Goal: Transaction & Acquisition: Purchase product/service

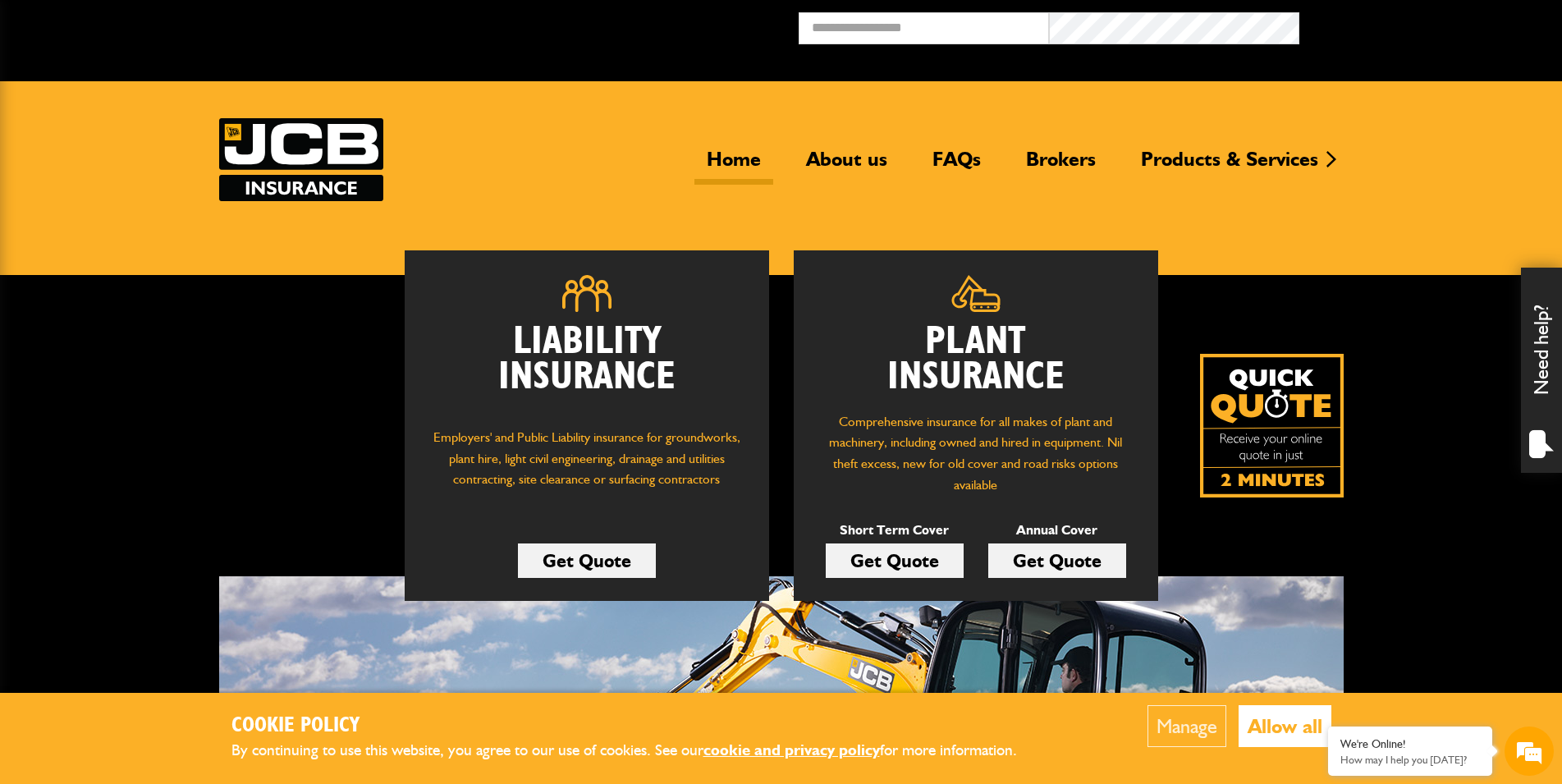
click at [907, 560] on link "Get Quote" at bounding box center [895, 560] width 138 height 35
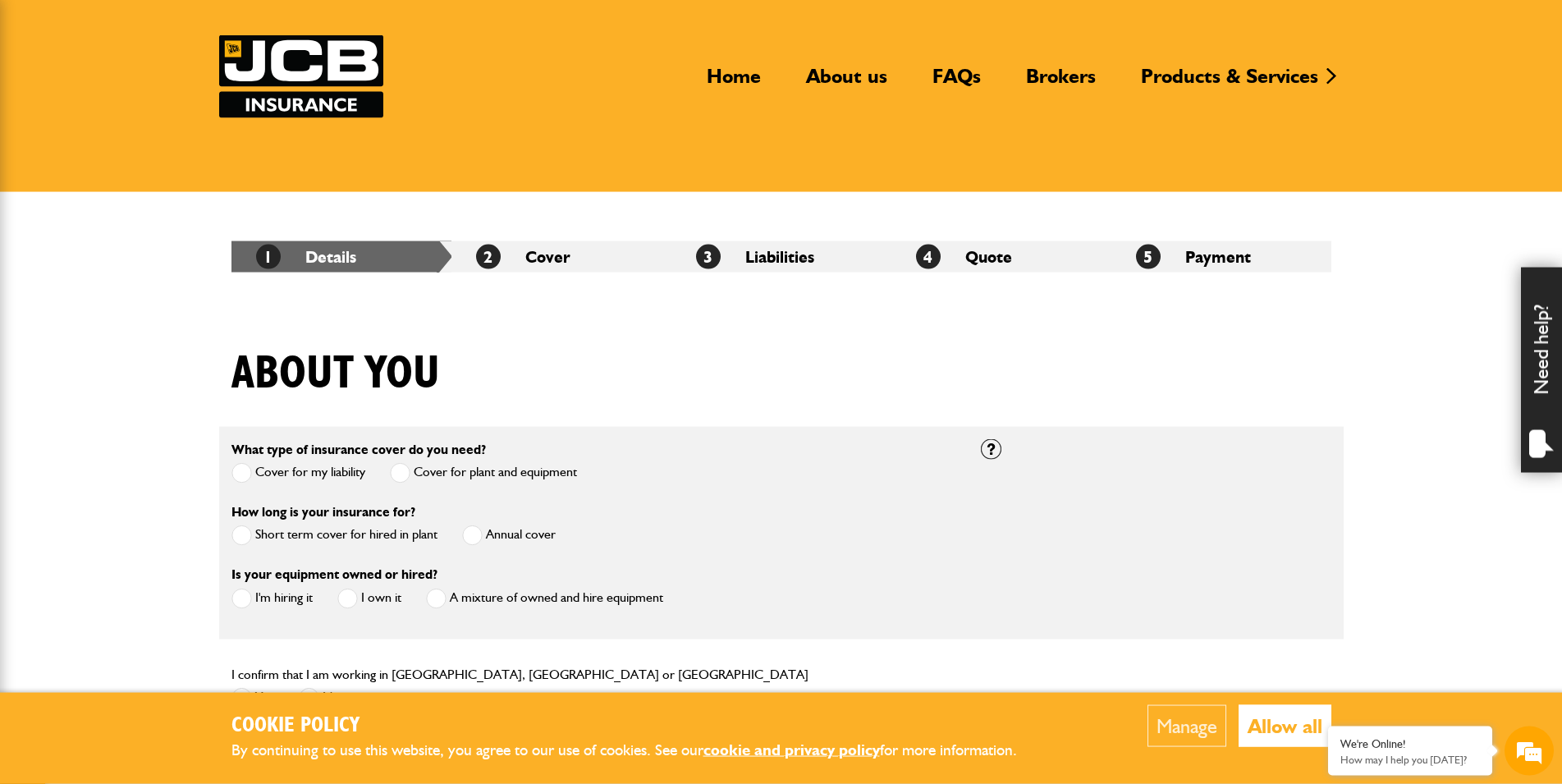
scroll to position [84, 0]
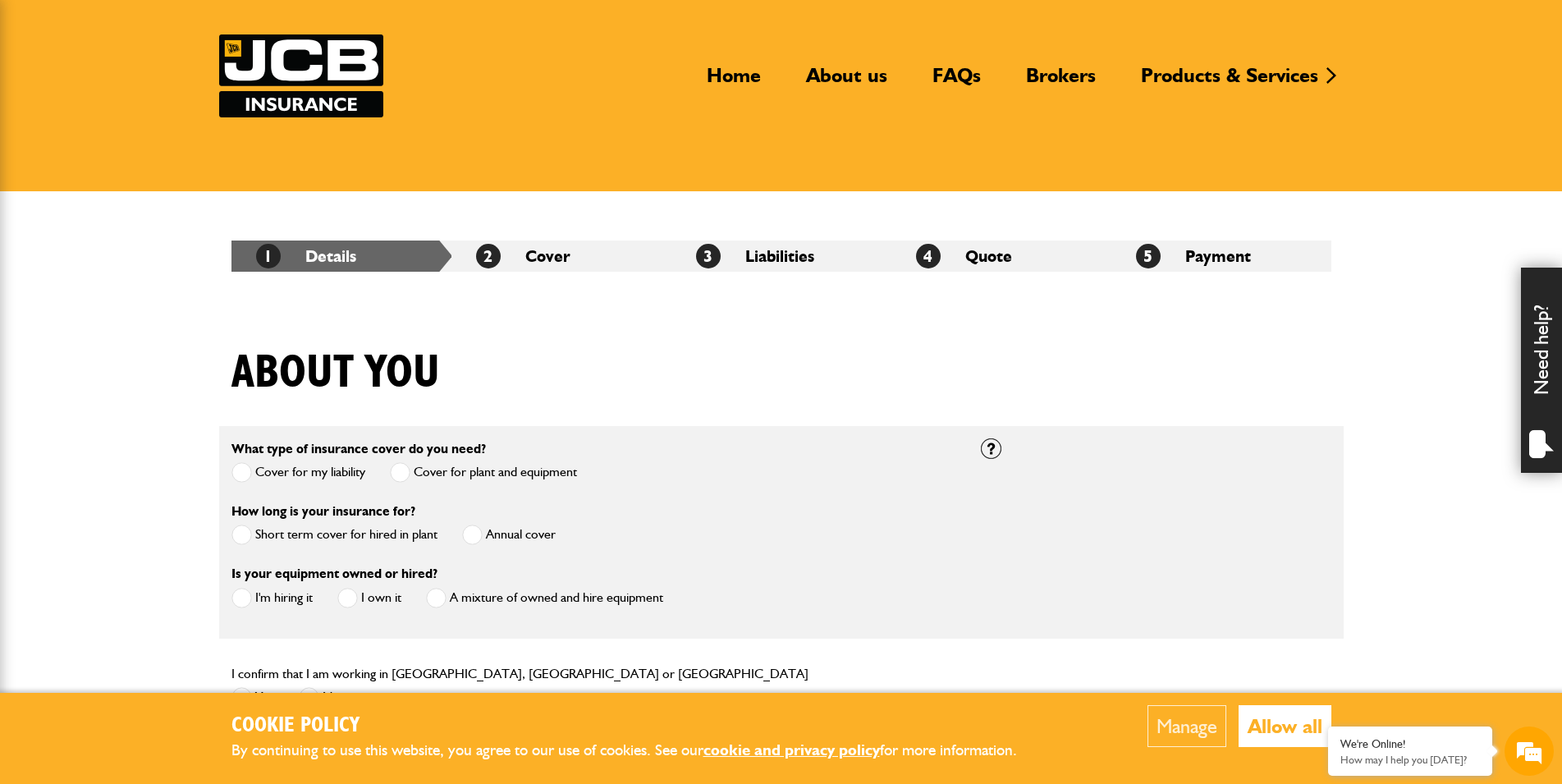
click at [592, 390] on div "About you" at bounding box center [781, 385] width 1124 height 79
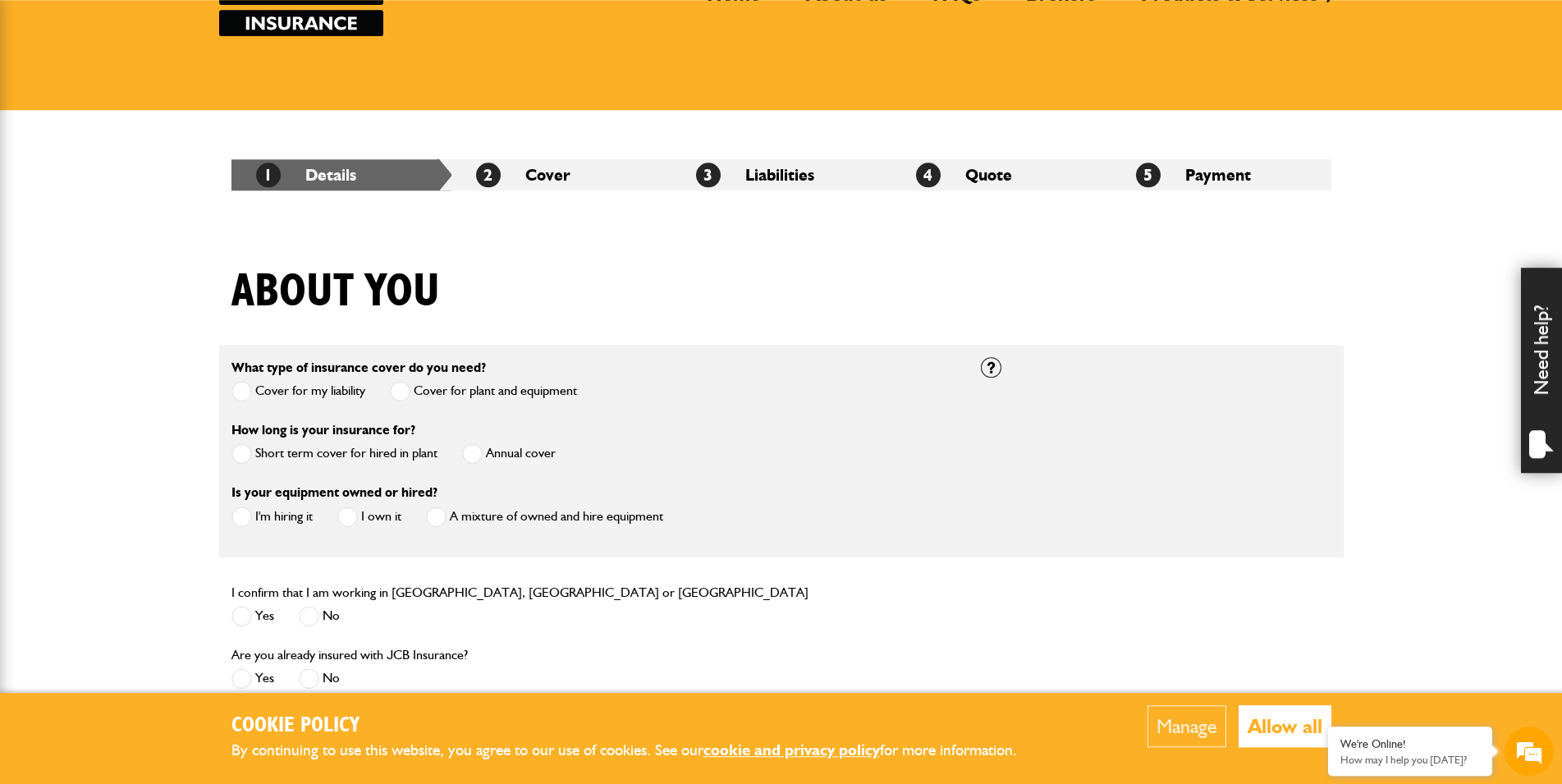
scroll to position [167, 0]
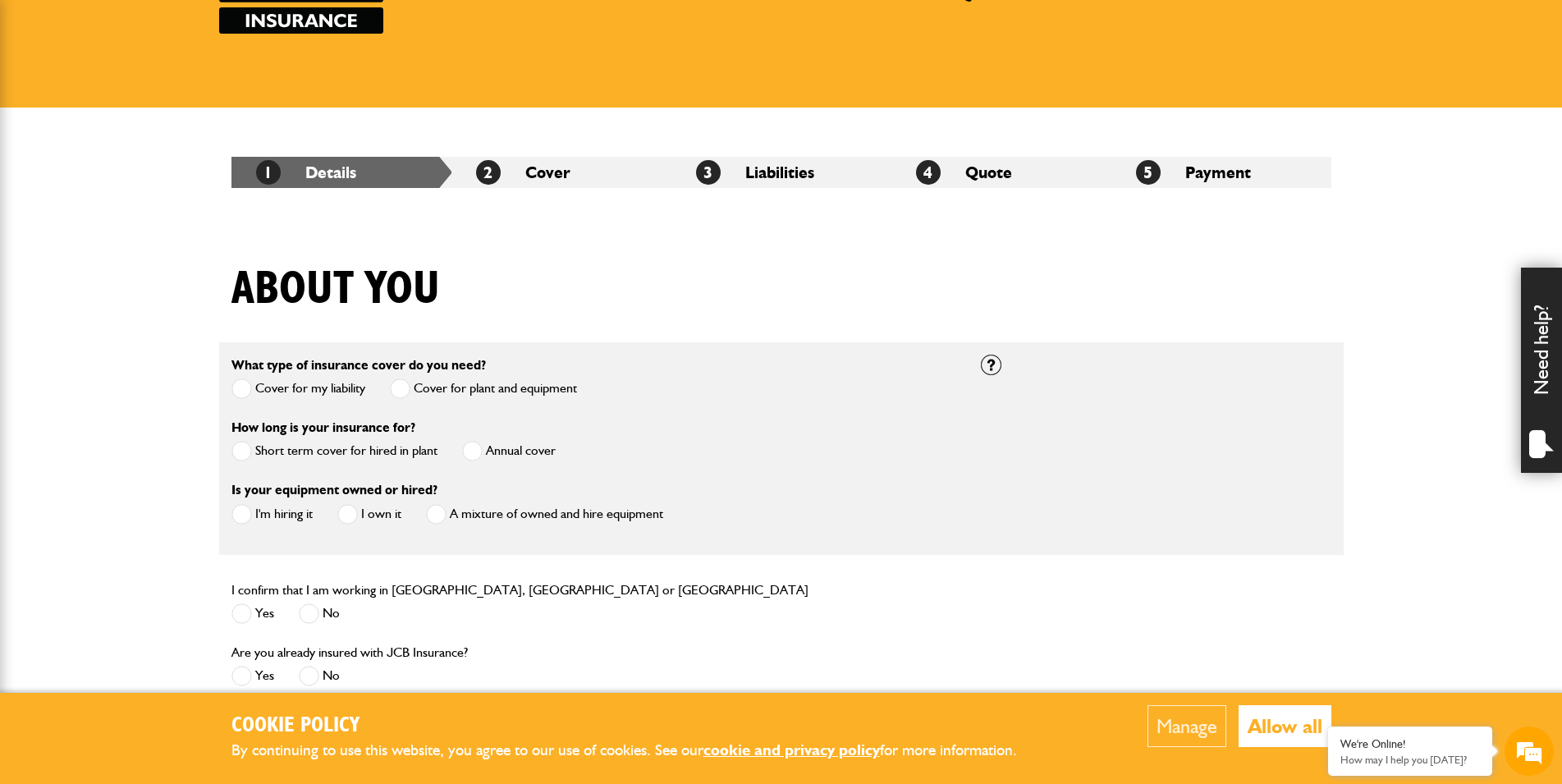
click at [241, 384] on span at bounding box center [241, 388] width 20 height 20
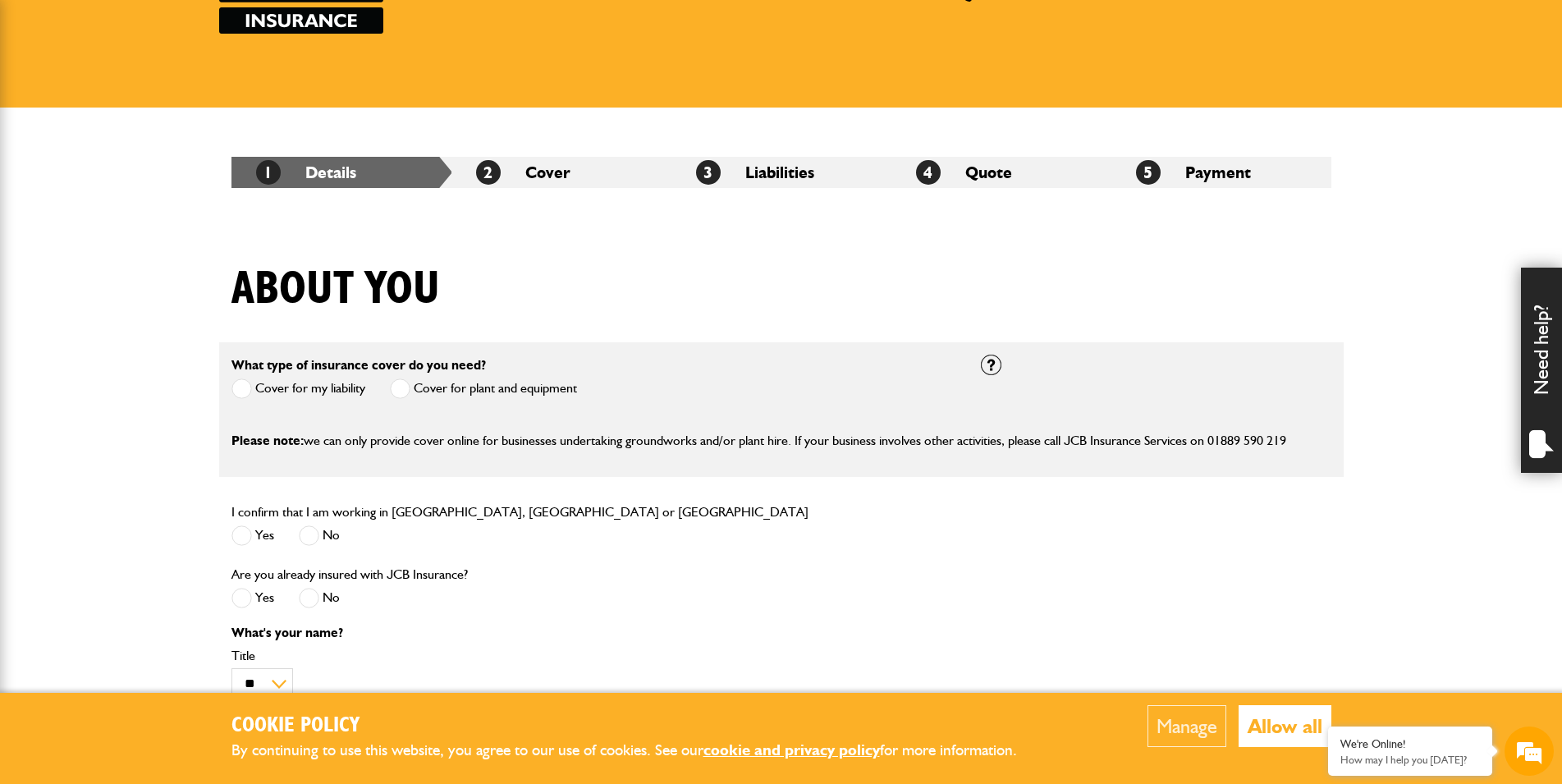
click at [399, 388] on span at bounding box center [399, 388] width 20 height 20
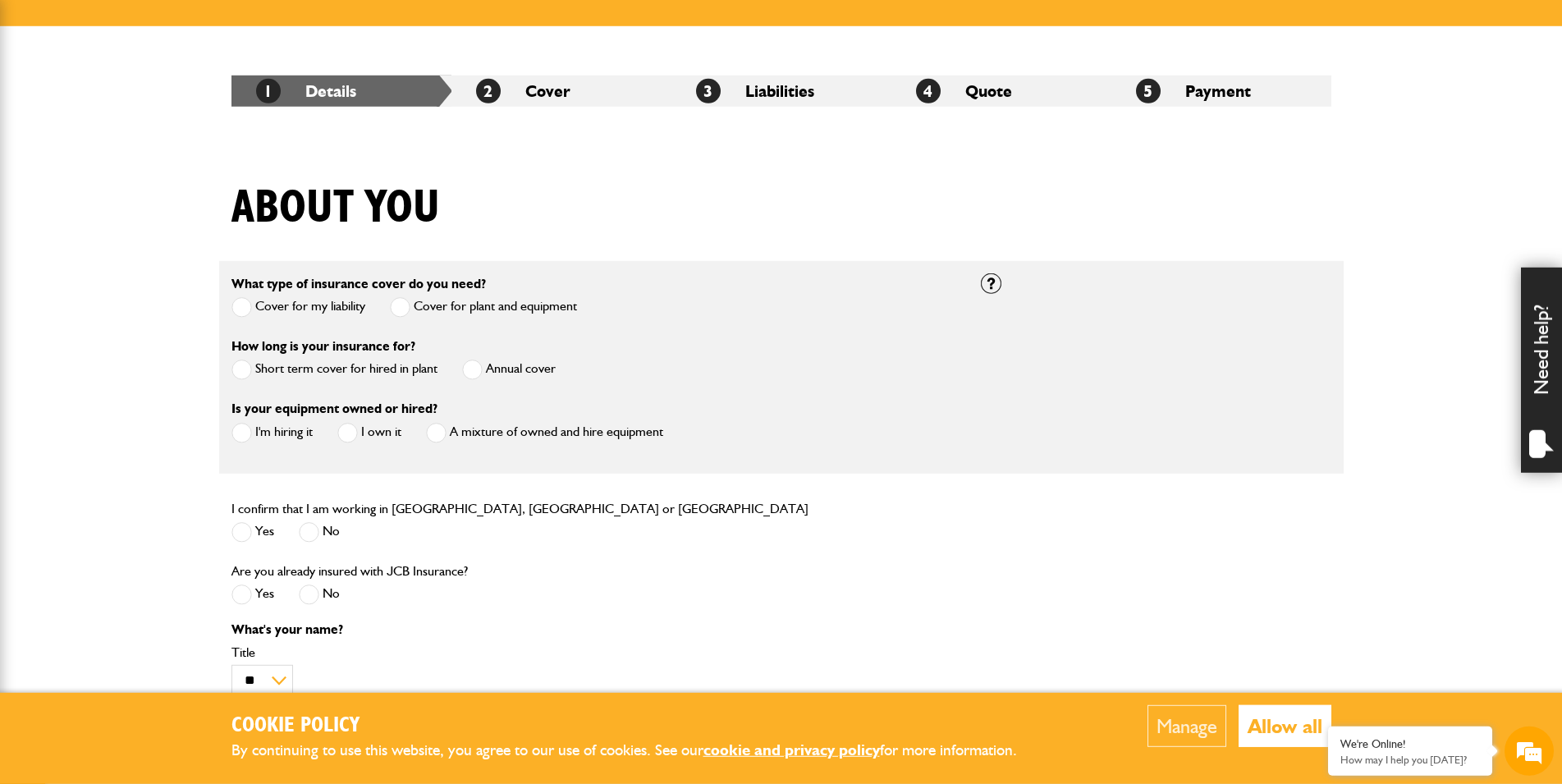
scroll to position [251, 0]
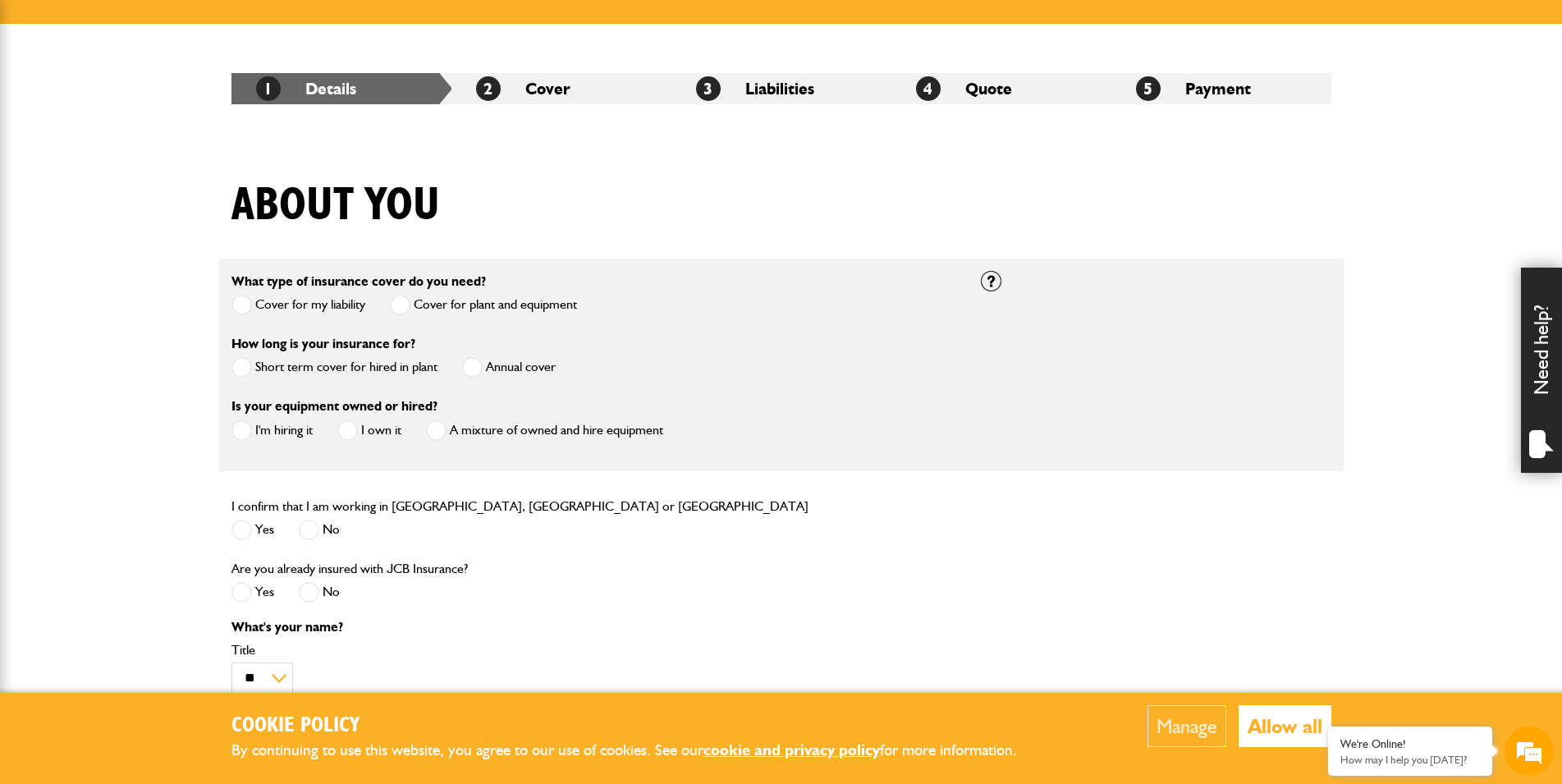
click at [245, 381] on div "Short term cover for hired in plant" at bounding box center [334, 370] width 206 height 27
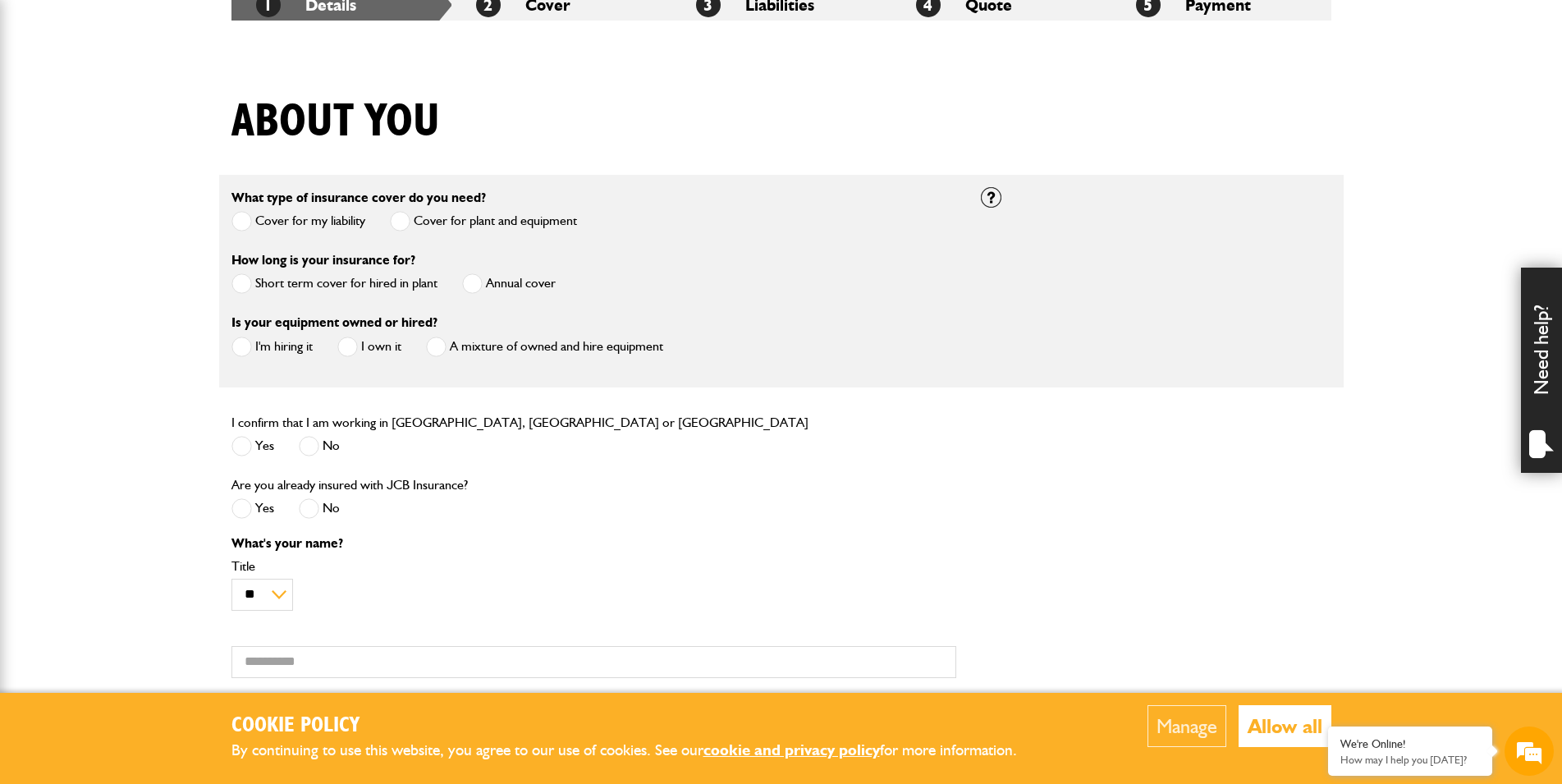
scroll to position [0, 0]
click at [243, 280] on span at bounding box center [241, 283] width 20 height 20
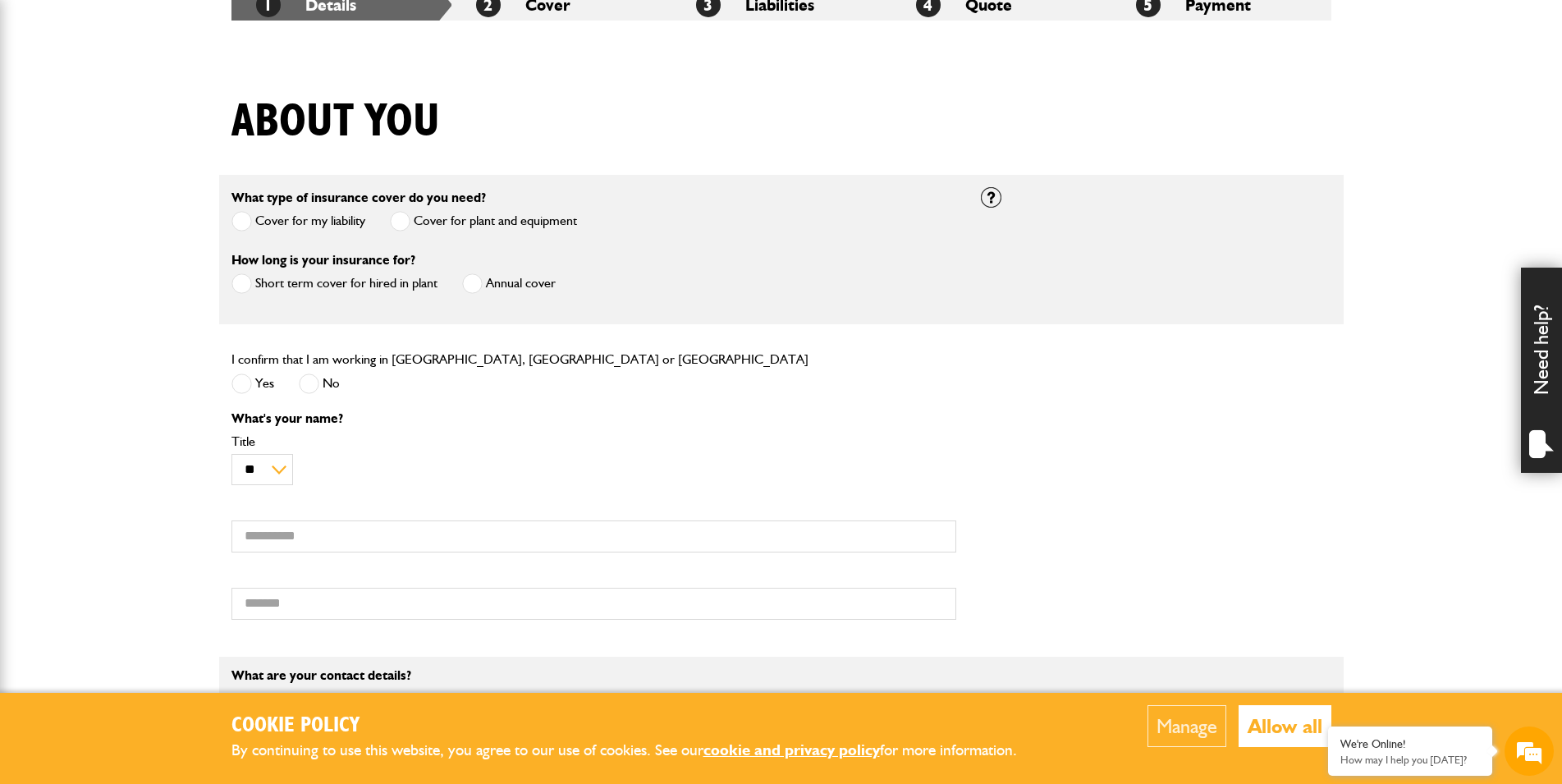
click at [246, 384] on span at bounding box center [241, 383] width 20 height 20
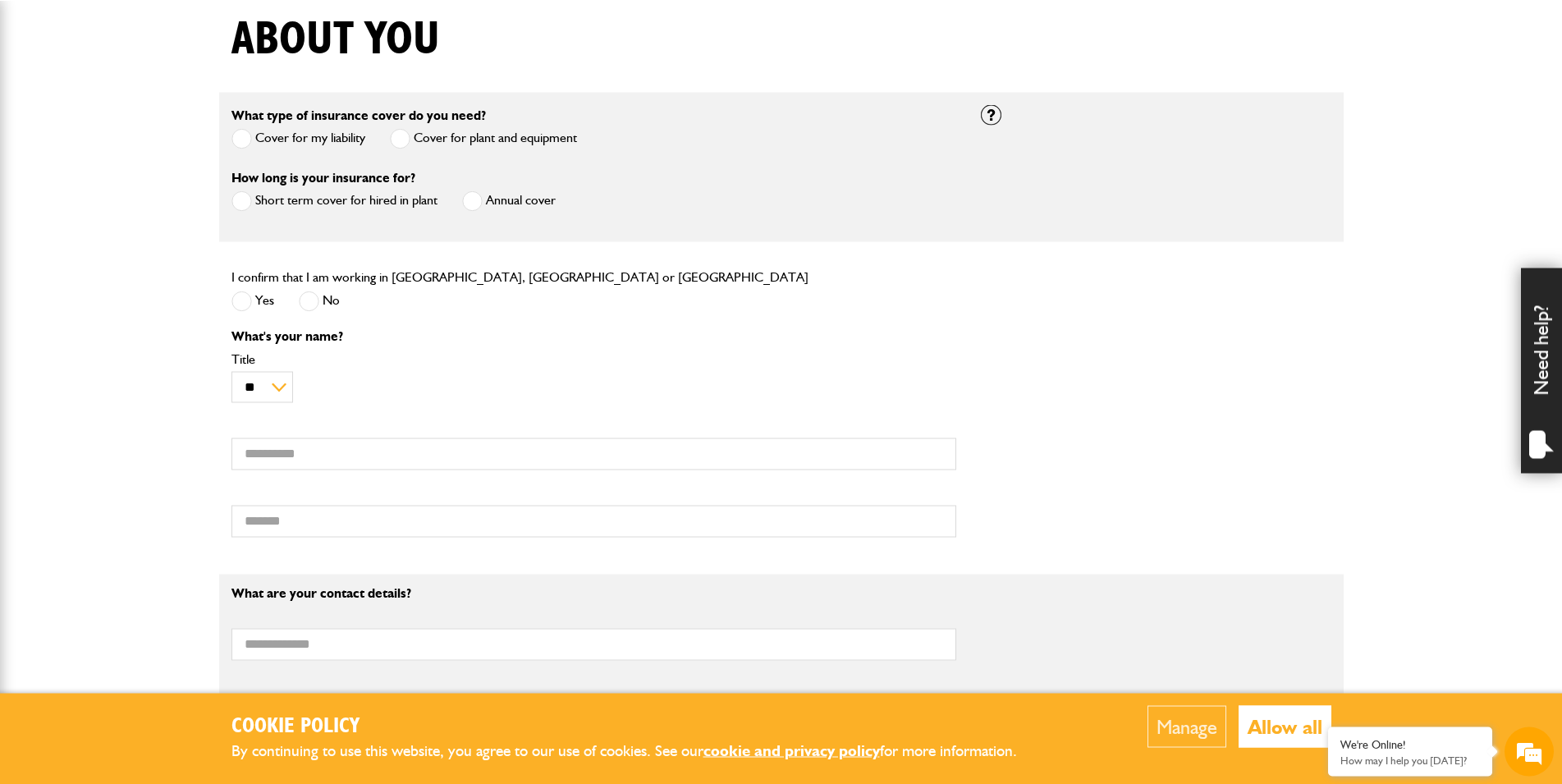
scroll to position [419, 0]
click at [284, 441] on input "First name" at bounding box center [593, 453] width 724 height 32
type input "****"
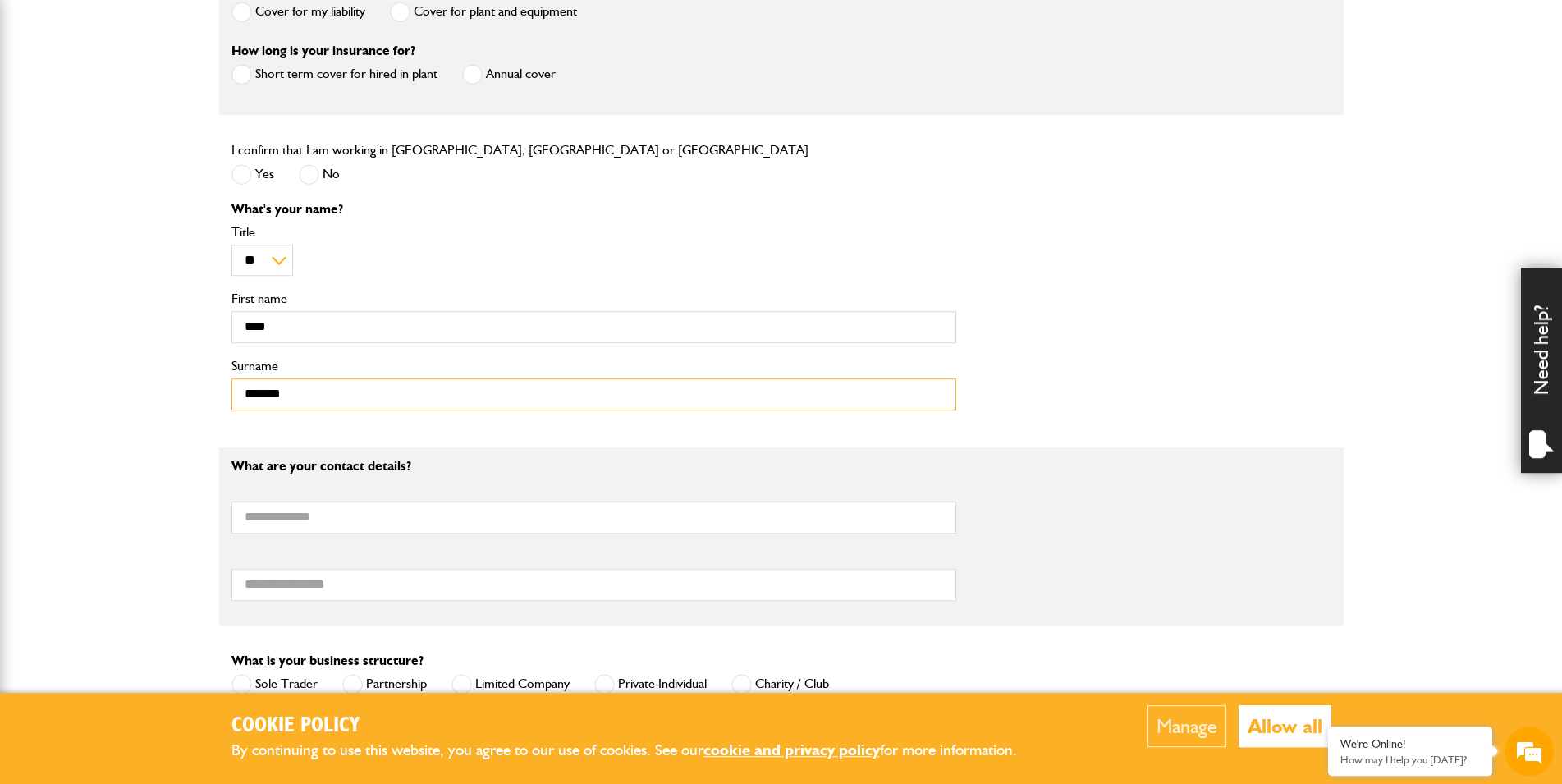
scroll to position [586, 0]
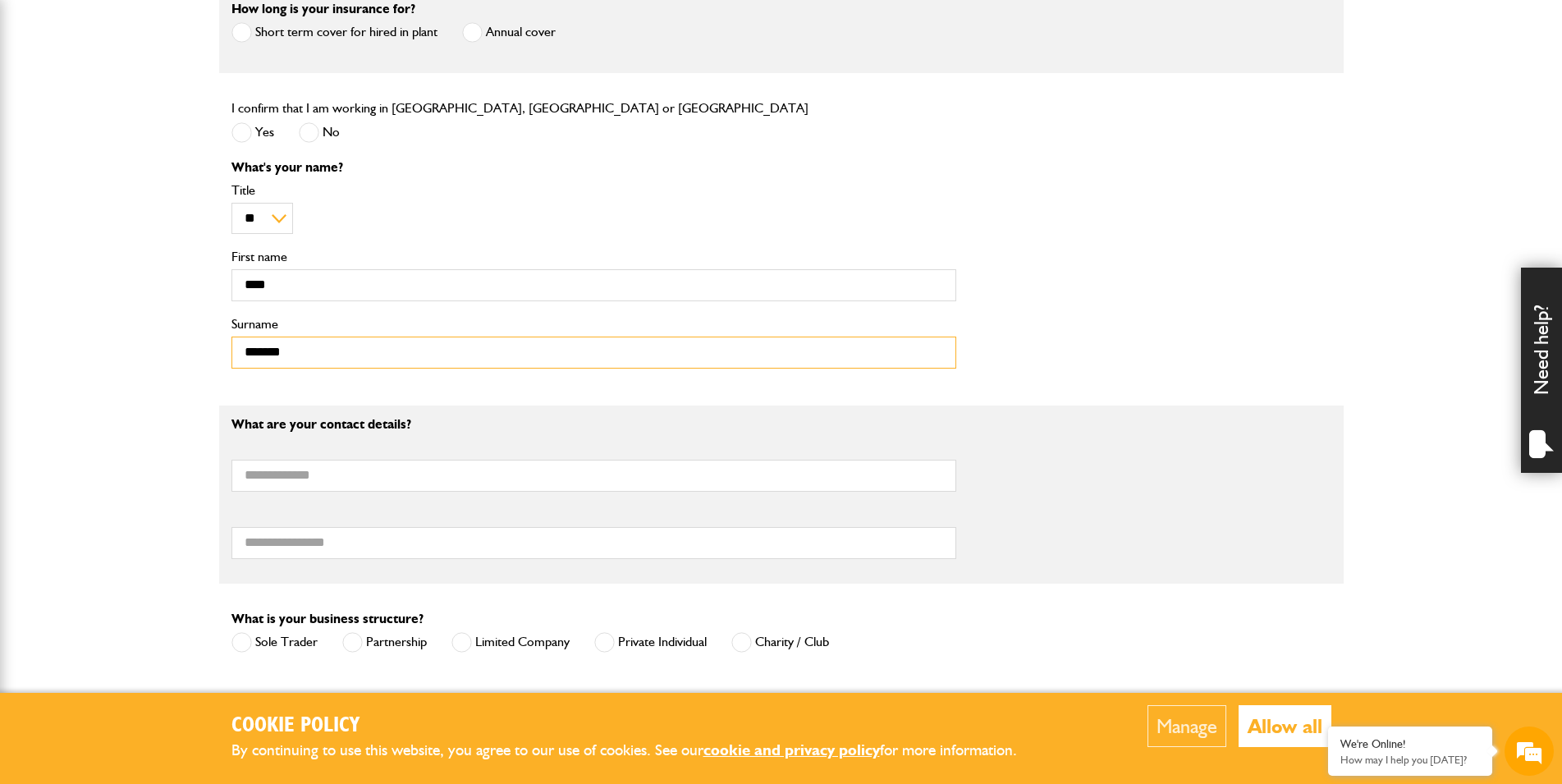
type input "*******"
click at [369, 476] on input "Email address" at bounding box center [593, 476] width 724 height 32
type input "**********"
click at [319, 557] on input "Telephone number" at bounding box center [593, 543] width 724 height 32
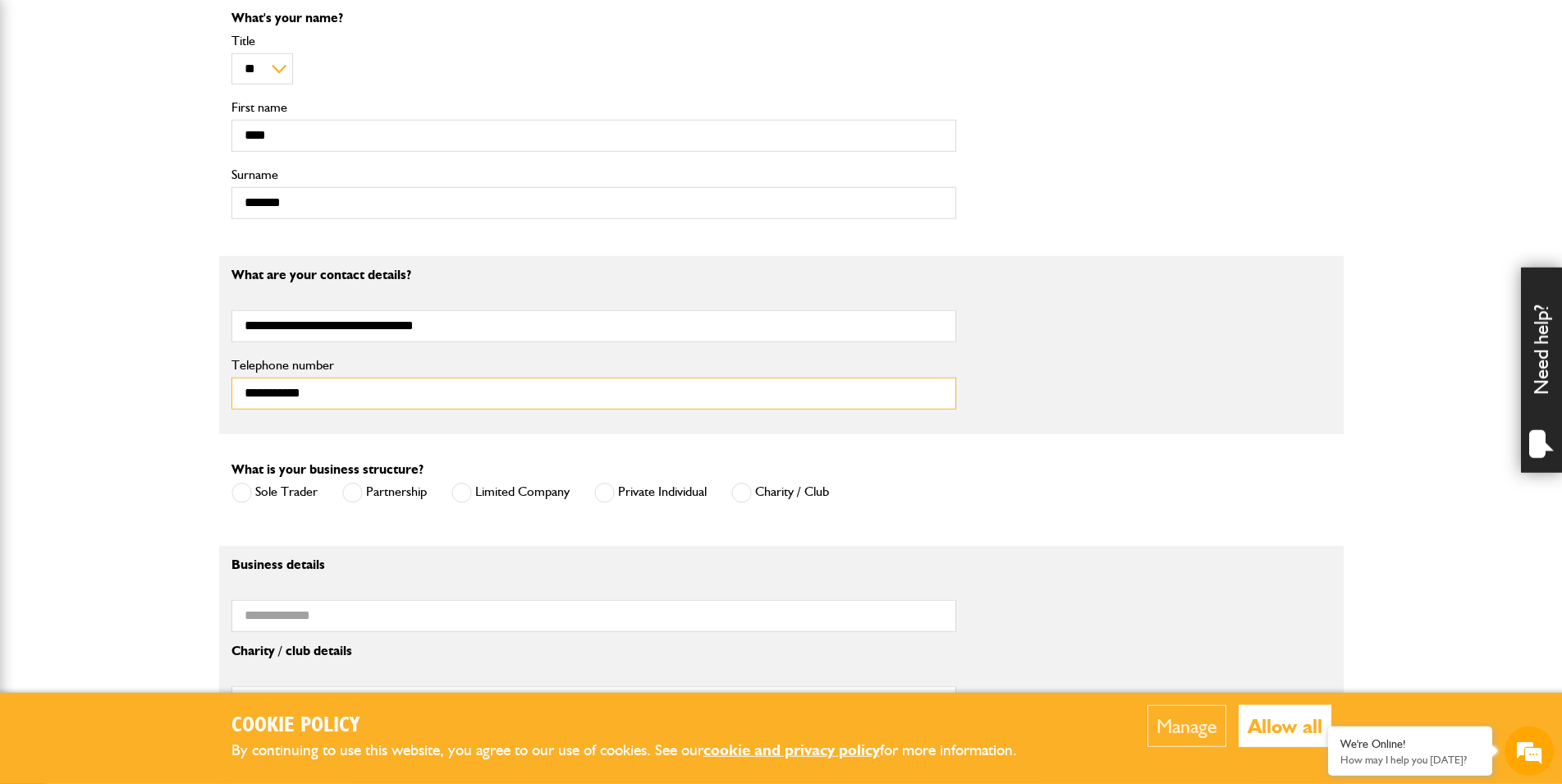
scroll to position [753, 0]
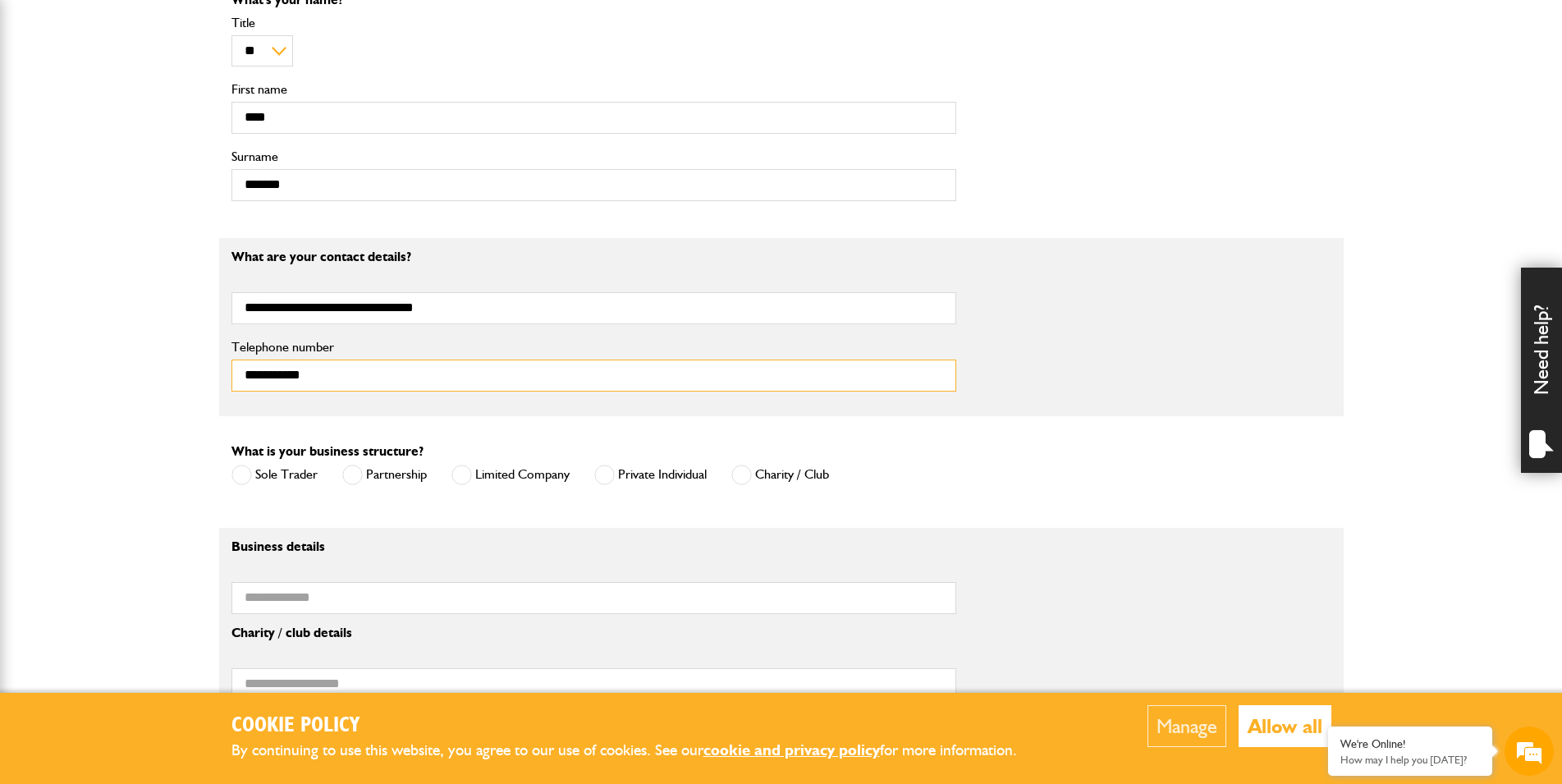
type input "**********"
click at [468, 475] on span at bounding box center [462, 474] width 20 height 20
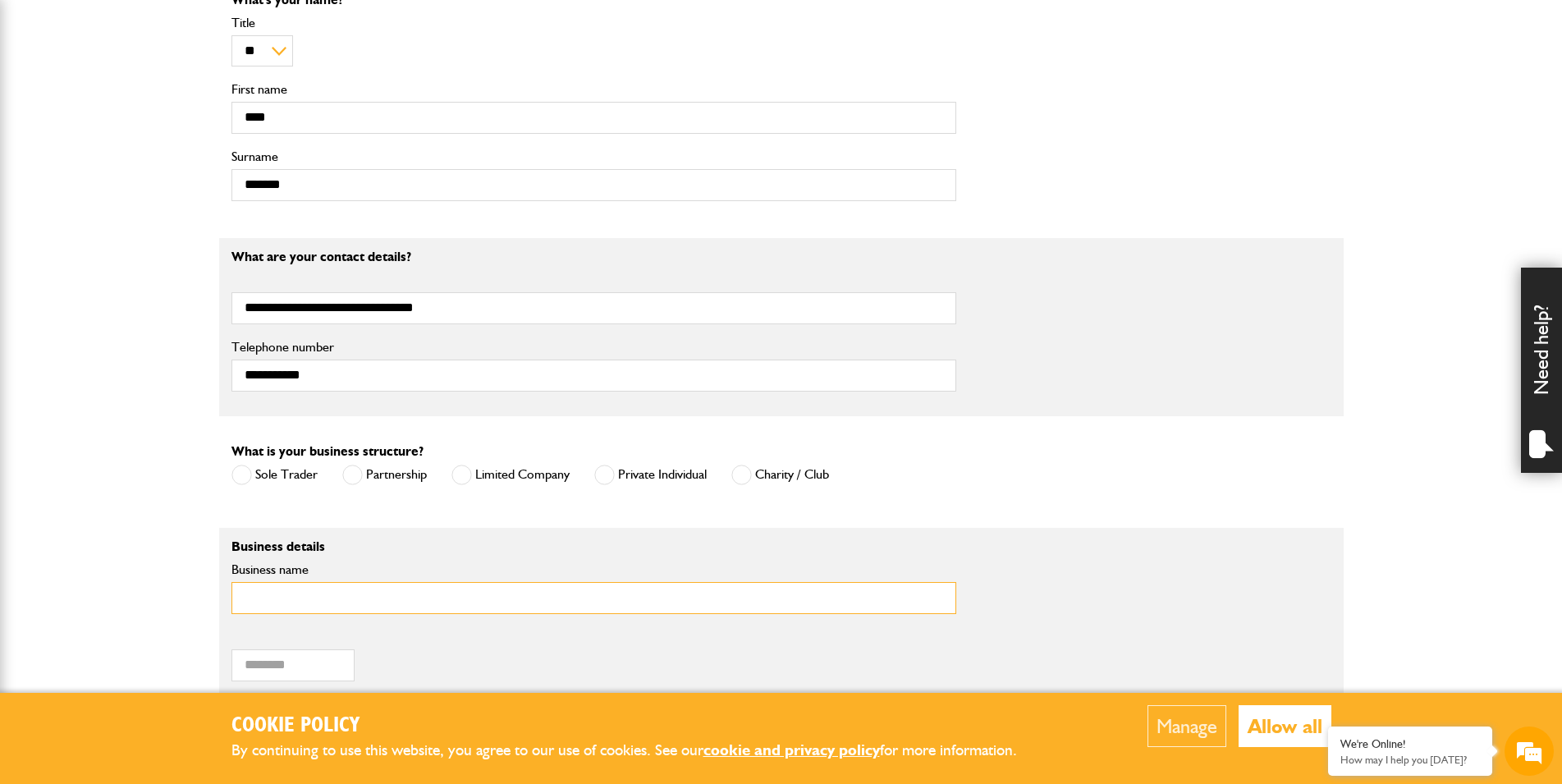
click at [331, 595] on input "Business name" at bounding box center [593, 598] width 724 height 32
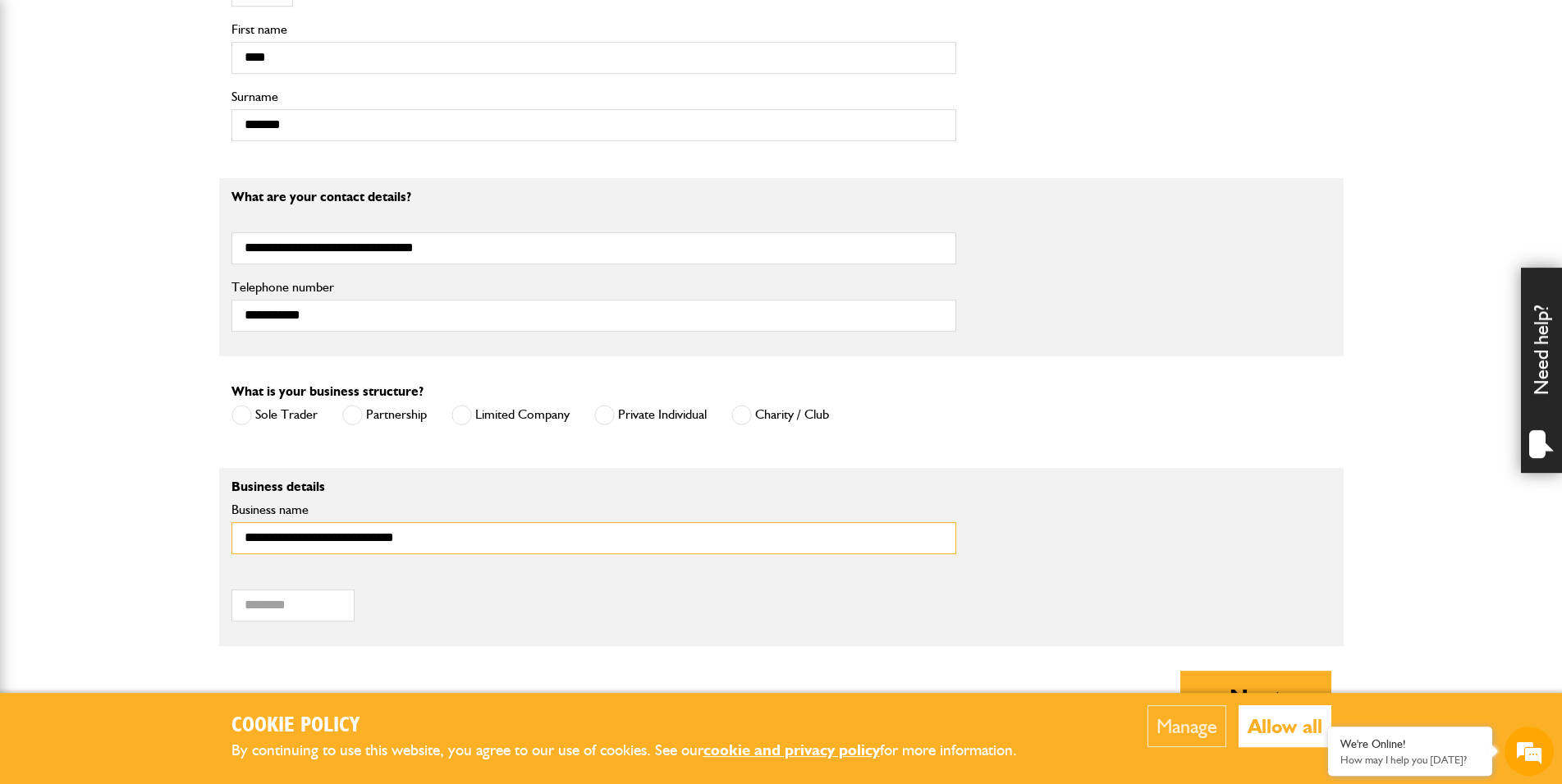
scroll to position [920, 0]
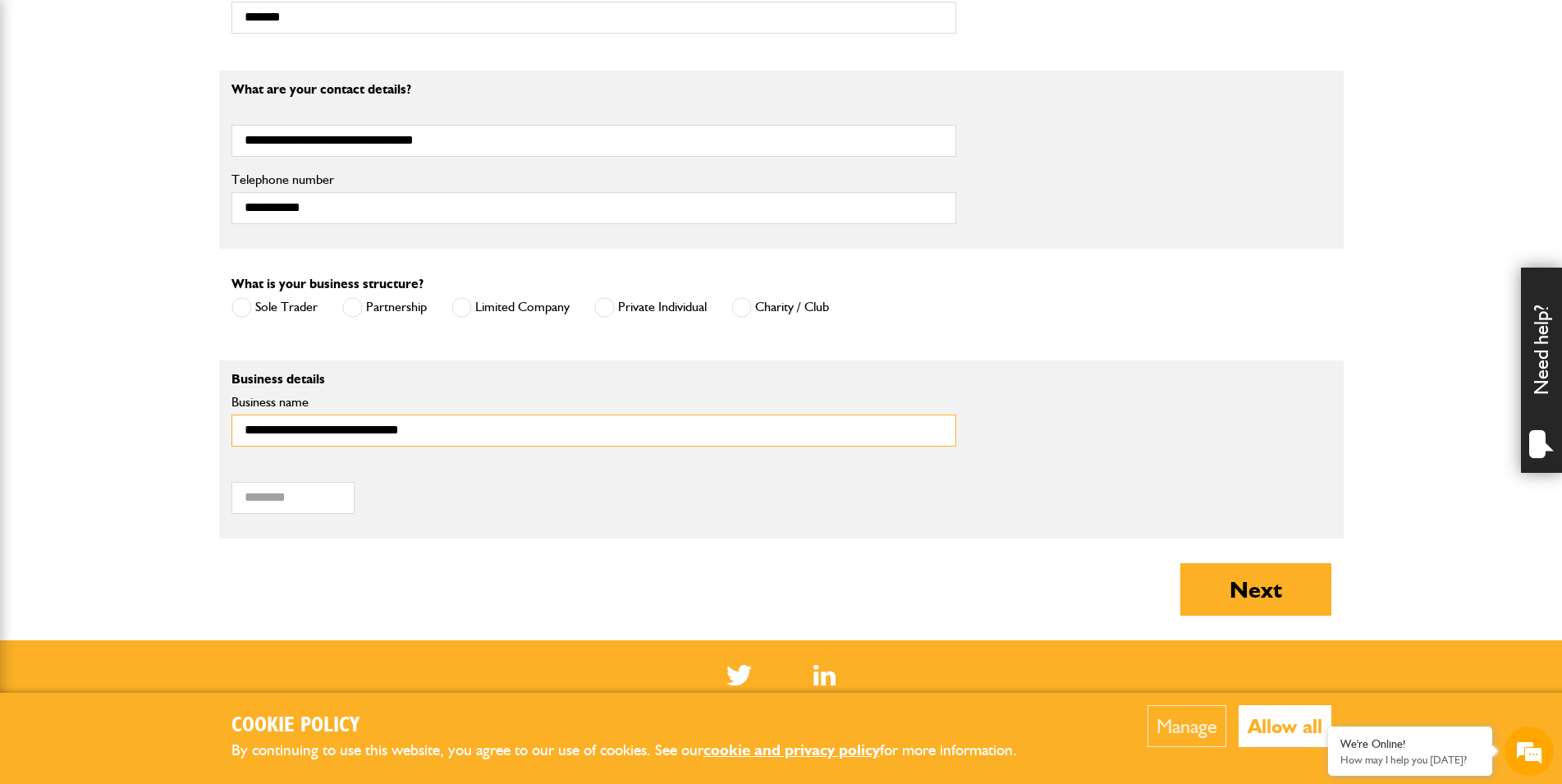
type input "**********"
click at [307, 496] on input "Postcode of your correspondence address" at bounding box center [293, 498] width 123 height 32
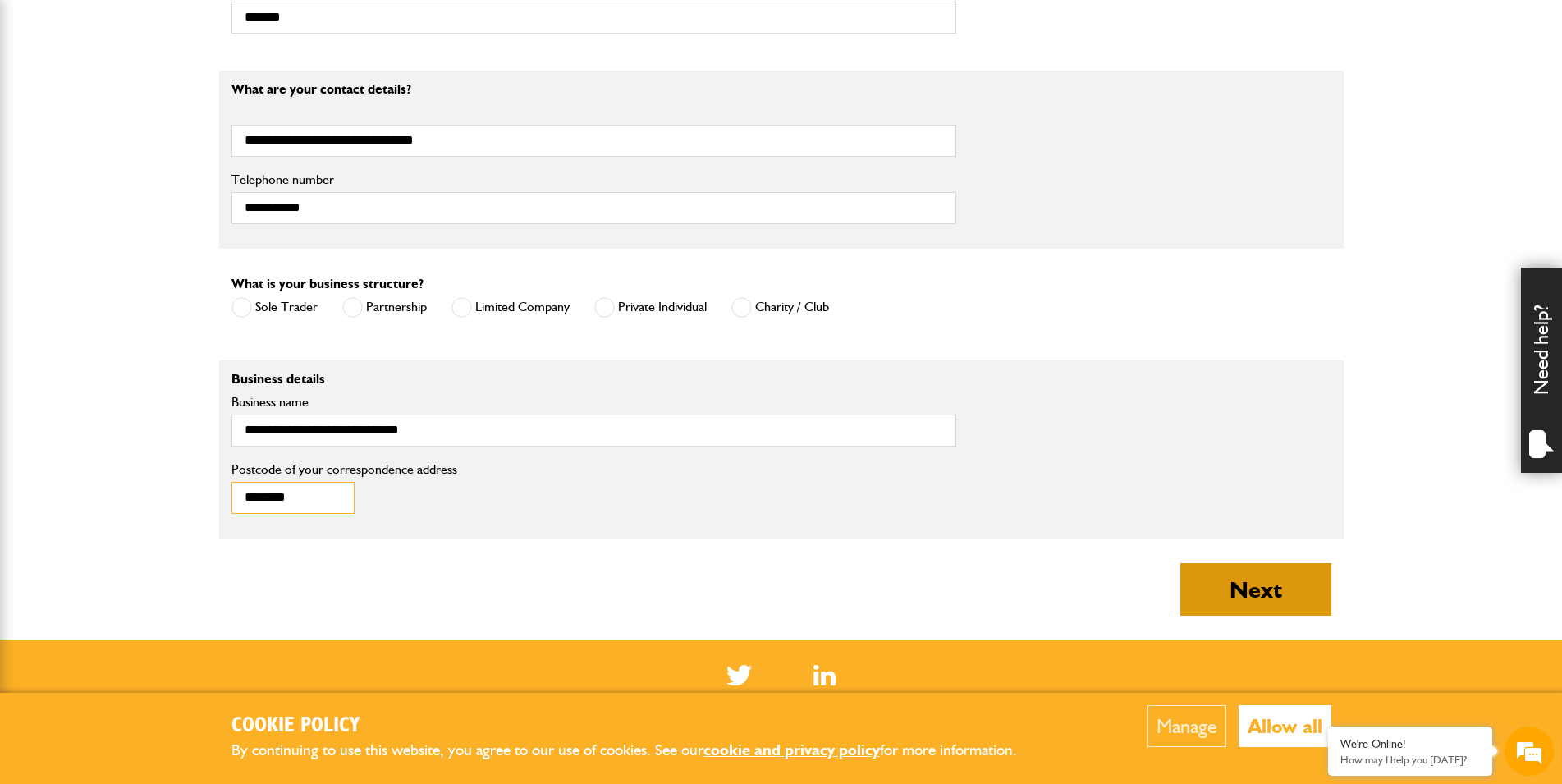
type input "********"
click at [1257, 589] on button "Next" at bounding box center [1255, 589] width 151 height 53
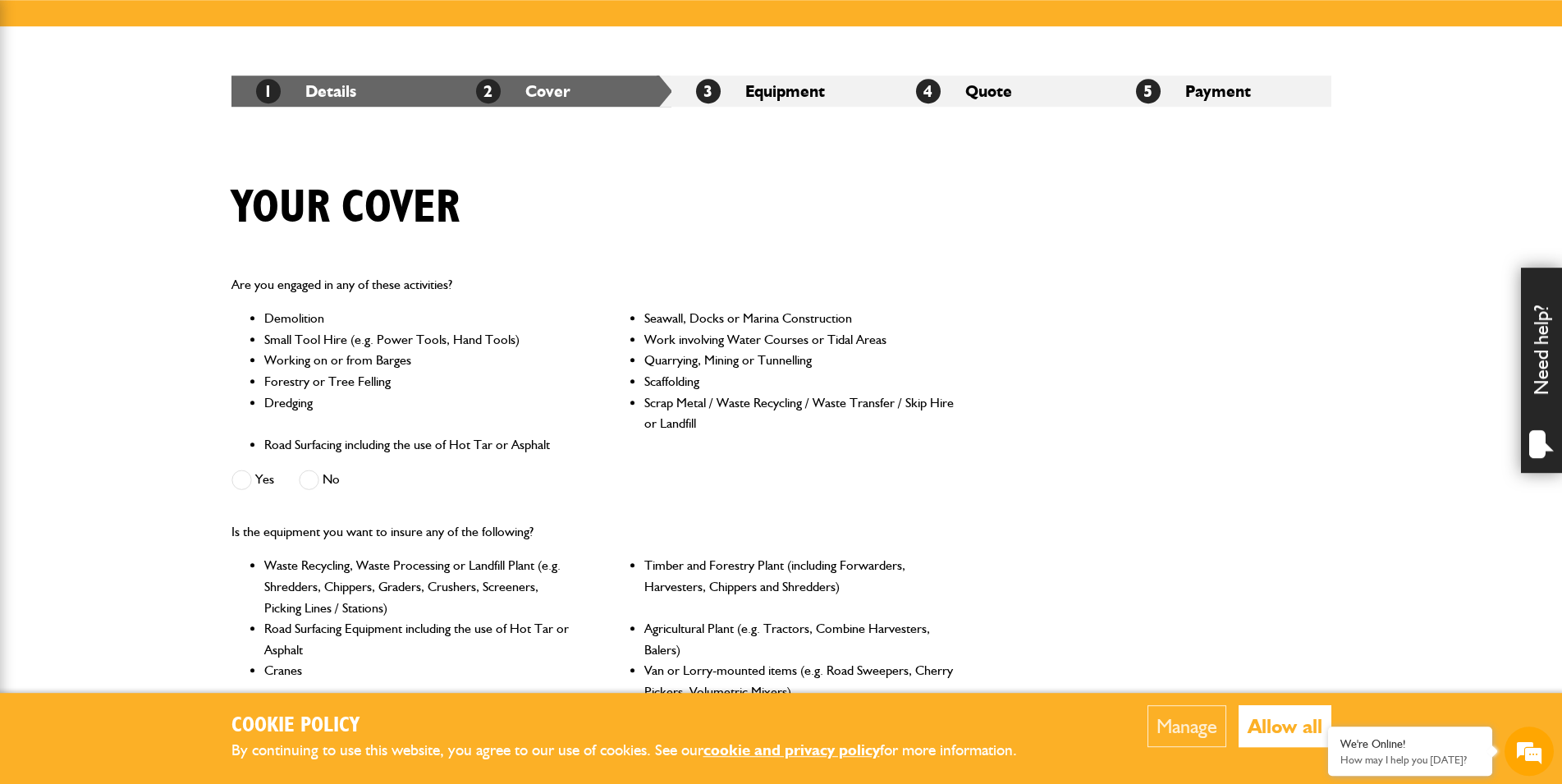
scroll to position [335, 0]
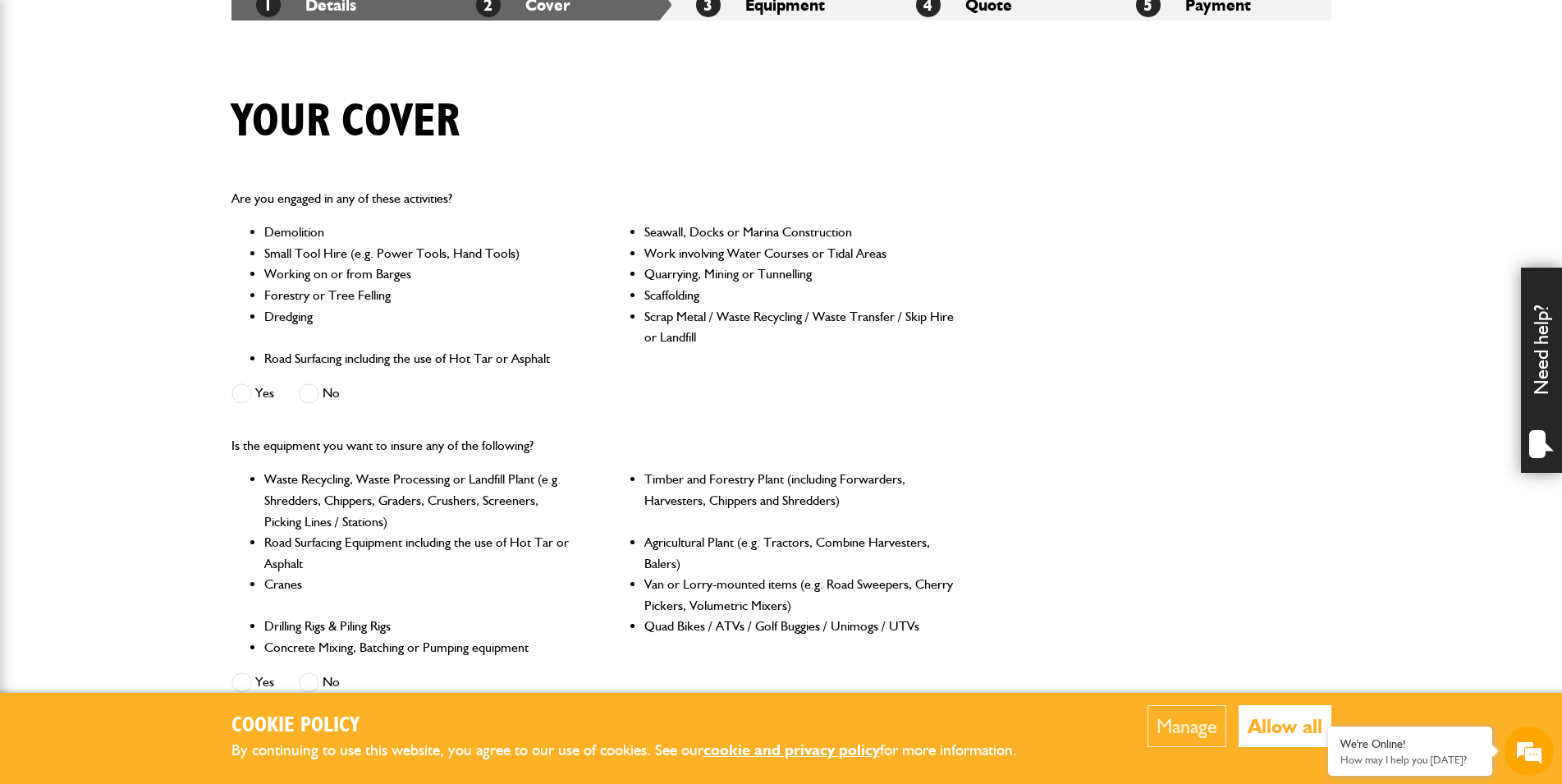
click at [315, 397] on span at bounding box center [308, 393] width 20 height 20
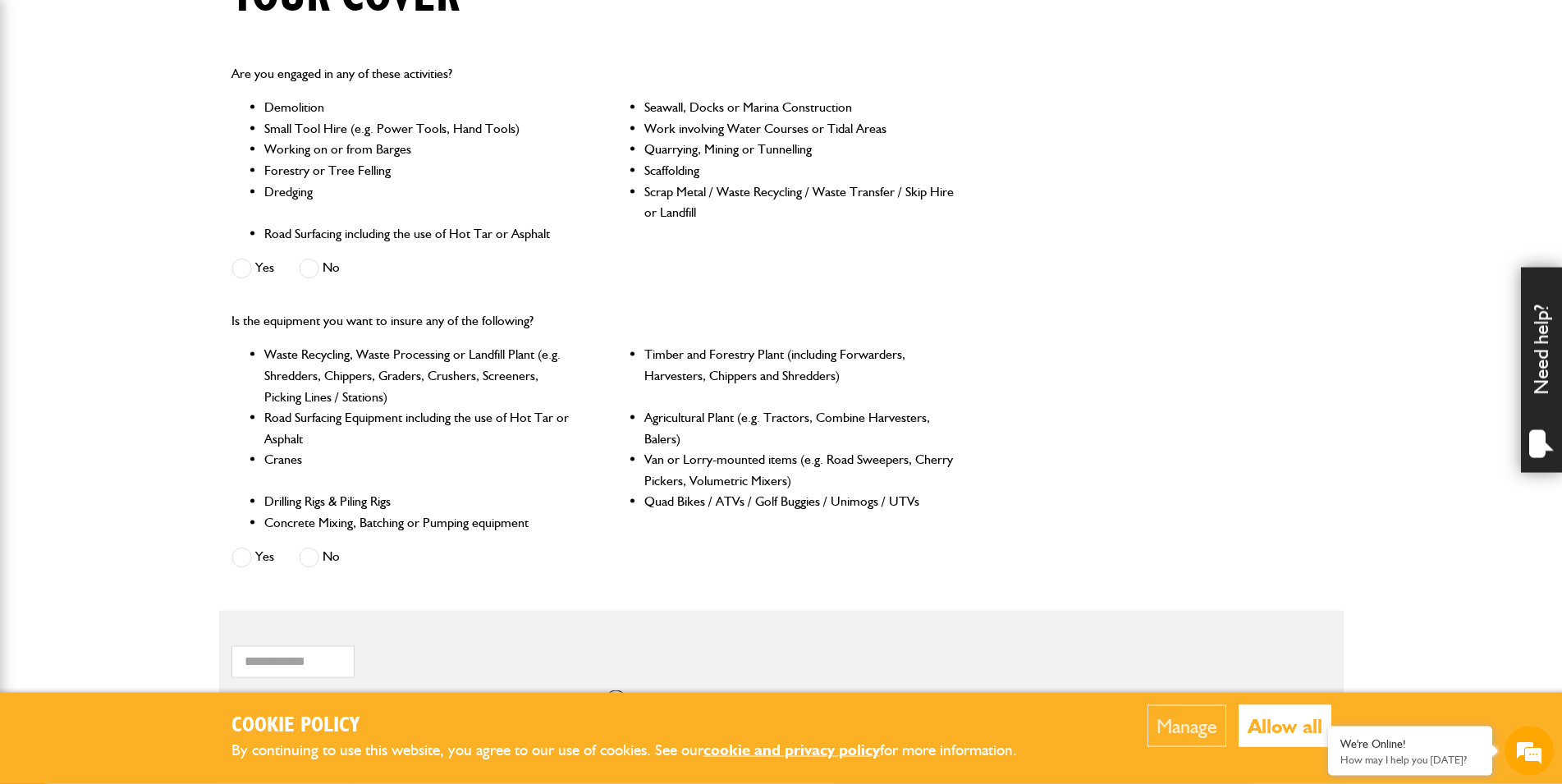
scroll to position [502, 0]
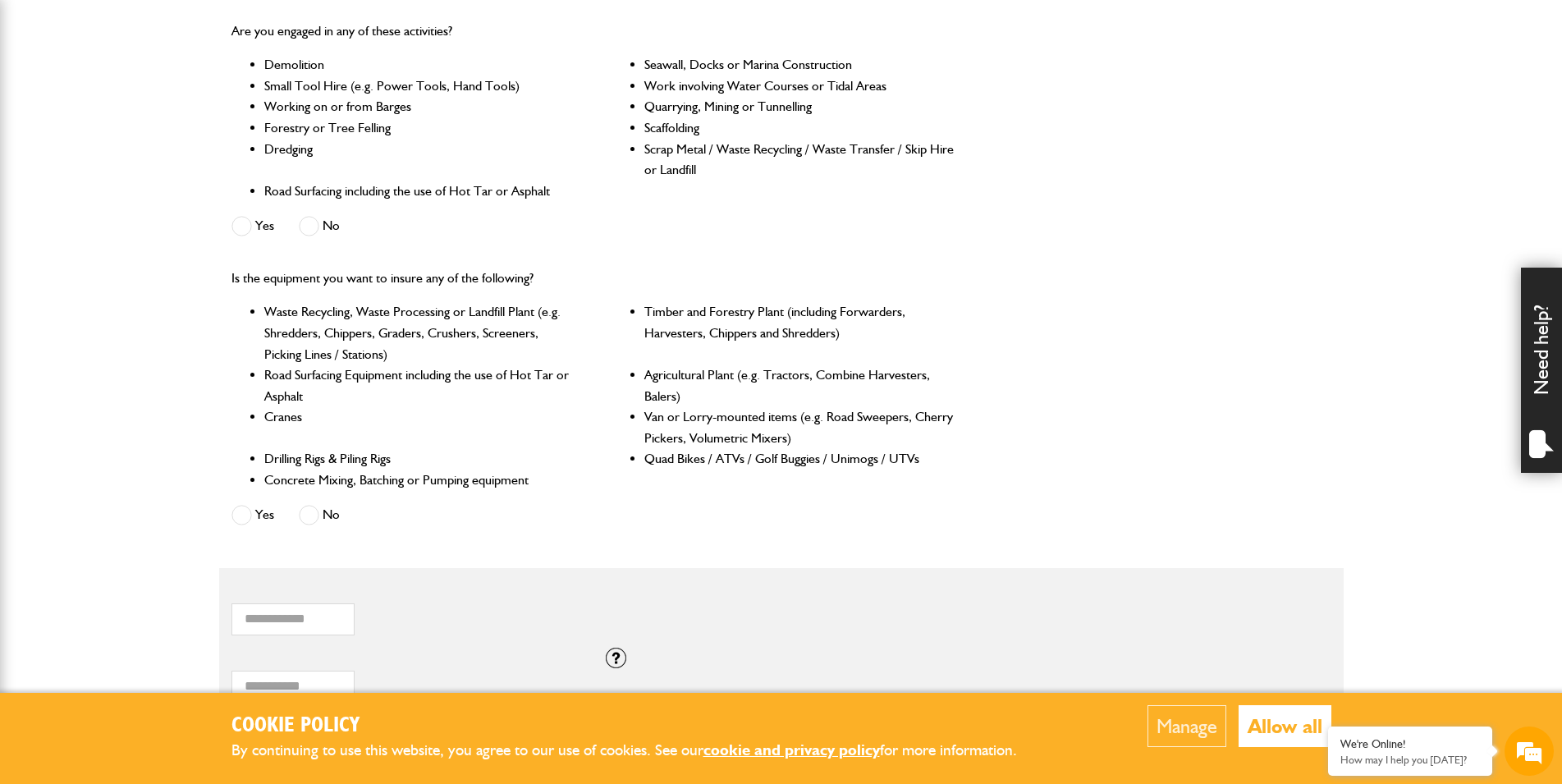
click at [317, 521] on span at bounding box center [308, 514] width 20 height 20
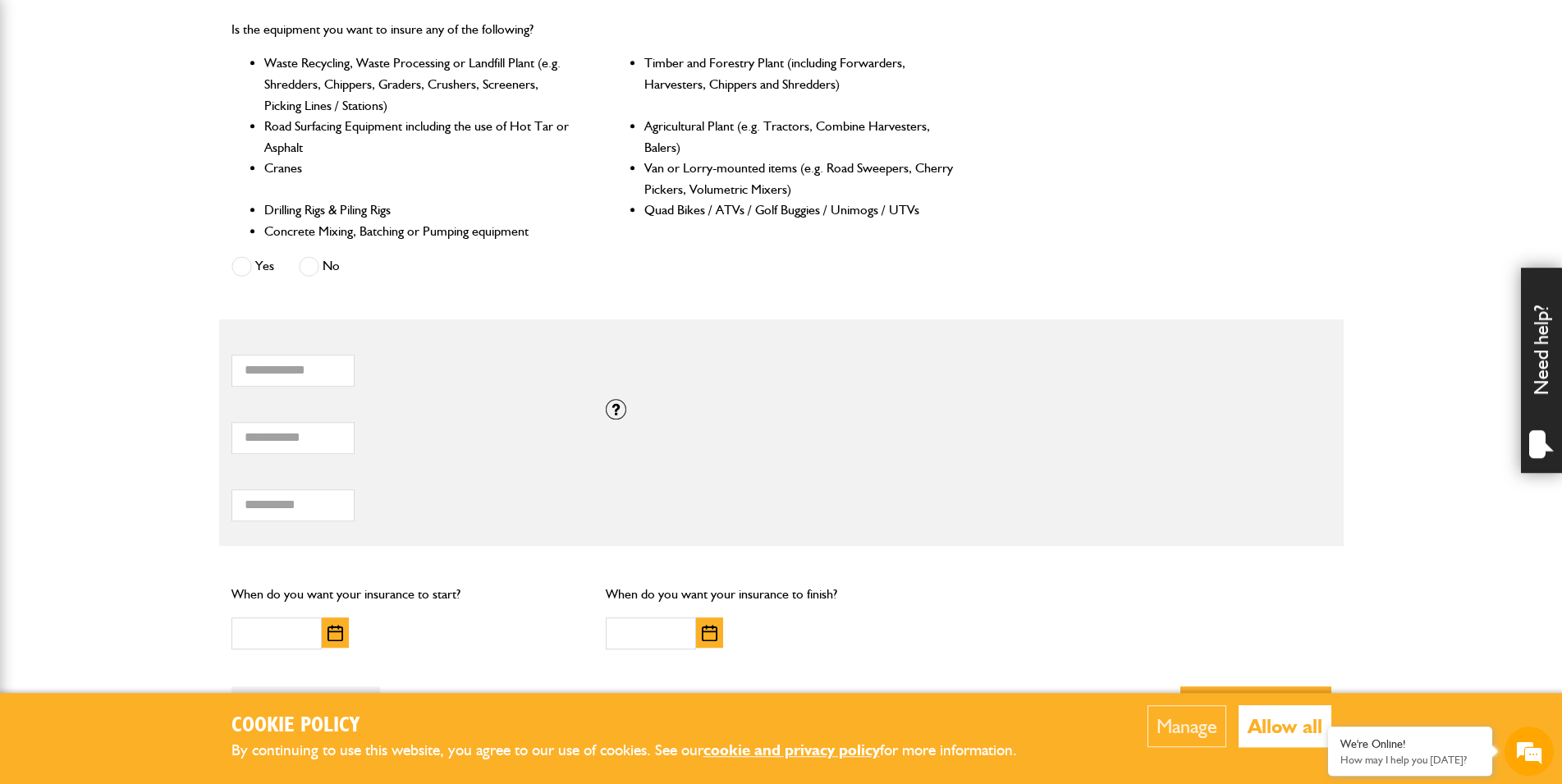
scroll to position [753, 0]
click at [330, 445] on input "*" at bounding box center [293, 436] width 123 height 32
drag, startPoint x: 307, startPoint y: 445, endPoint x: 169, endPoint y: 456, distance: 138.4
click at [232, 452] on input "*" at bounding box center [293, 436] width 123 height 32
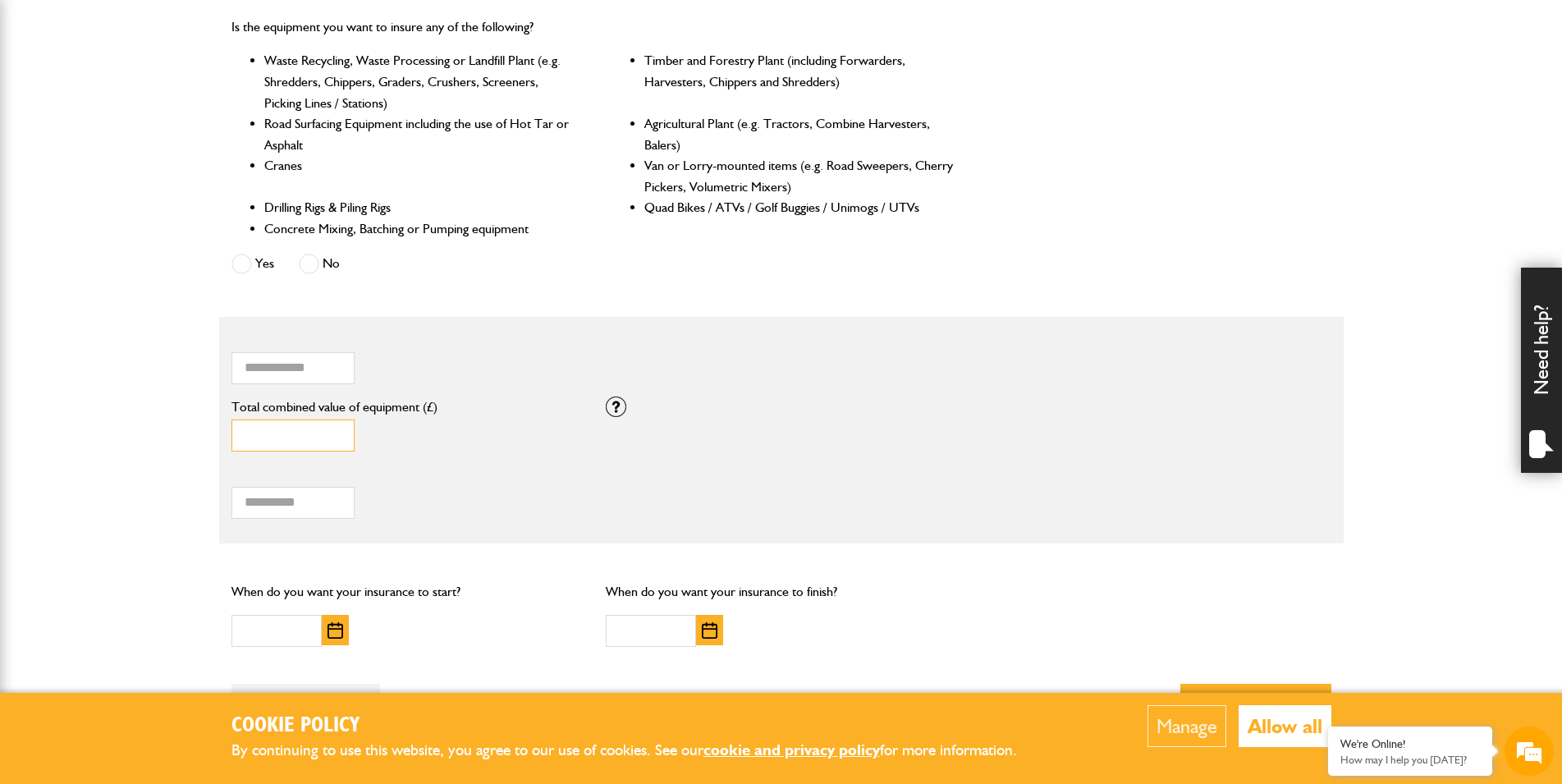
type input "*****"
click at [289, 509] on input "Total hiring fees" at bounding box center [293, 502] width 123 height 32
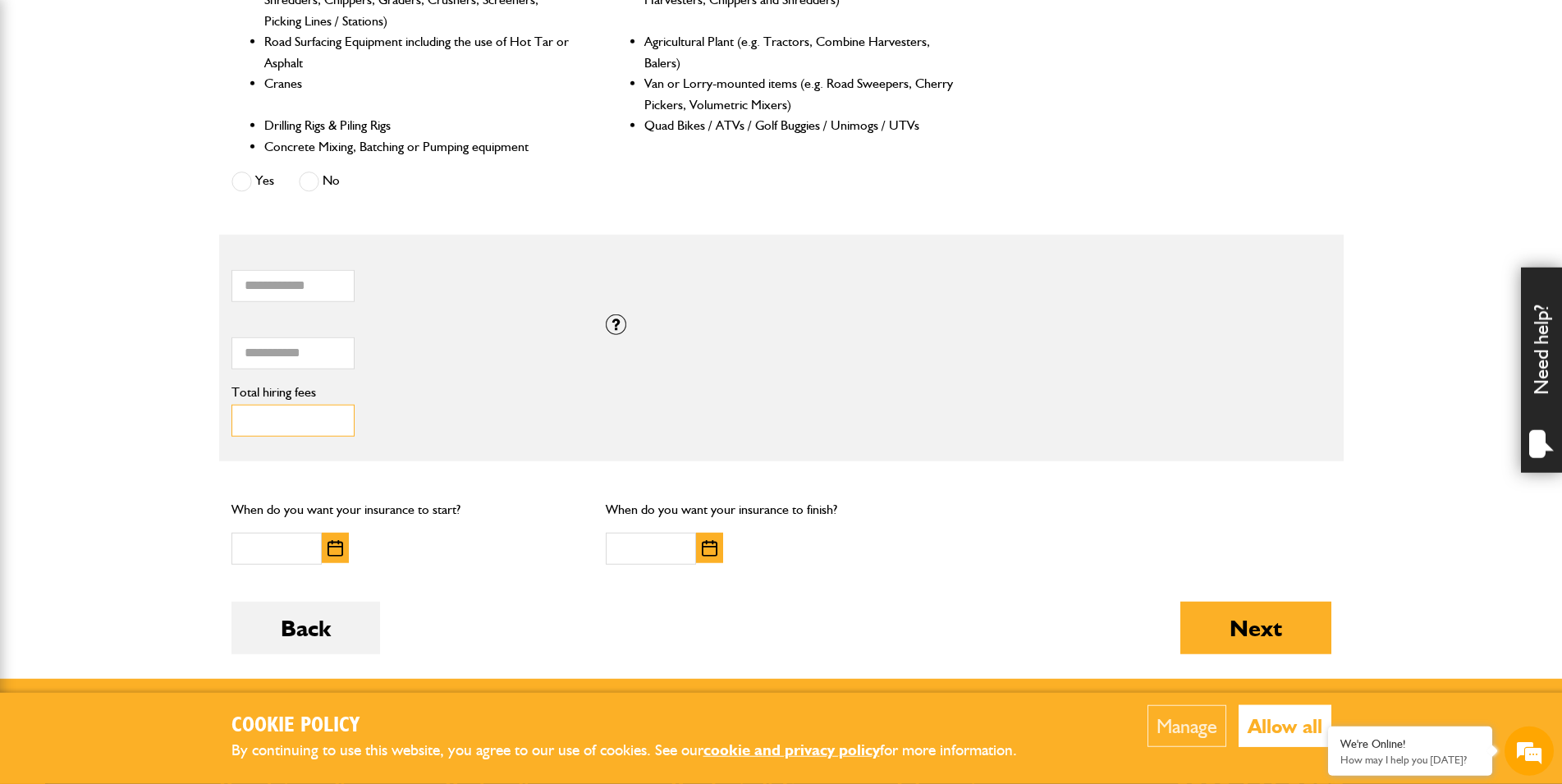
scroll to position [837, 0]
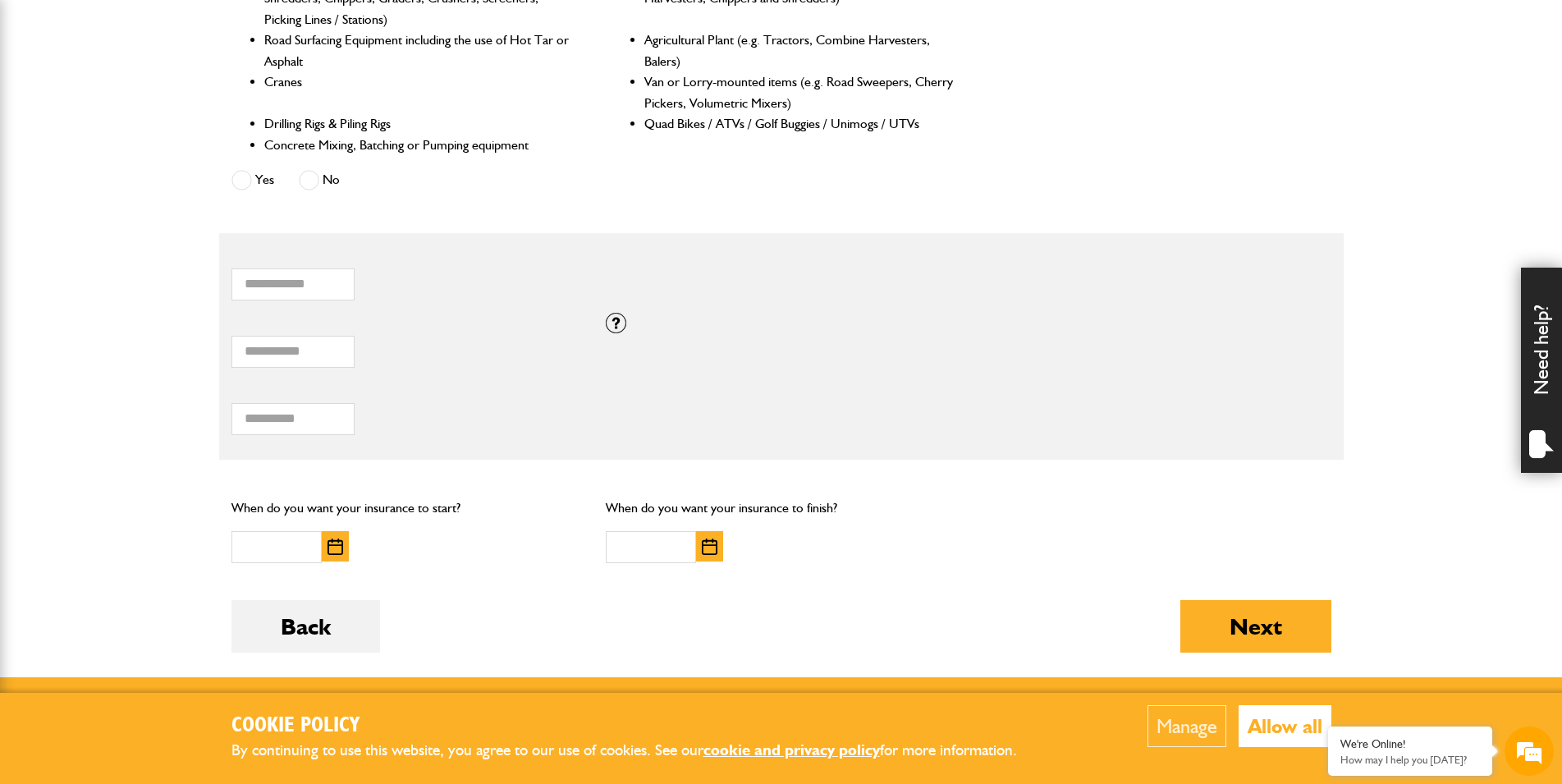
click at [331, 555] on img "button" at bounding box center [334, 546] width 15 height 16
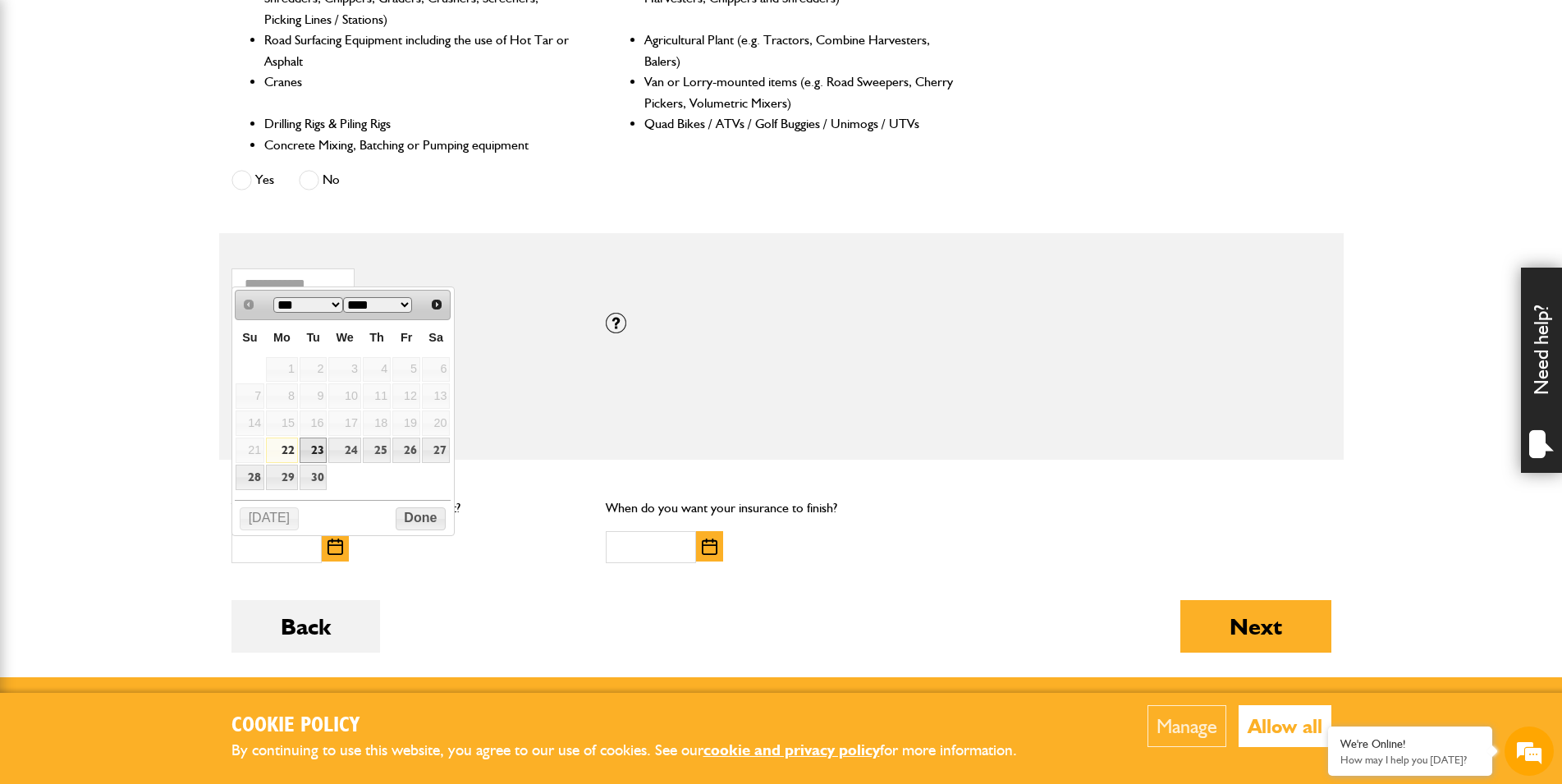
click at [312, 450] on link "23" at bounding box center [313, 450] width 28 height 26
type input "**********"
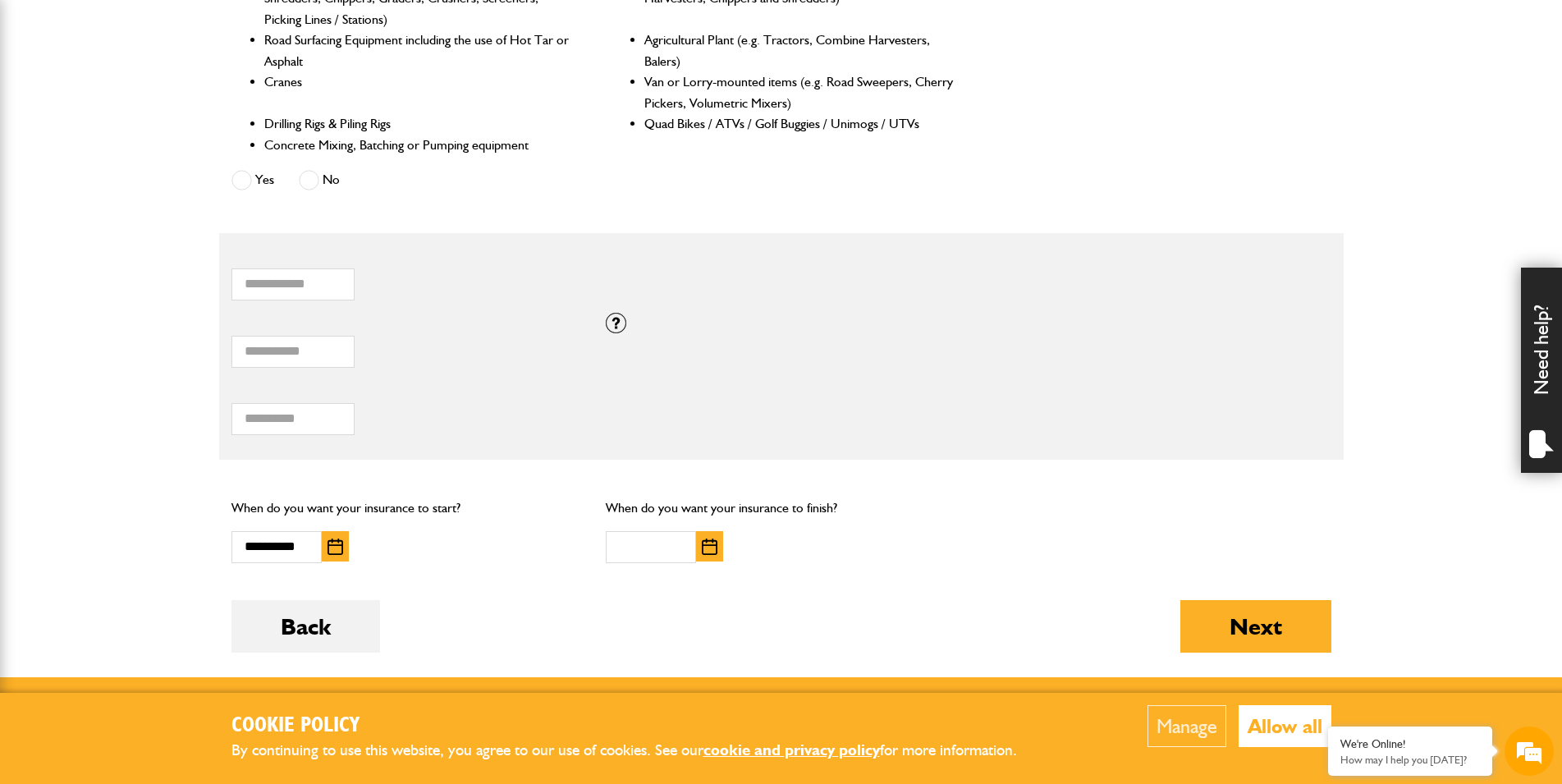
click at [707, 555] on img "button" at bounding box center [708, 546] width 15 height 16
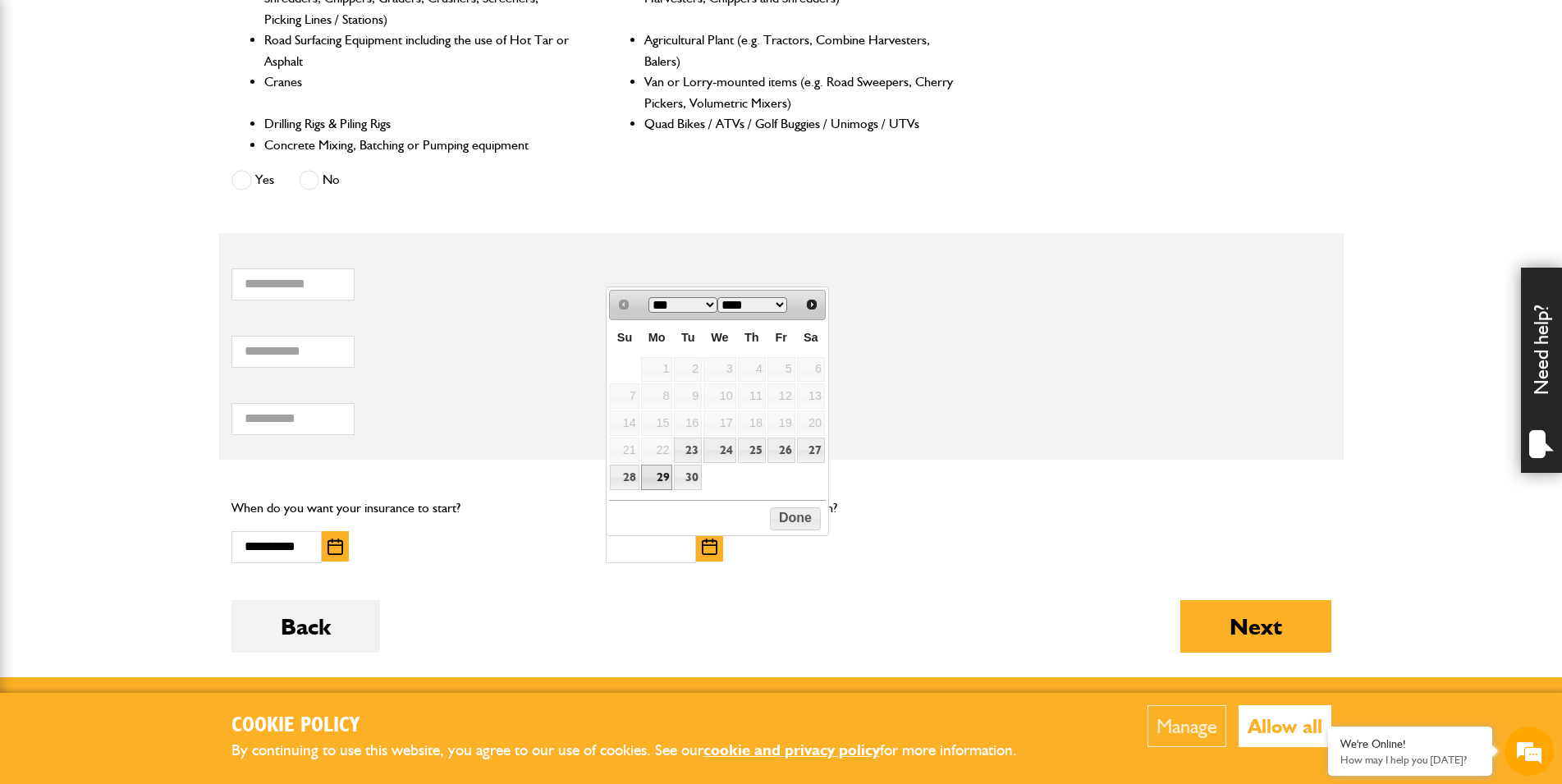
click at [666, 475] on link "29" at bounding box center [657, 477] width 32 height 26
type input "**********"
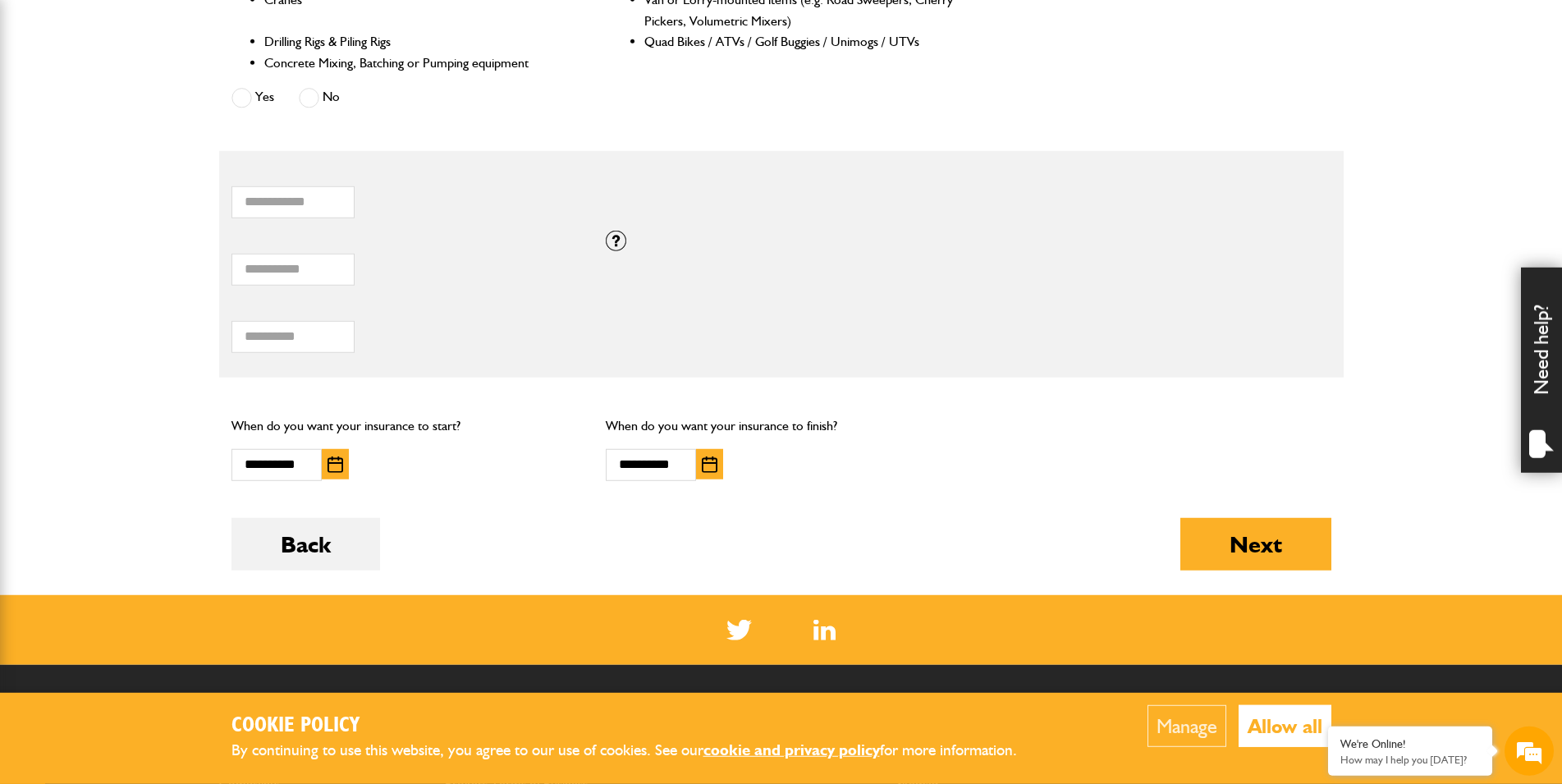
scroll to position [920, 0]
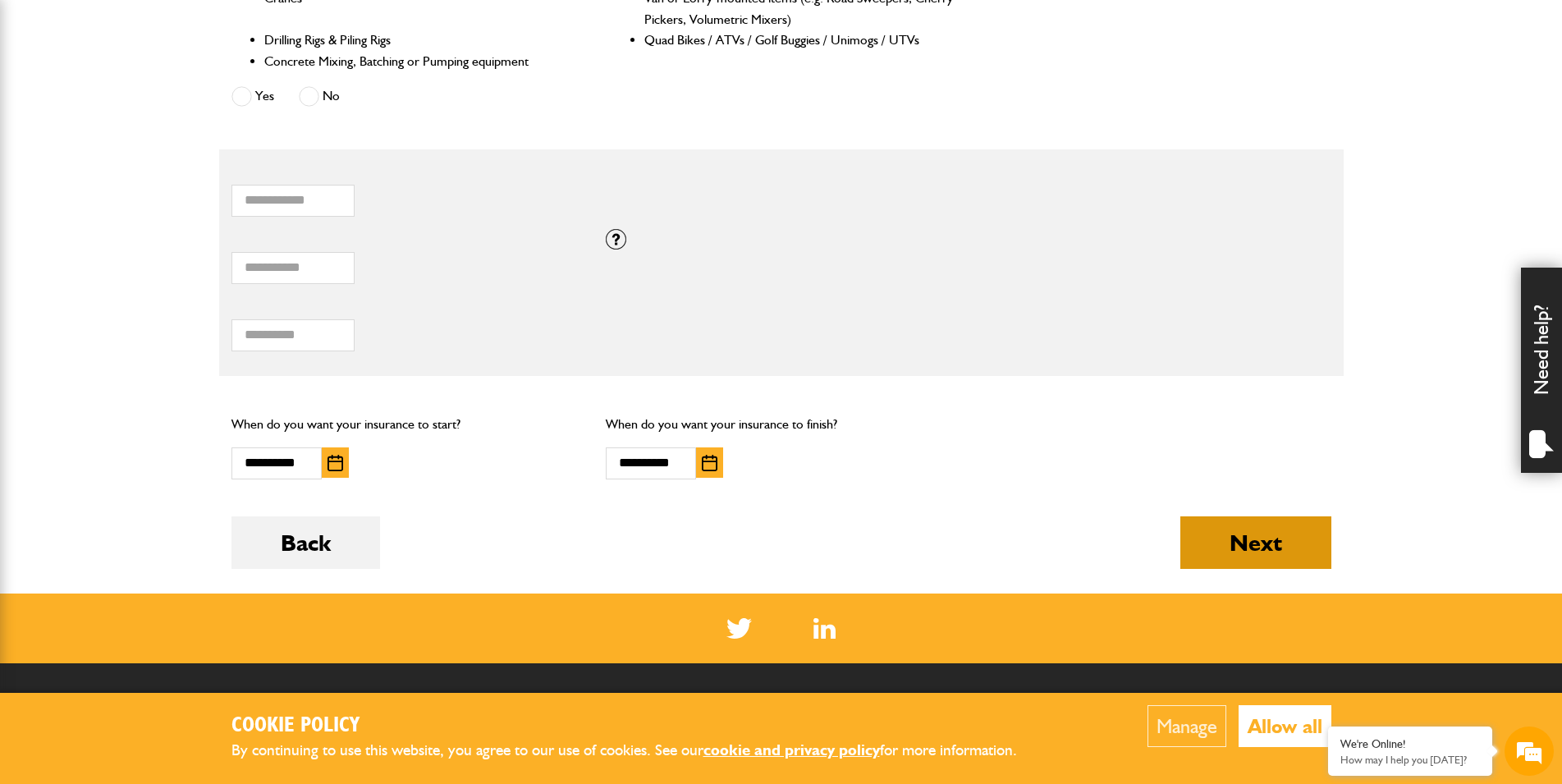
click at [1279, 545] on button "Next" at bounding box center [1255, 542] width 151 height 53
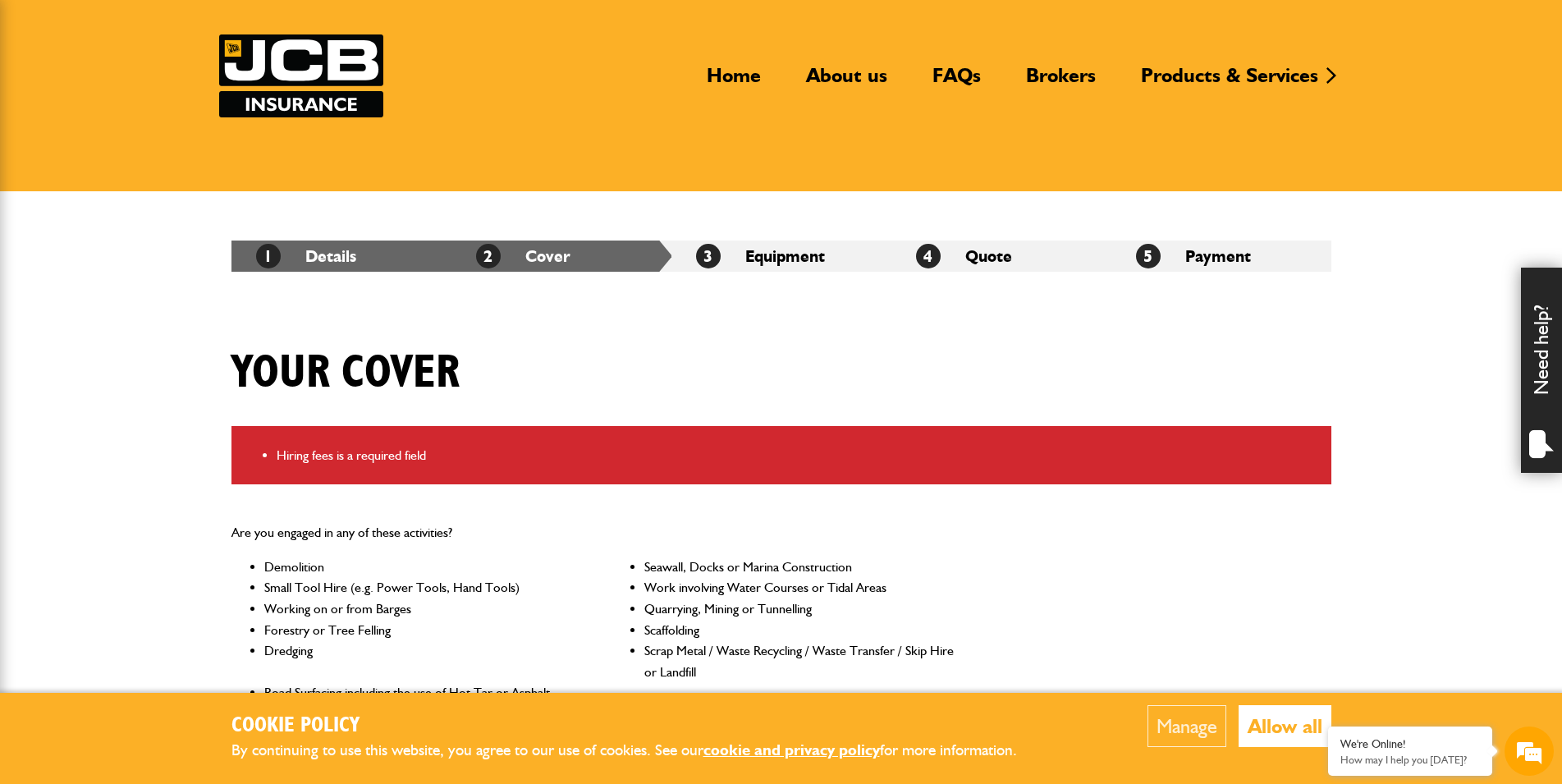
scroll to position [837, 0]
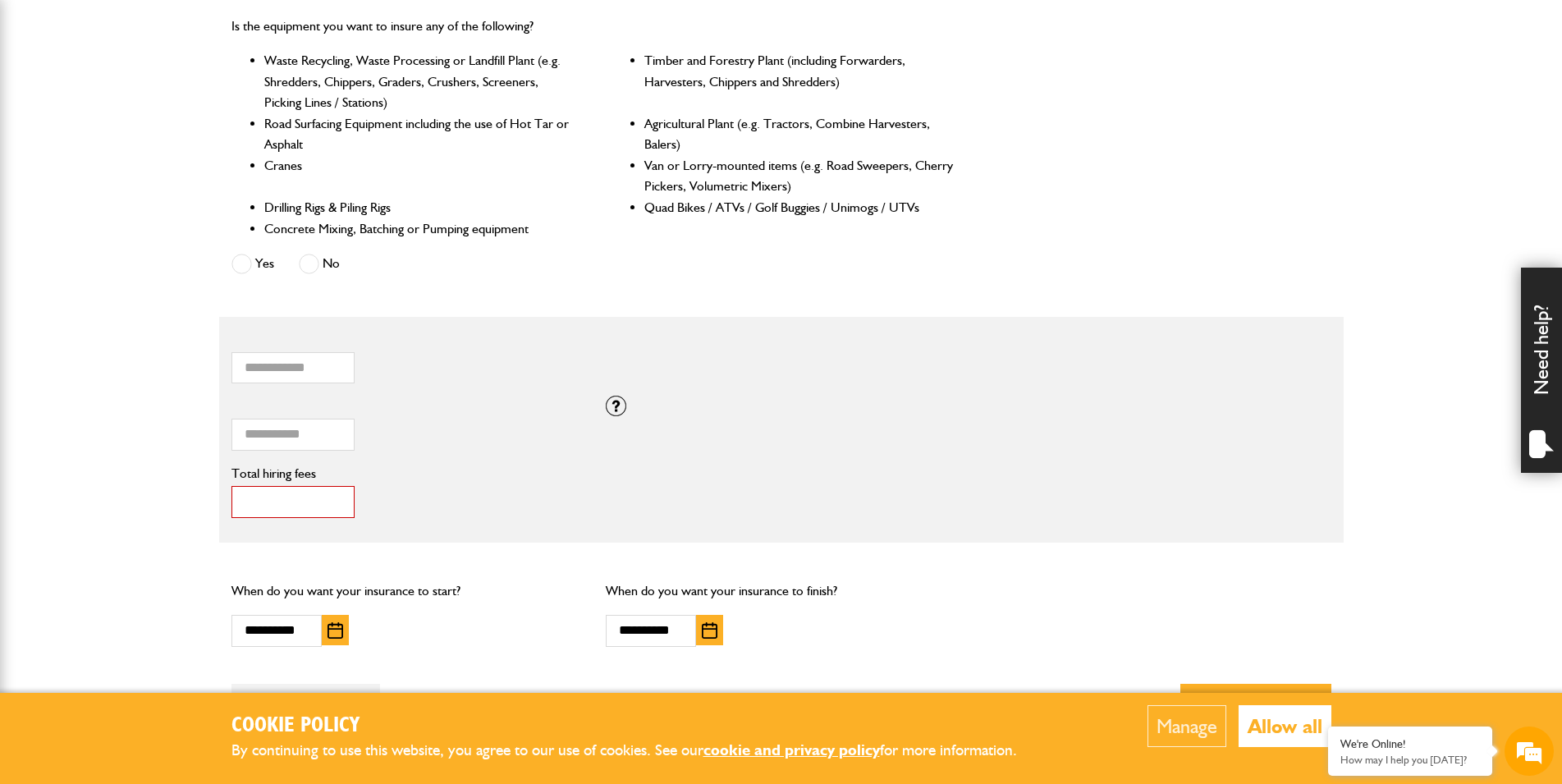
drag, startPoint x: 273, startPoint y: 500, endPoint x: 227, endPoint y: 500, distance: 46.0
click at [232, 500] on input "*" at bounding box center [293, 502] width 123 height 32
click at [277, 512] on input "*" at bounding box center [293, 502] width 123 height 32
drag, startPoint x: 279, startPoint y: 510, endPoint x: 227, endPoint y: 511, distance: 52.0
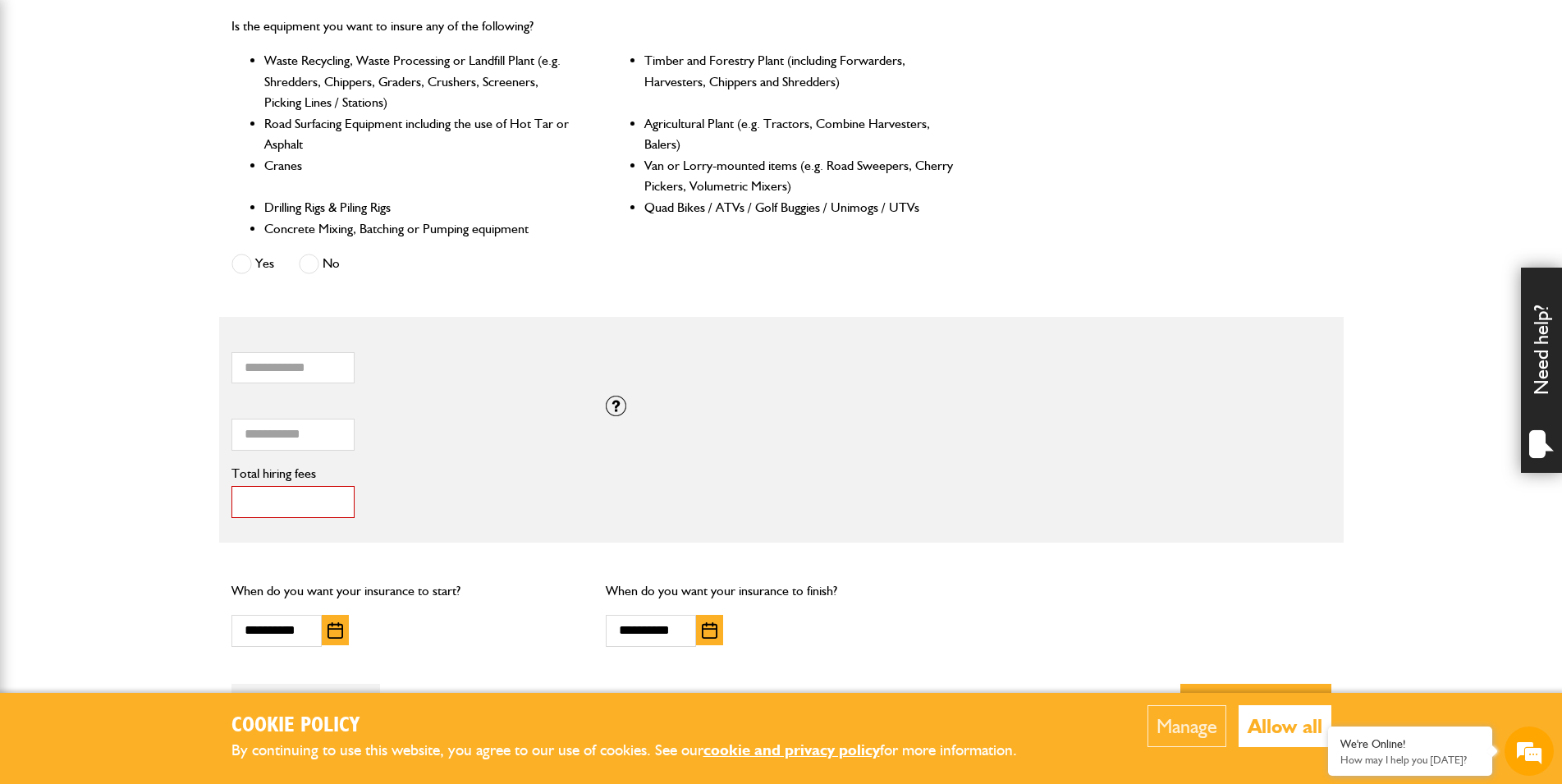
click at [232, 511] on input "*" at bounding box center [293, 502] width 123 height 32
type input "***"
click at [997, 488] on div "*** Total hiring fees Hiring fees is a required field" at bounding box center [781, 496] width 1124 height 68
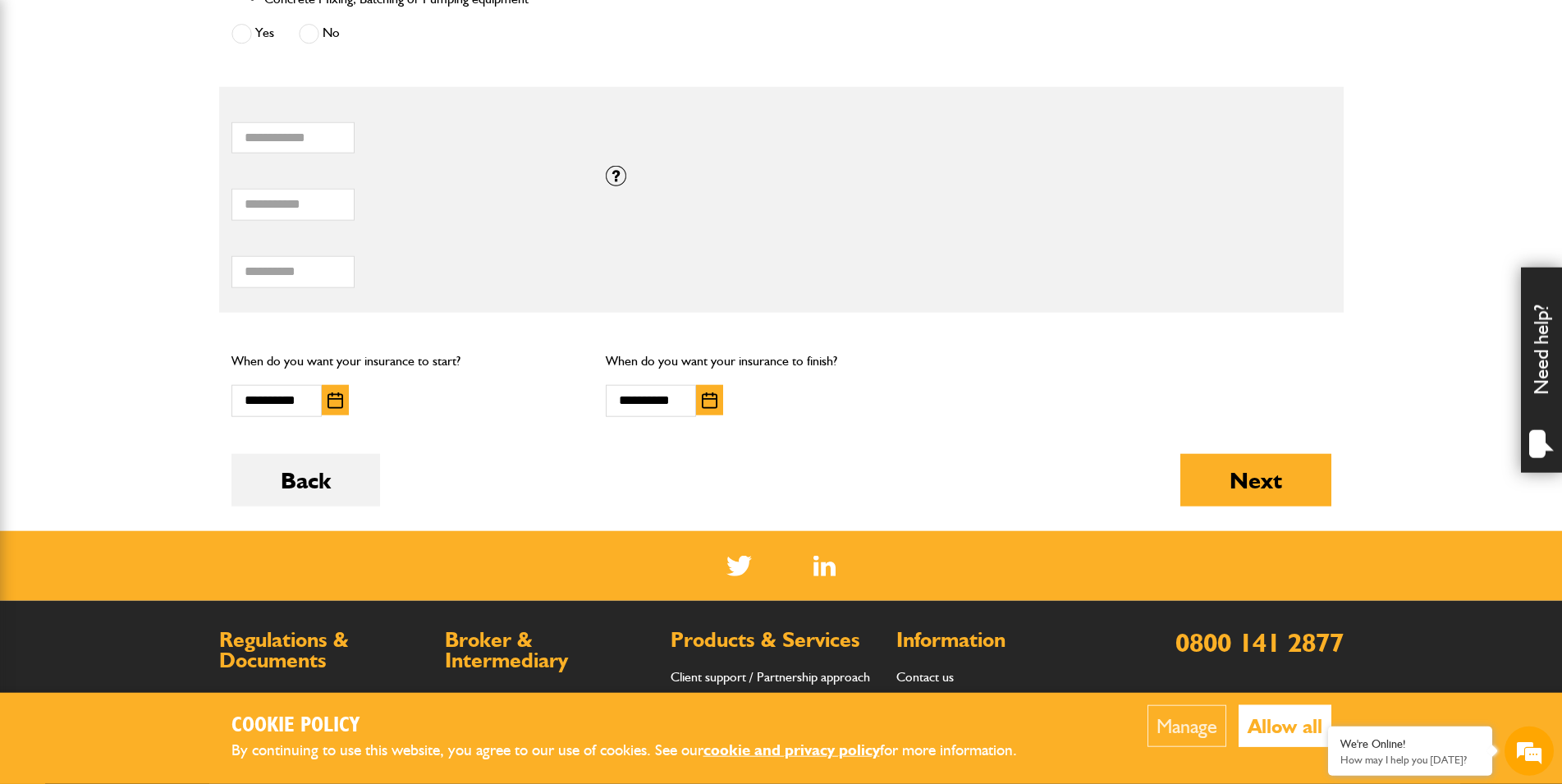
scroll to position [1088, 0]
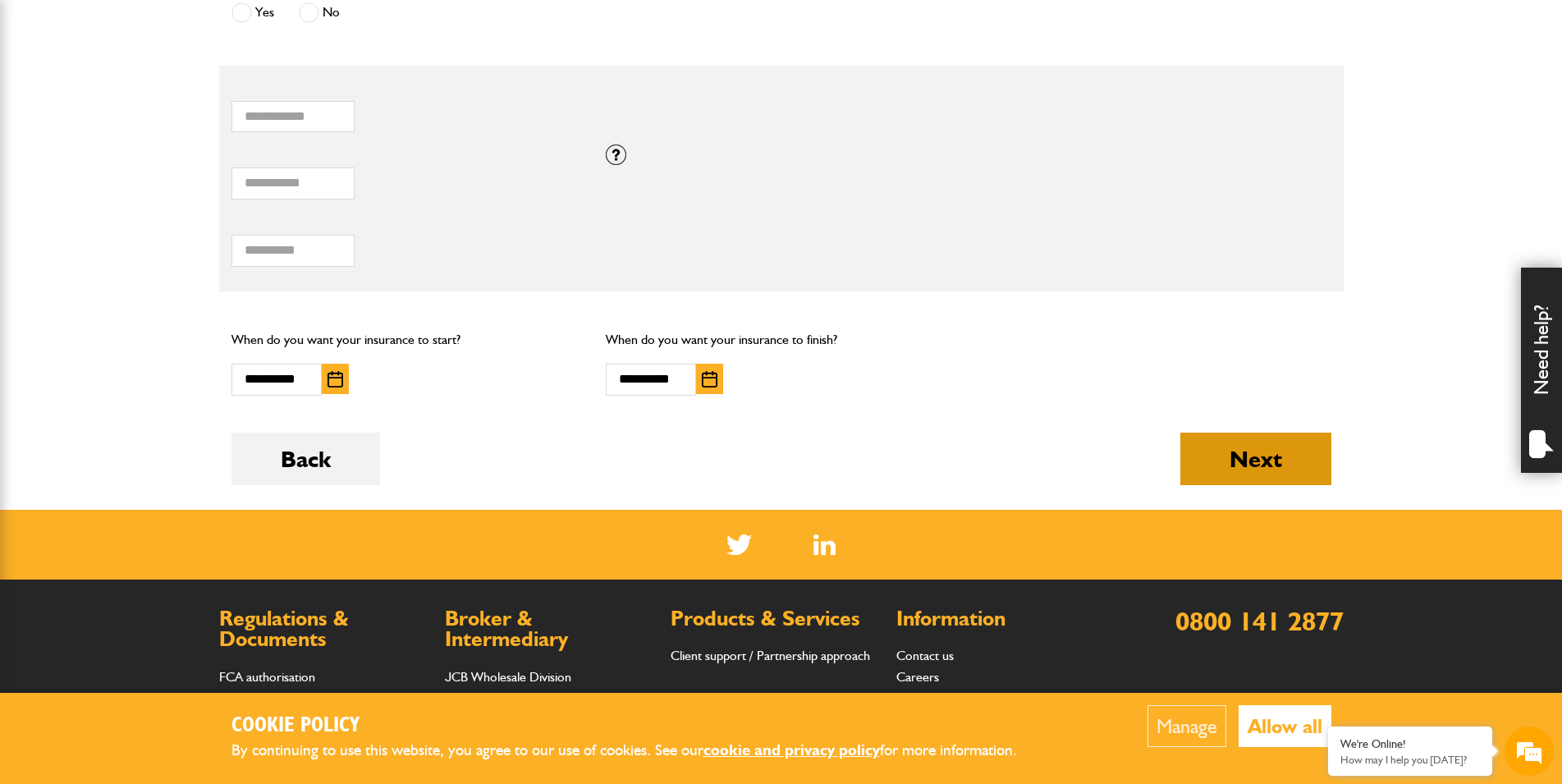
click at [1273, 473] on button "Next" at bounding box center [1255, 458] width 151 height 53
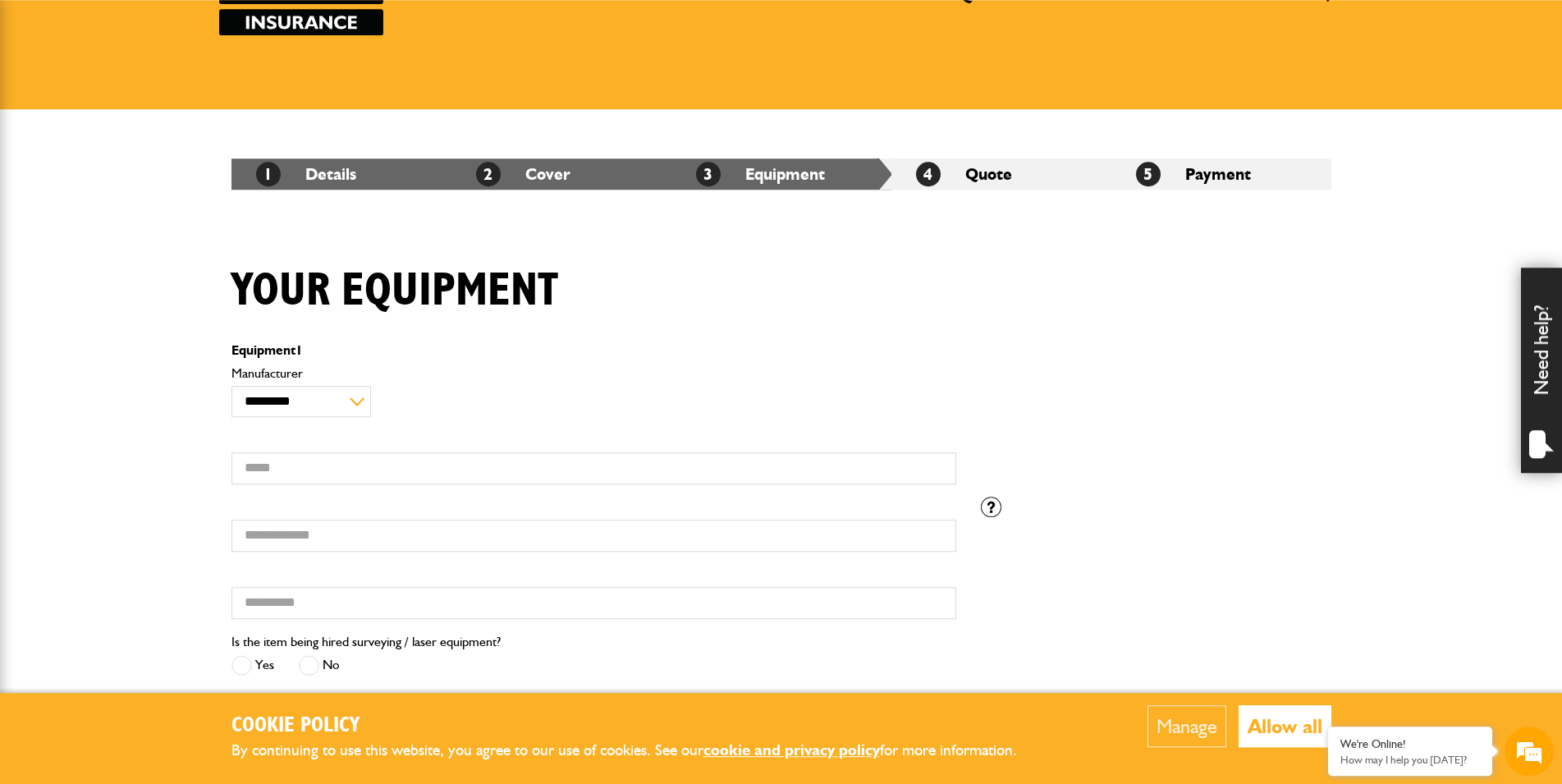
scroll to position [167, 0]
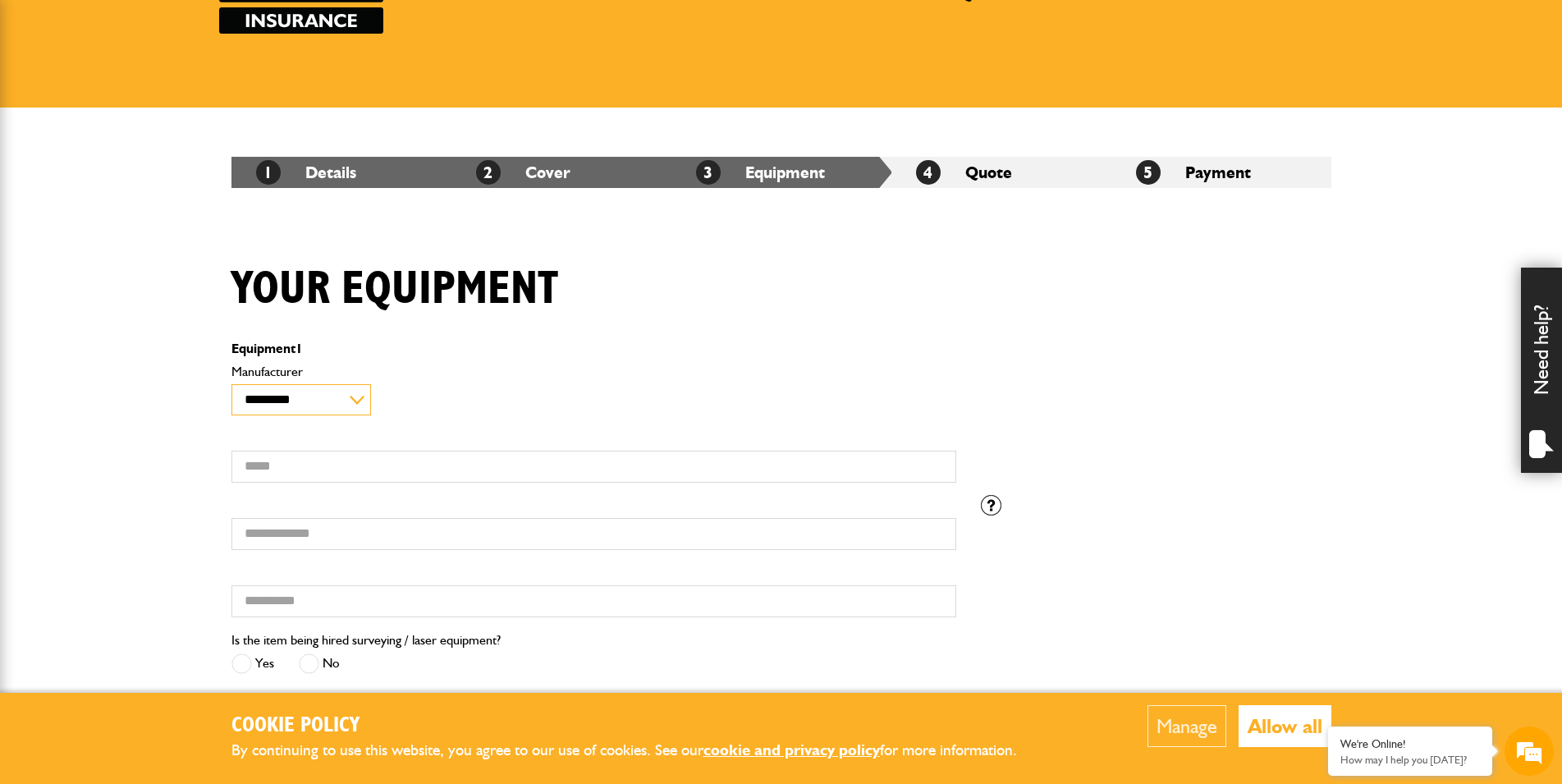
click at [232, 384] on select "**********" at bounding box center [301, 400] width 140 height 32
click option "*********" at bounding box center [0, 0] width 0 height 0
click at [232, 384] on select "**********" at bounding box center [301, 400] width 140 height 32
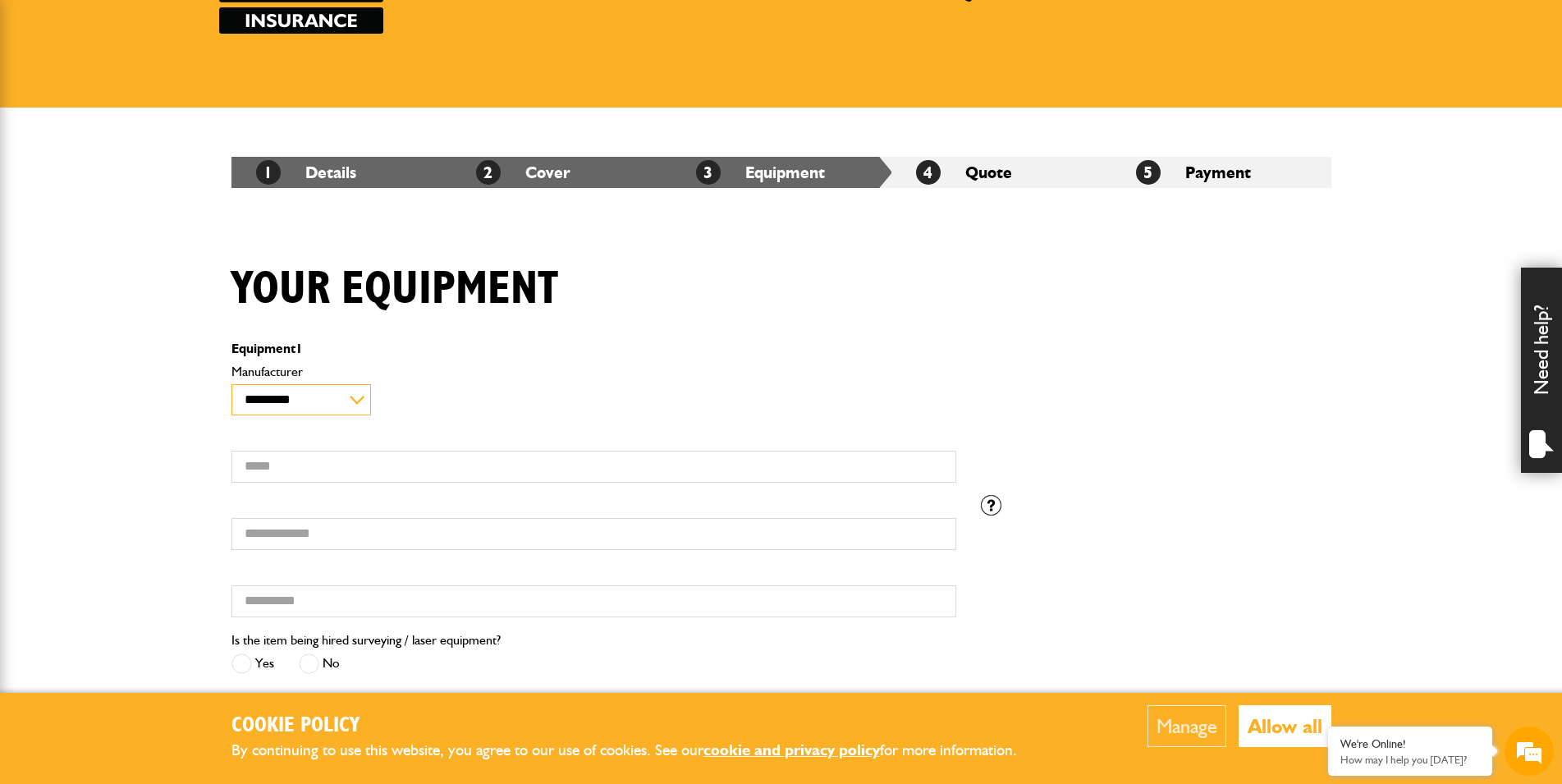
select select "**"
click option "*****" at bounding box center [0, 0] width 0 height 0
click at [355, 473] on input "Model" at bounding box center [593, 467] width 724 height 32
click at [380, 465] on input "Model" at bounding box center [593, 467] width 724 height 32
drag, startPoint x: 308, startPoint y: 461, endPoint x: 148, endPoint y: 453, distance: 160.2
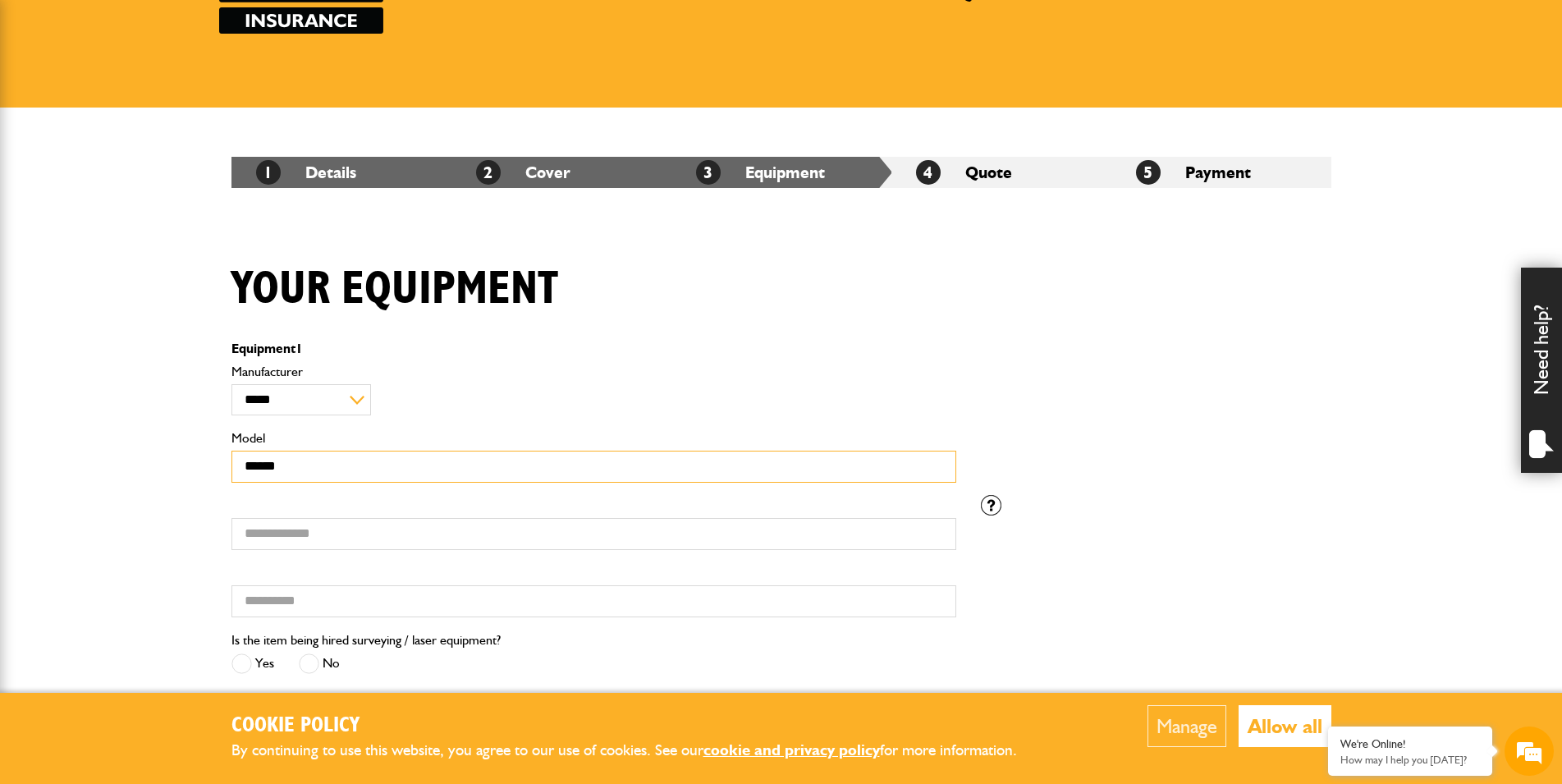
click at [232, 453] on input "*****" at bounding box center [593, 467] width 724 height 32
paste input "**********"
type input "**********"
click at [356, 537] on input "Serial number" at bounding box center [593, 534] width 724 height 32
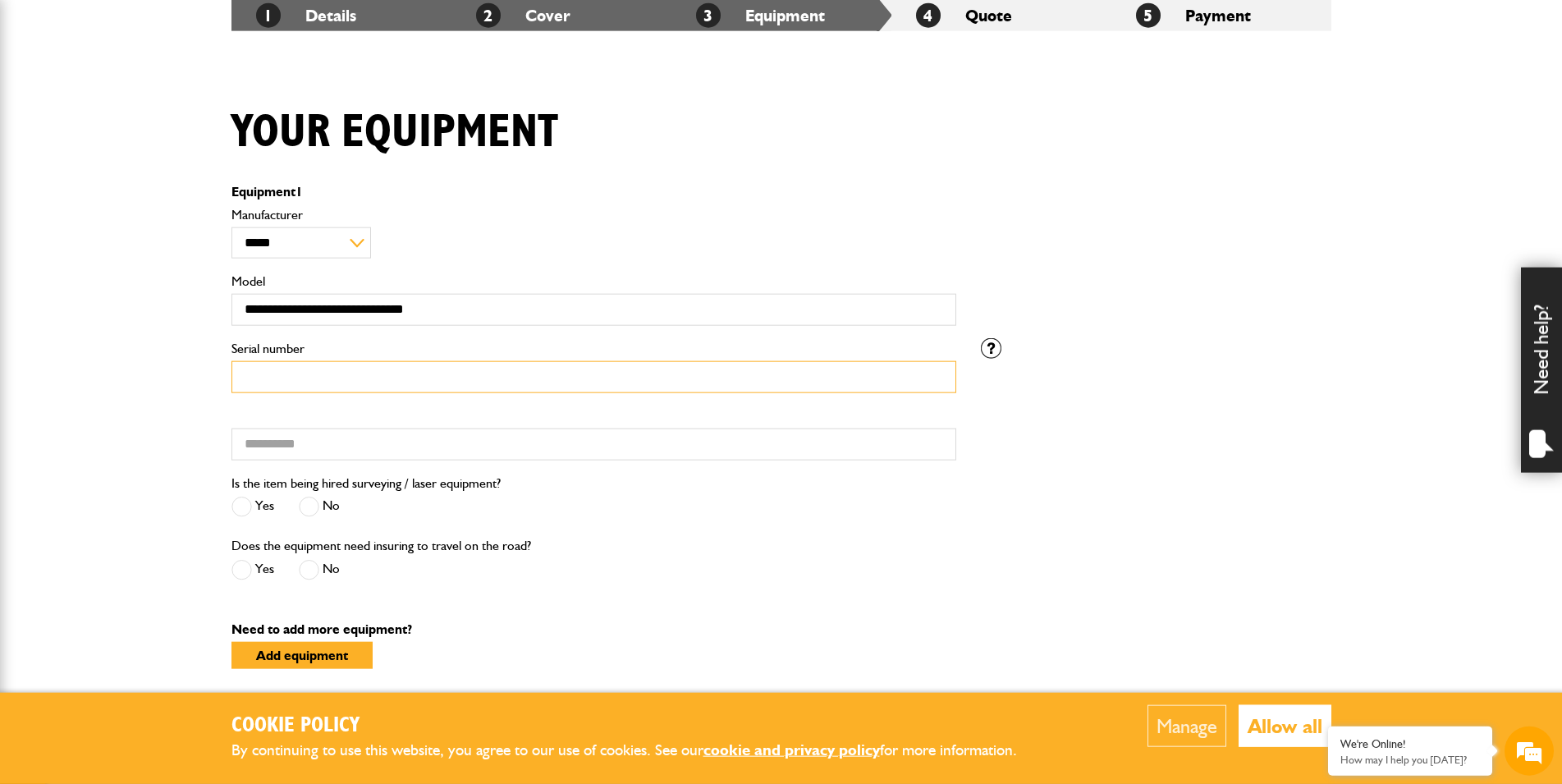
scroll to position [335, 0]
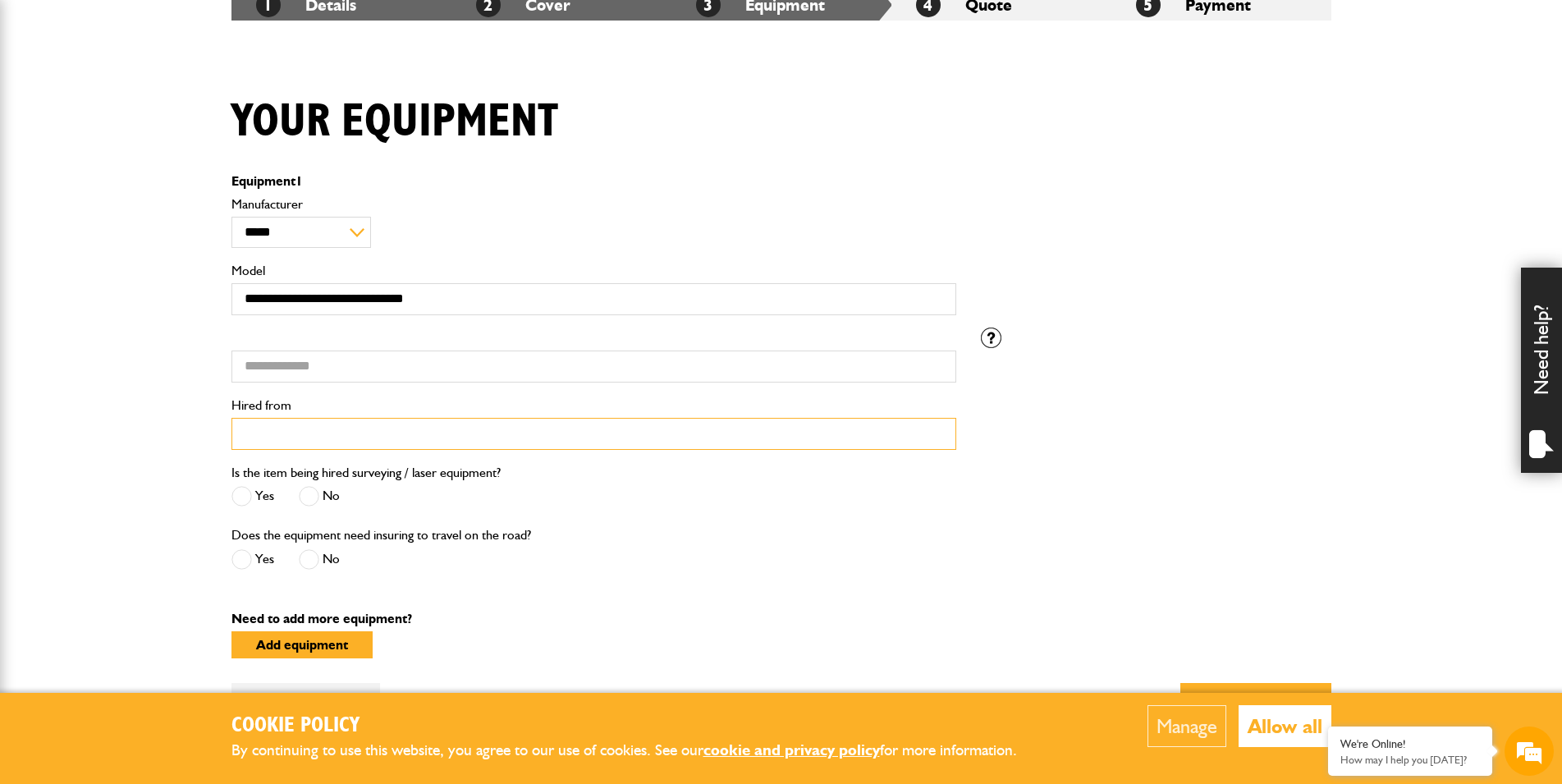
click at [319, 436] on input "Hired from" at bounding box center [593, 434] width 724 height 32
type input "********"
click at [91, 452] on body "Cookie Policy By continuing to use this website, you agree to our use of cookie…" at bounding box center [781, 445] width 1562 height 1562
click at [92, 452] on body "Cookie Policy By continuing to use this website, you agree to our use of cookie…" at bounding box center [781, 445] width 1562 height 1562
click at [109, 322] on body "Cookie Policy By continuing to use this website, you agree to our use of cookie…" at bounding box center [781, 445] width 1562 height 1562
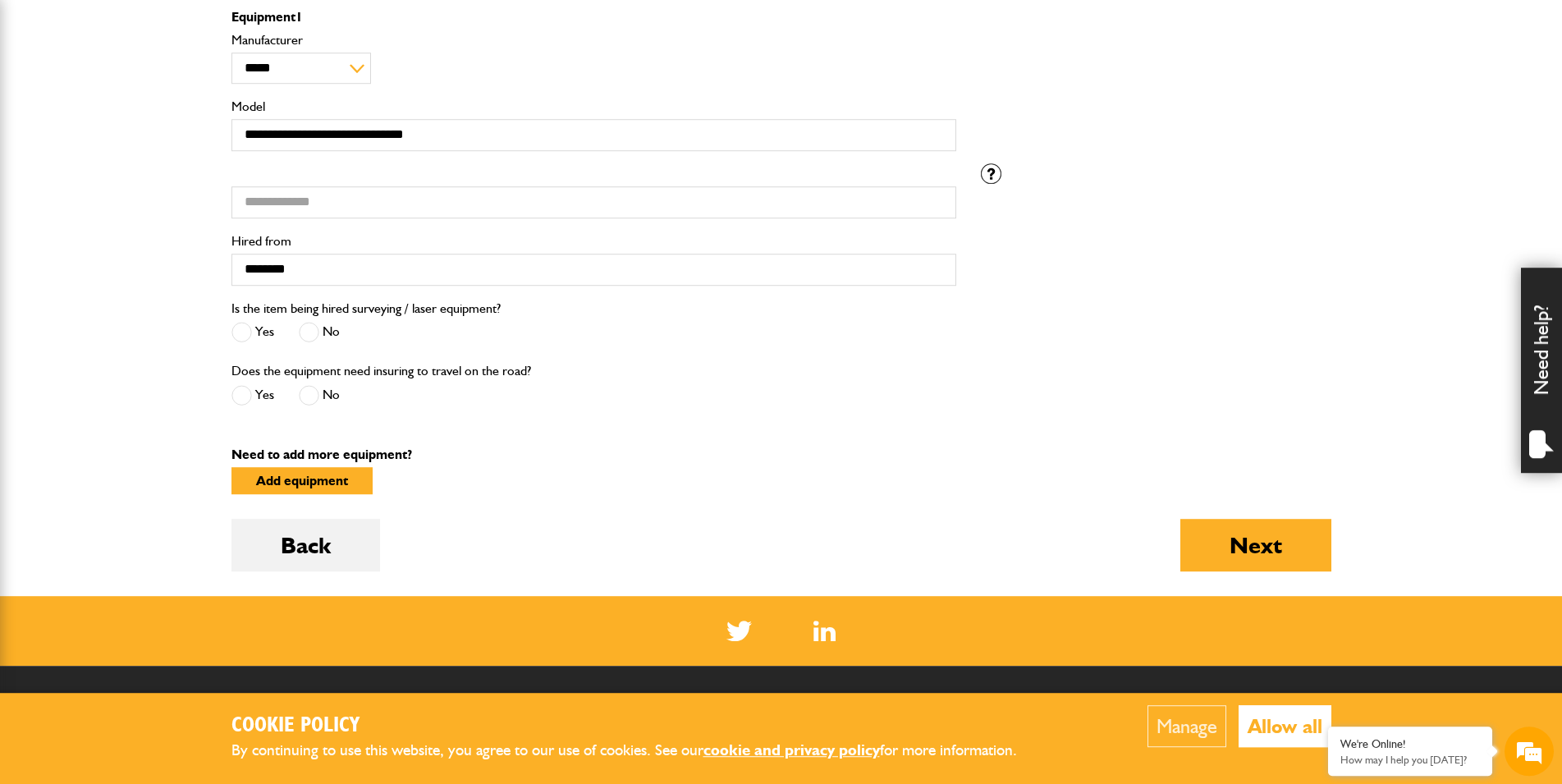
scroll to position [502, 0]
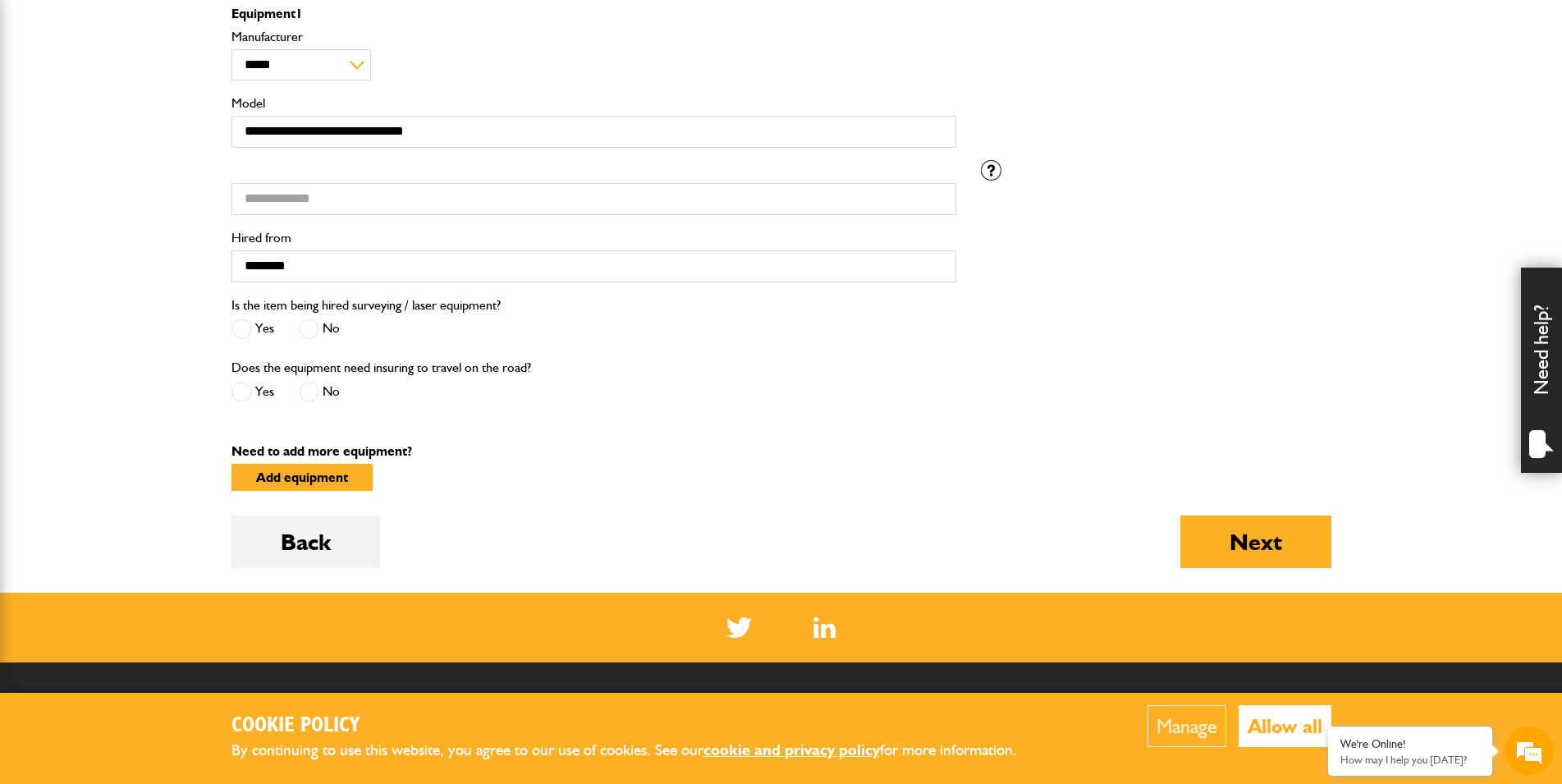
click at [178, 351] on body "Cookie Policy By continuing to use this website, you agree to our use of cookie…" at bounding box center [781, 278] width 1562 height 1562
click at [147, 274] on body "Cookie Policy By continuing to use this website, you agree to our use of cookie…" at bounding box center [781, 278] width 1562 height 1562
click at [318, 327] on span at bounding box center [308, 328] width 20 height 20
click at [314, 396] on span at bounding box center [308, 391] width 20 height 20
click at [1268, 547] on button "Next" at bounding box center [1255, 541] width 151 height 53
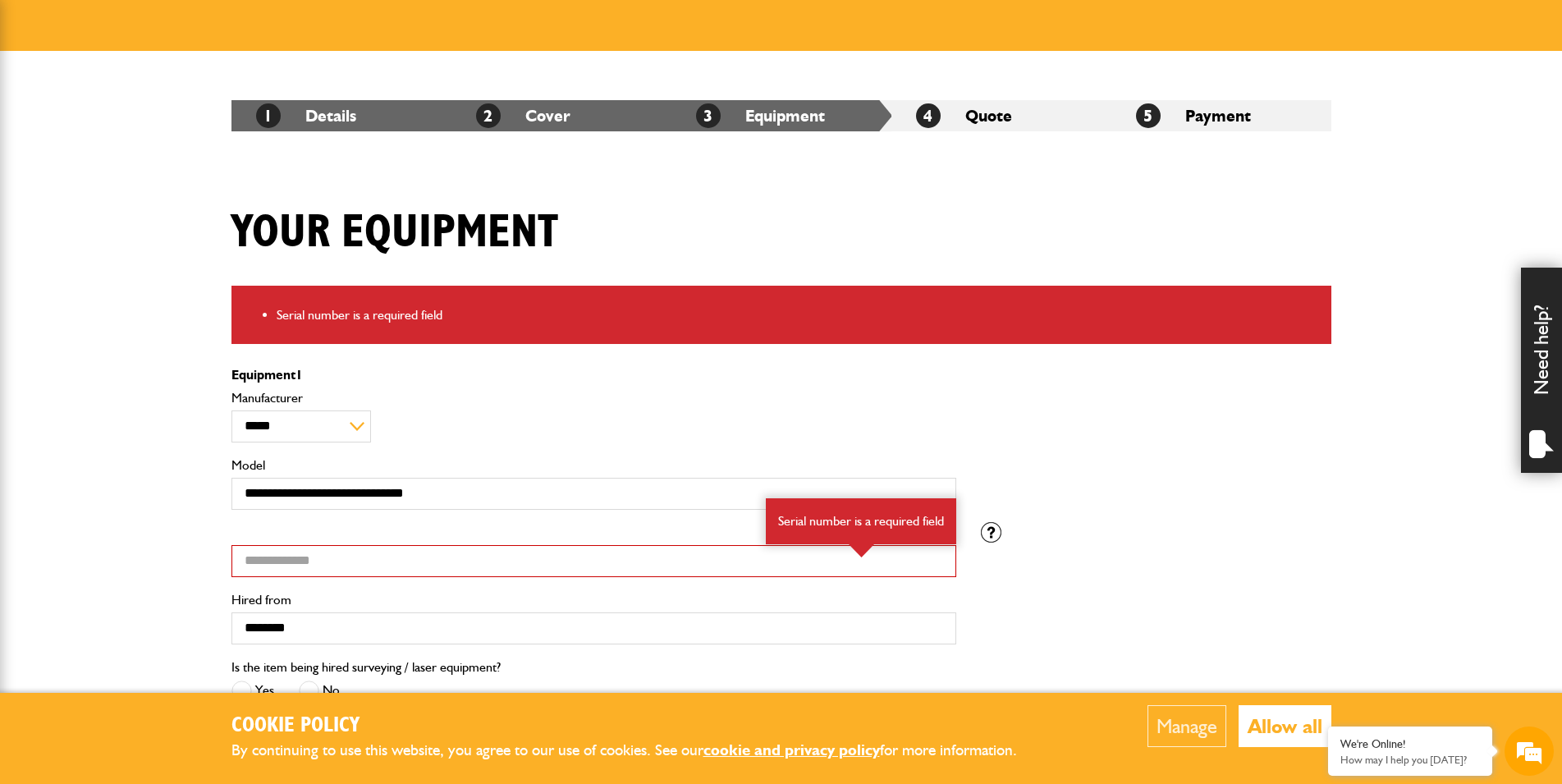
scroll to position [335, 0]
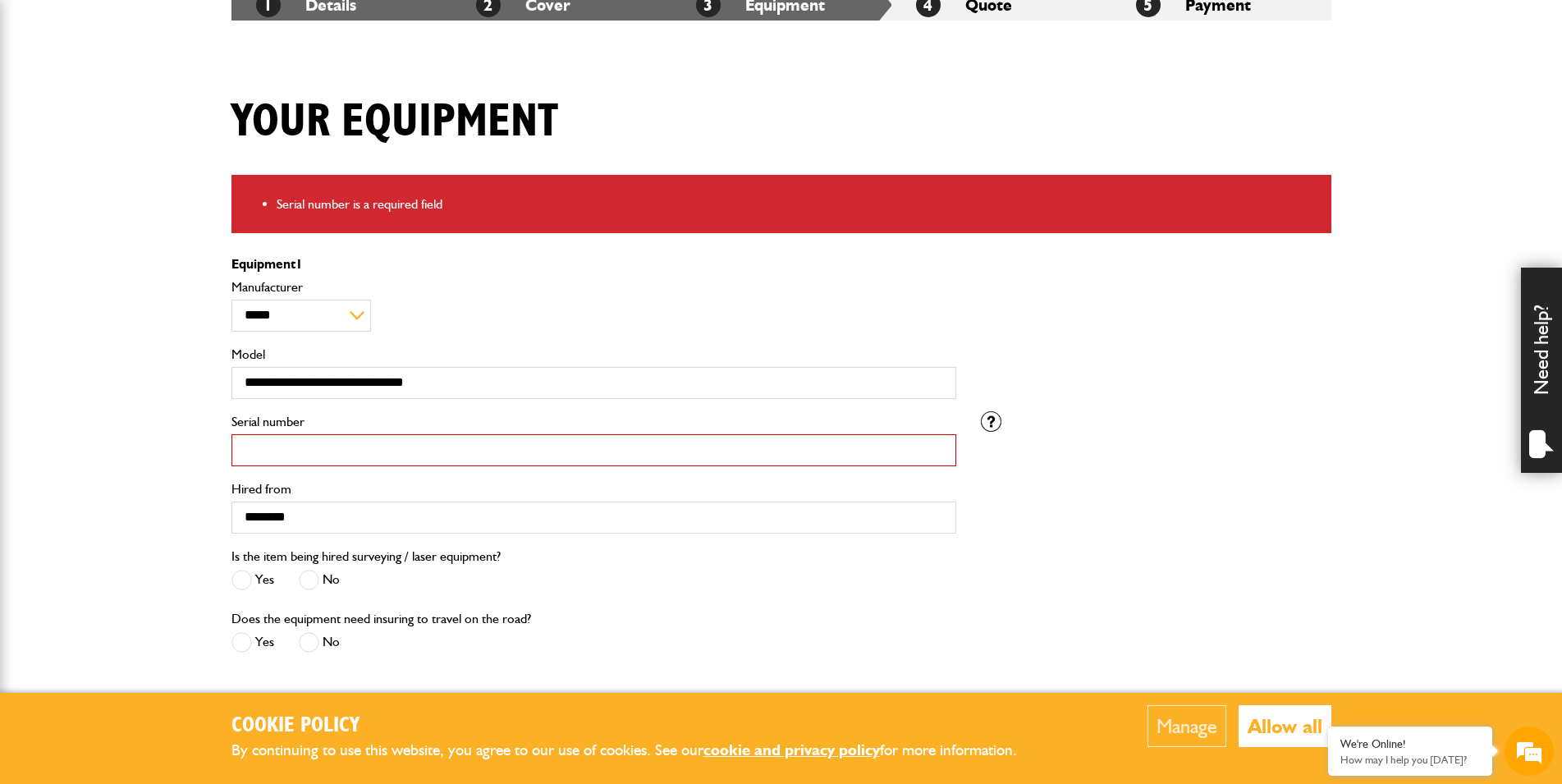
click at [368, 452] on input "Serial number" at bounding box center [593, 450] width 724 height 32
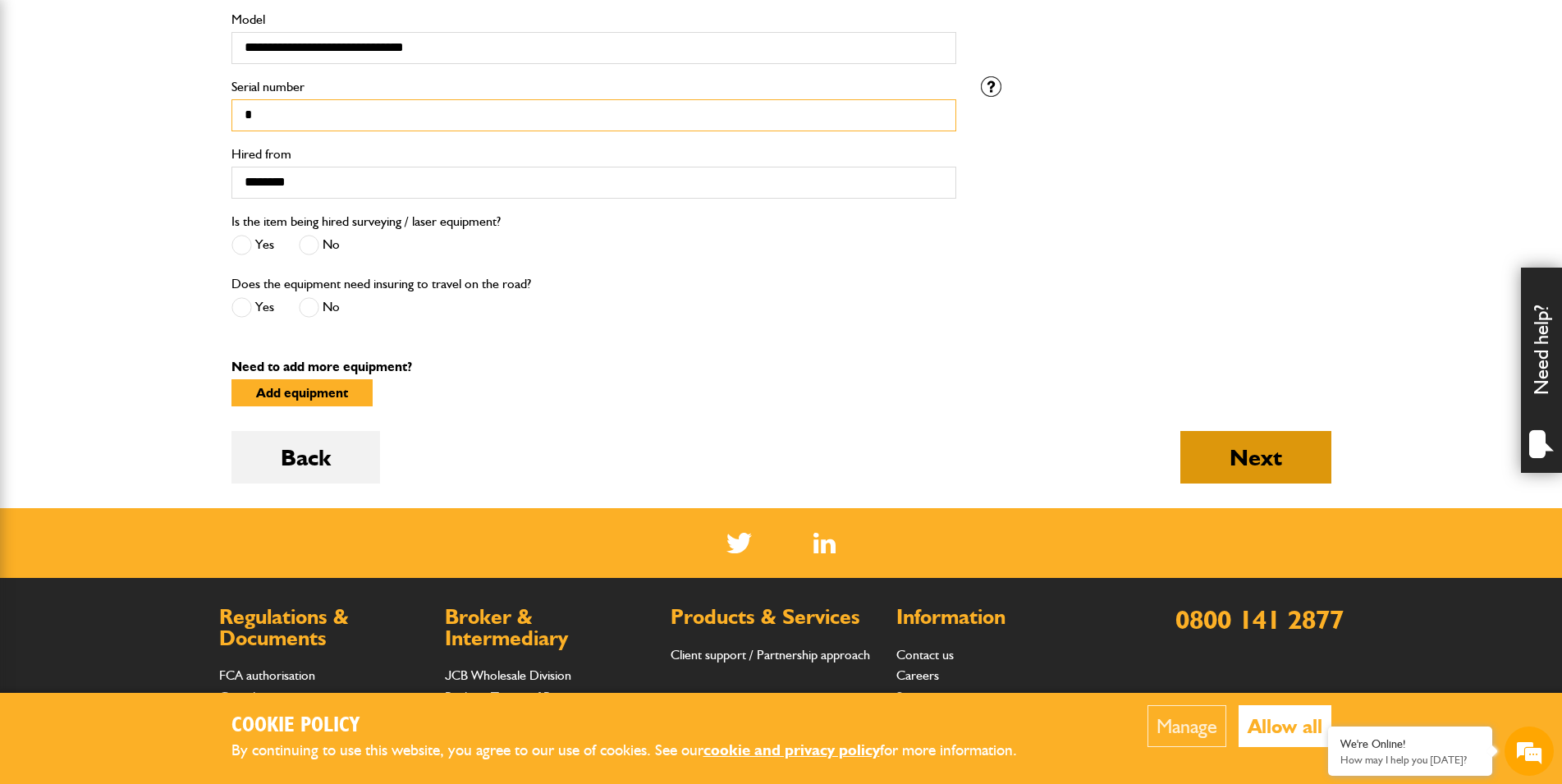
type input "*"
click at [1245, 453] on button "Next" at bounding box center [1255, 457] width 151 height 53
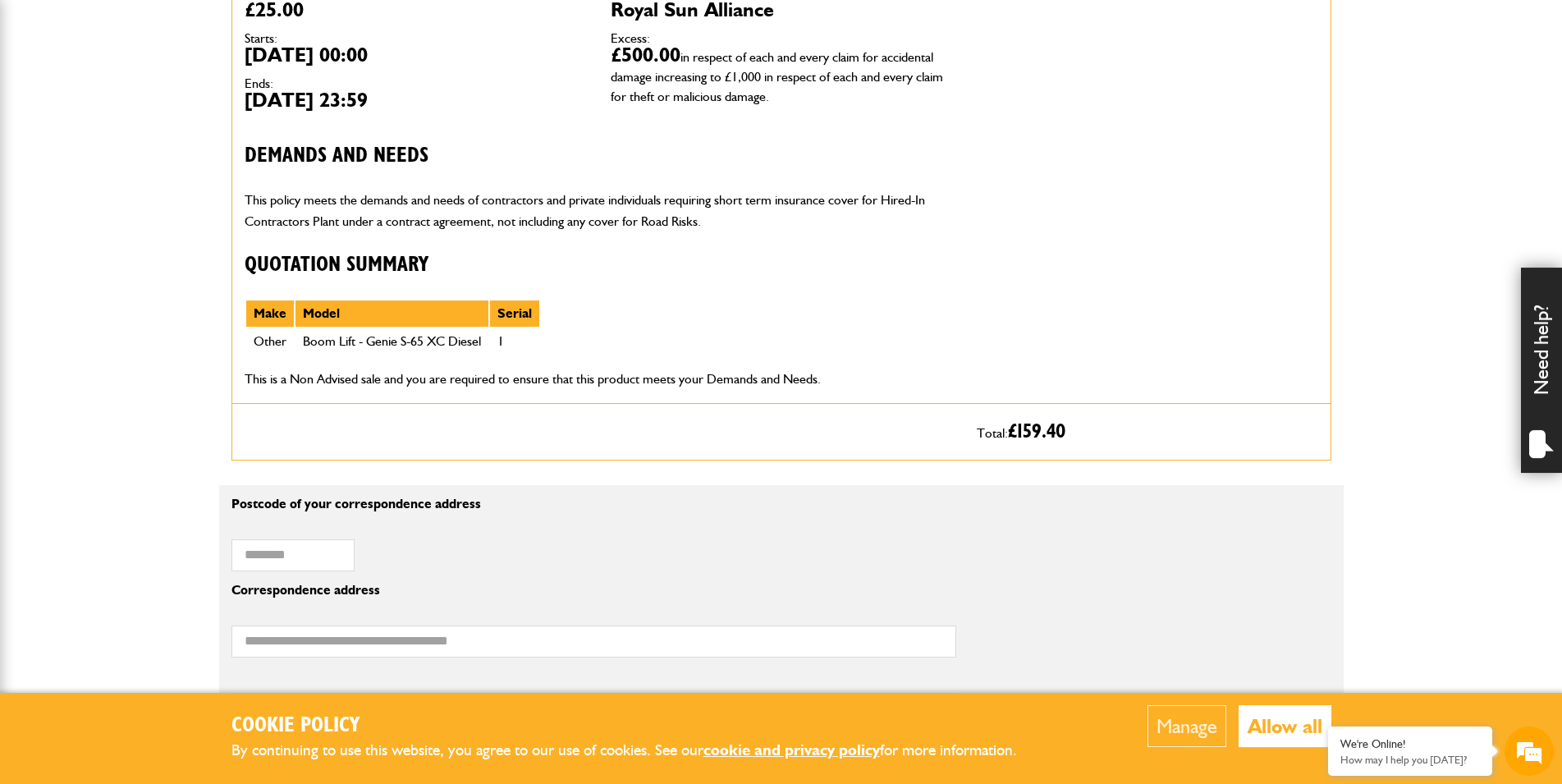
scroll to position [753, 0]
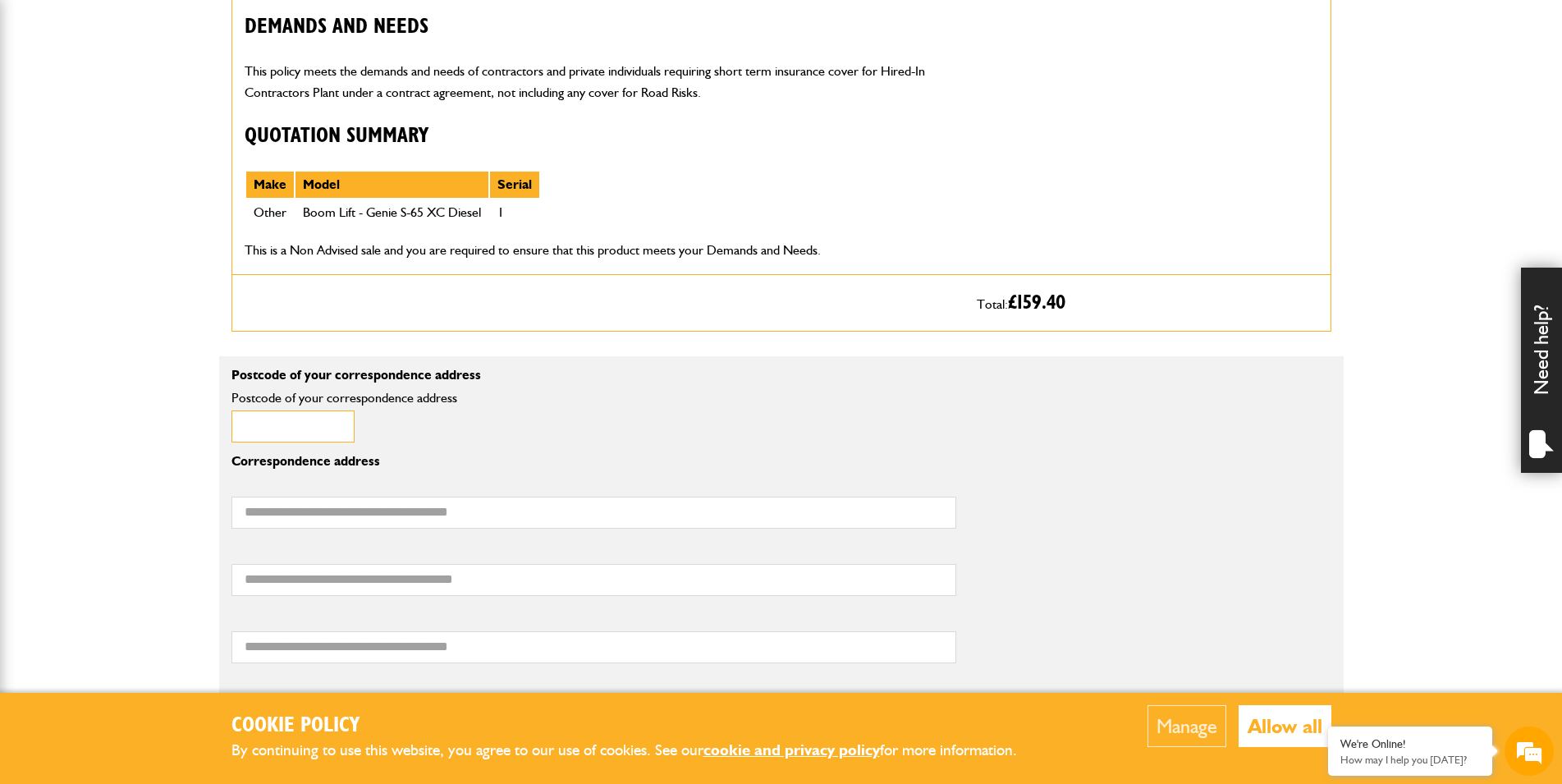
click at [323, 425] on input "Postcode of your correspondence address" at bounding box center [293, 427] width 123 height 32
click at [322, 427] on input "Postcode of your correspondence address" at bounding box center [293, 427] width 123 height 32
click at [162, 396] on body "Cookie Policy By continuing to use this website, you agree to our use of cookie…" at bounding box center [781, 665] width 1562 height 2835
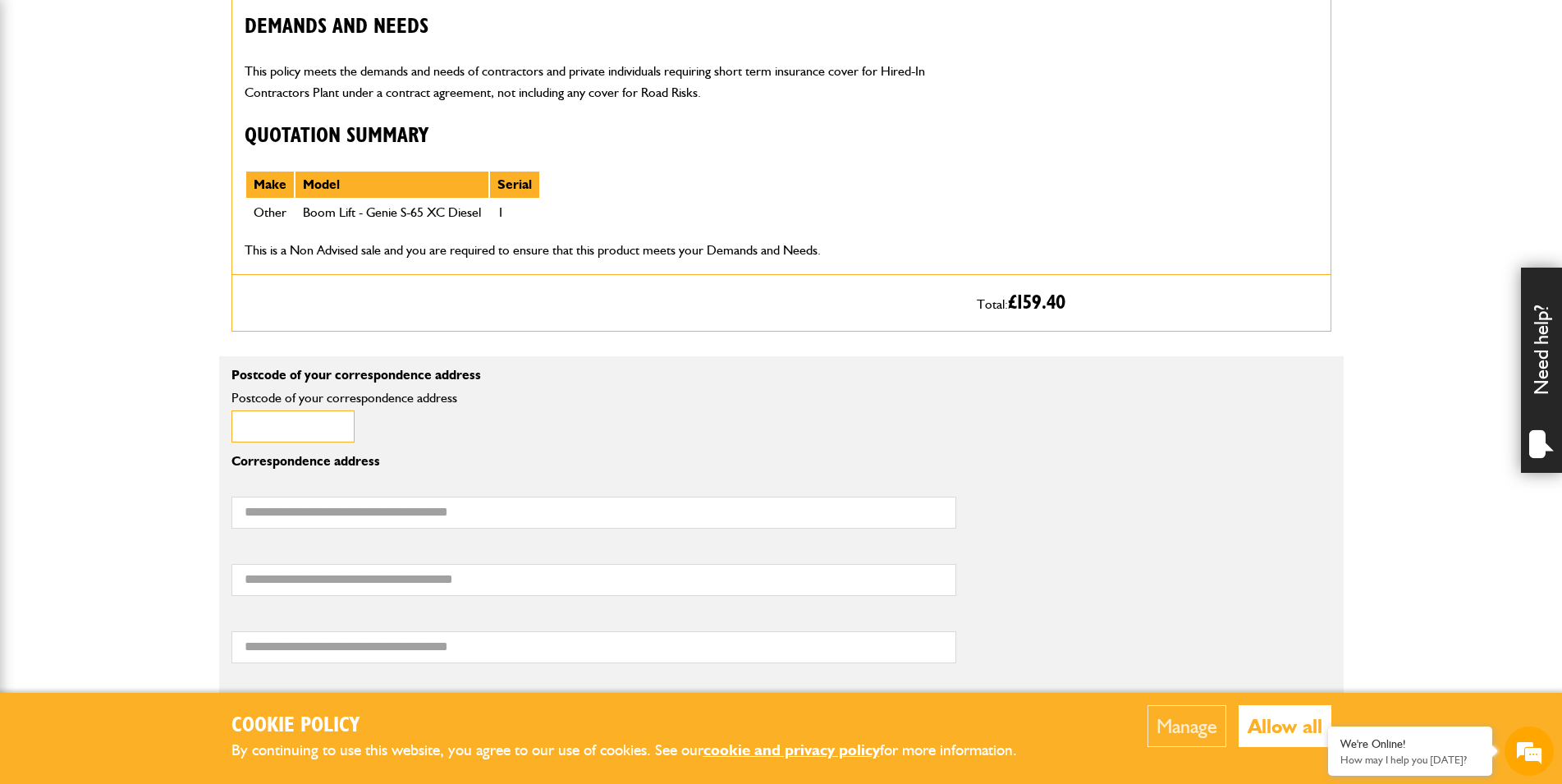
click at [284, 434] on input "Postcode of your correspondence address" at bounding box center [293, 427] width 123 height 32
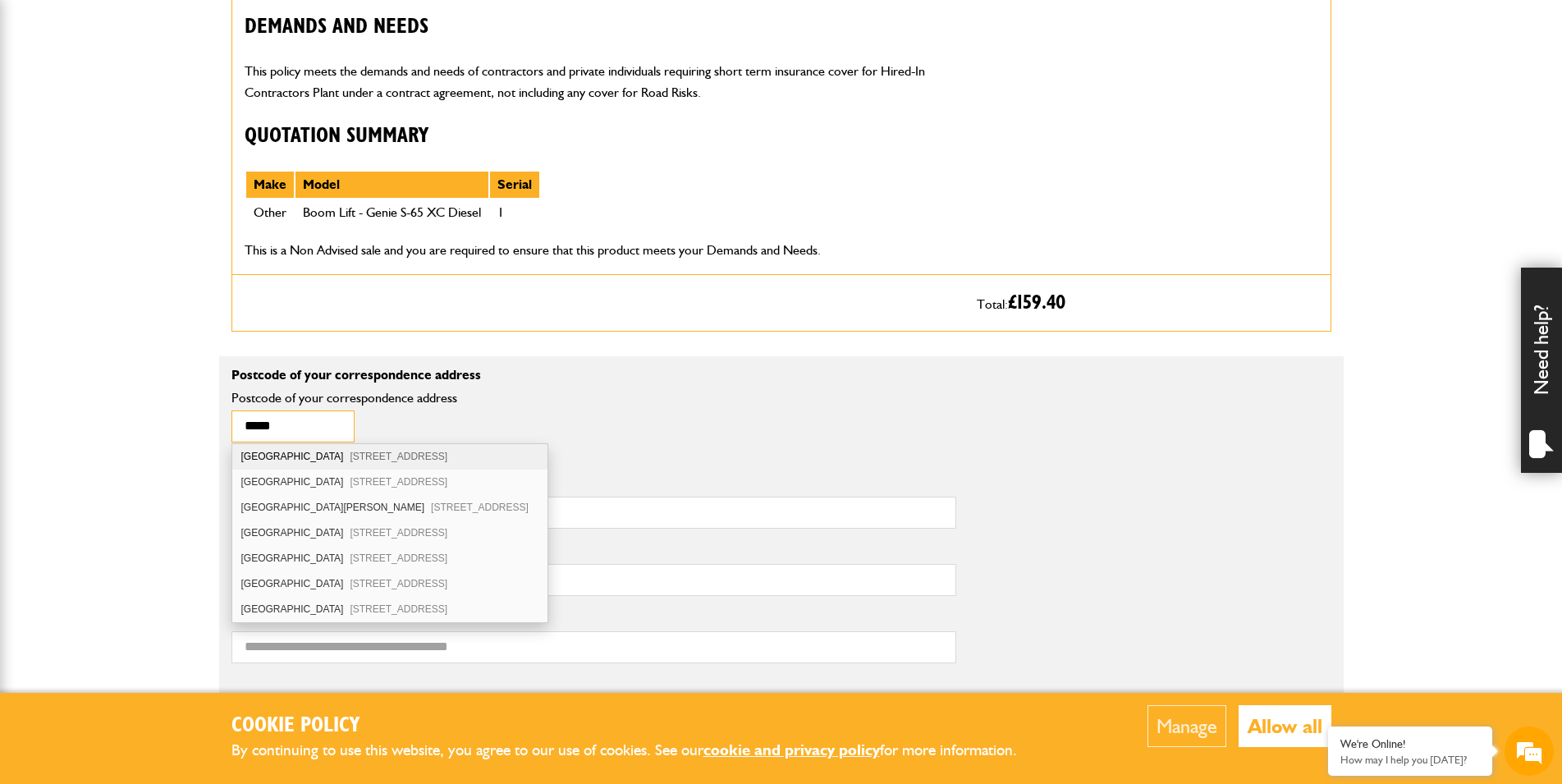
click at [314, 423] on input "****" at bounding box center [293, 427] width 123 height 32
type input "********"
click at [304, 564] on div "18 Millbank Road Dingwall IV15 9UH" at bounding box center [398, 569] width 331 height 26
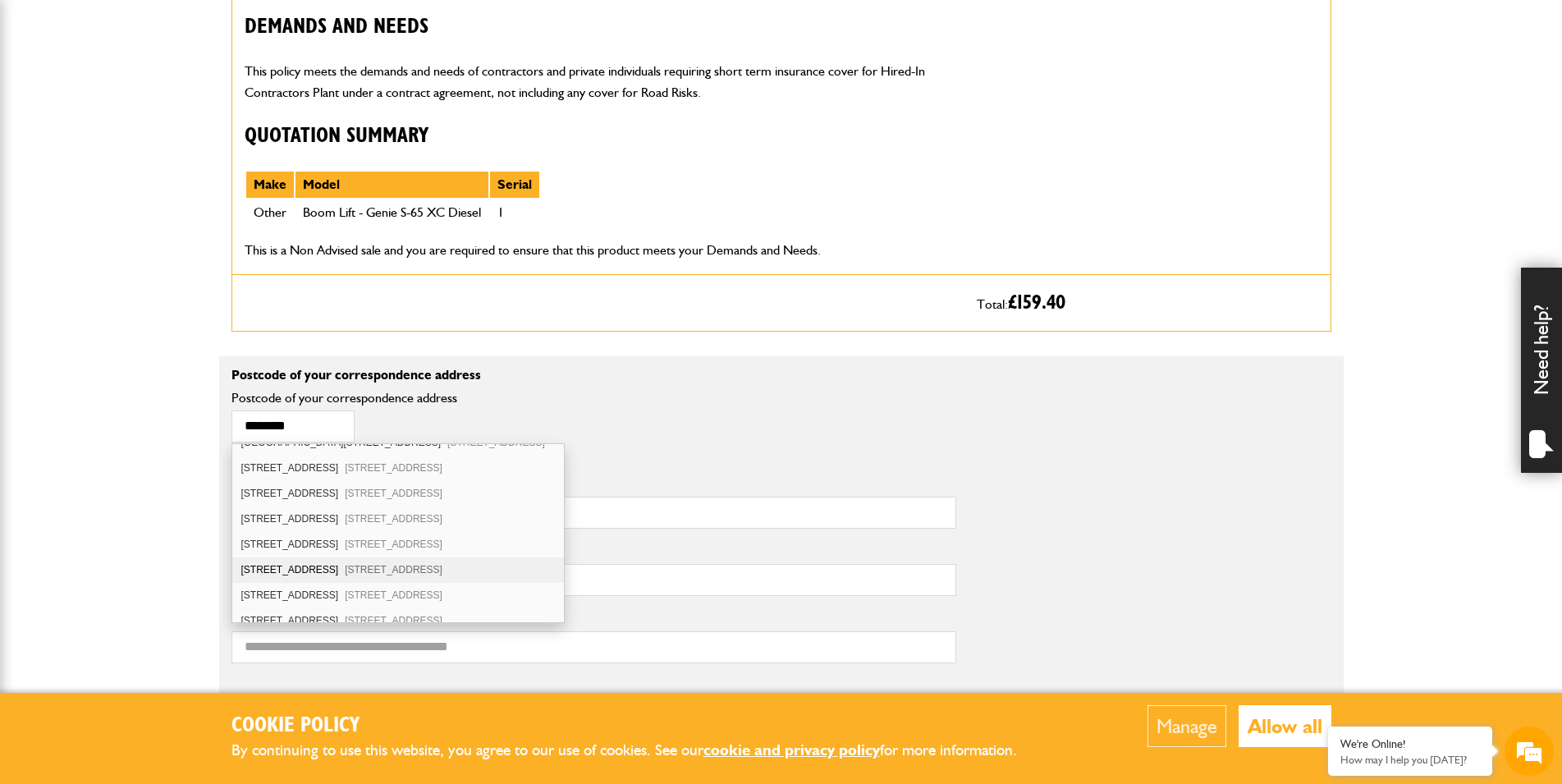
type input "**********"
type input "********"
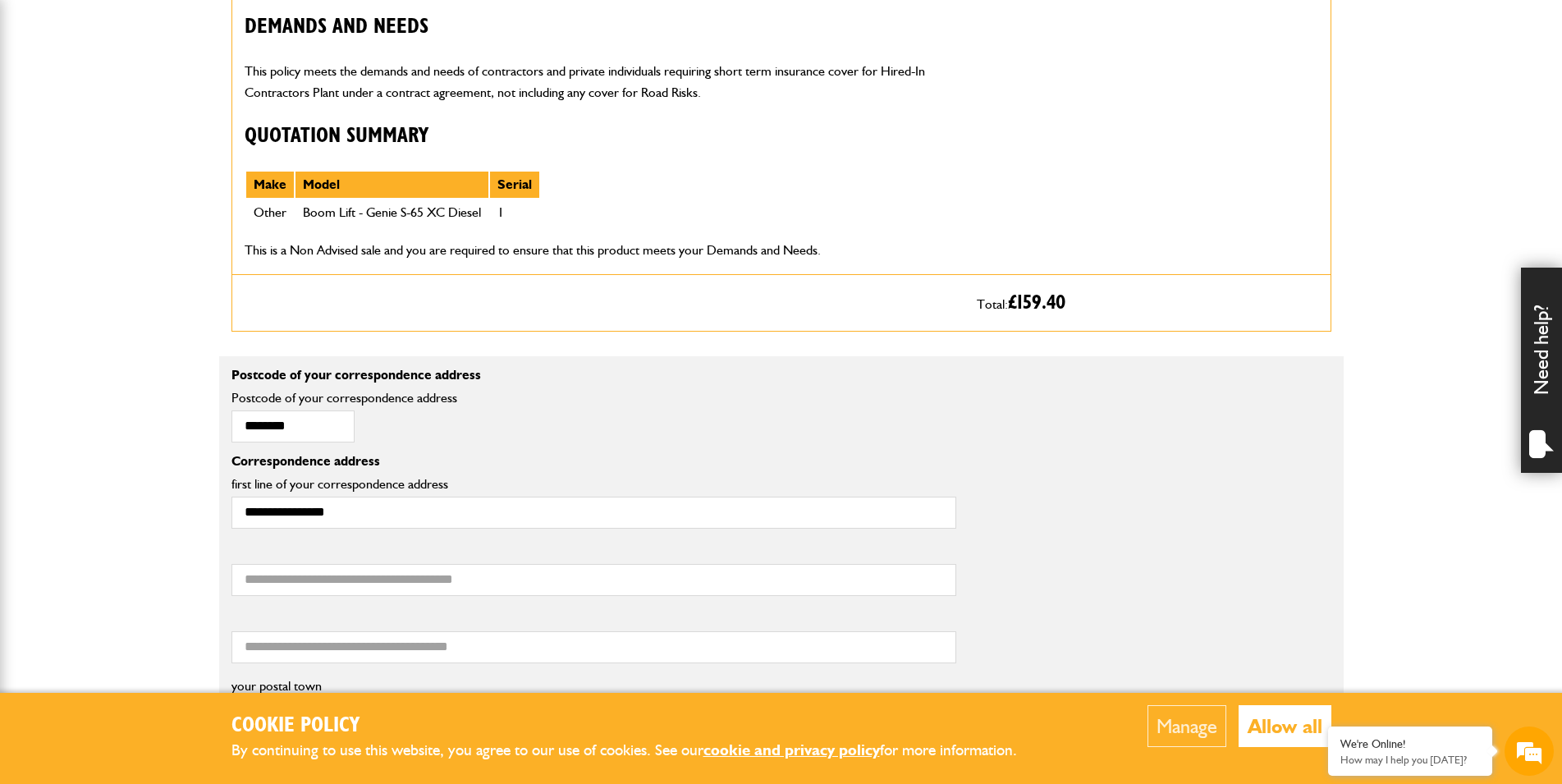
click at [171, 548] on body "Cookie Policy By continuing to use this website, you agree to our use of cookie…" at bounding box center [781, 665] width 1562 height 2835
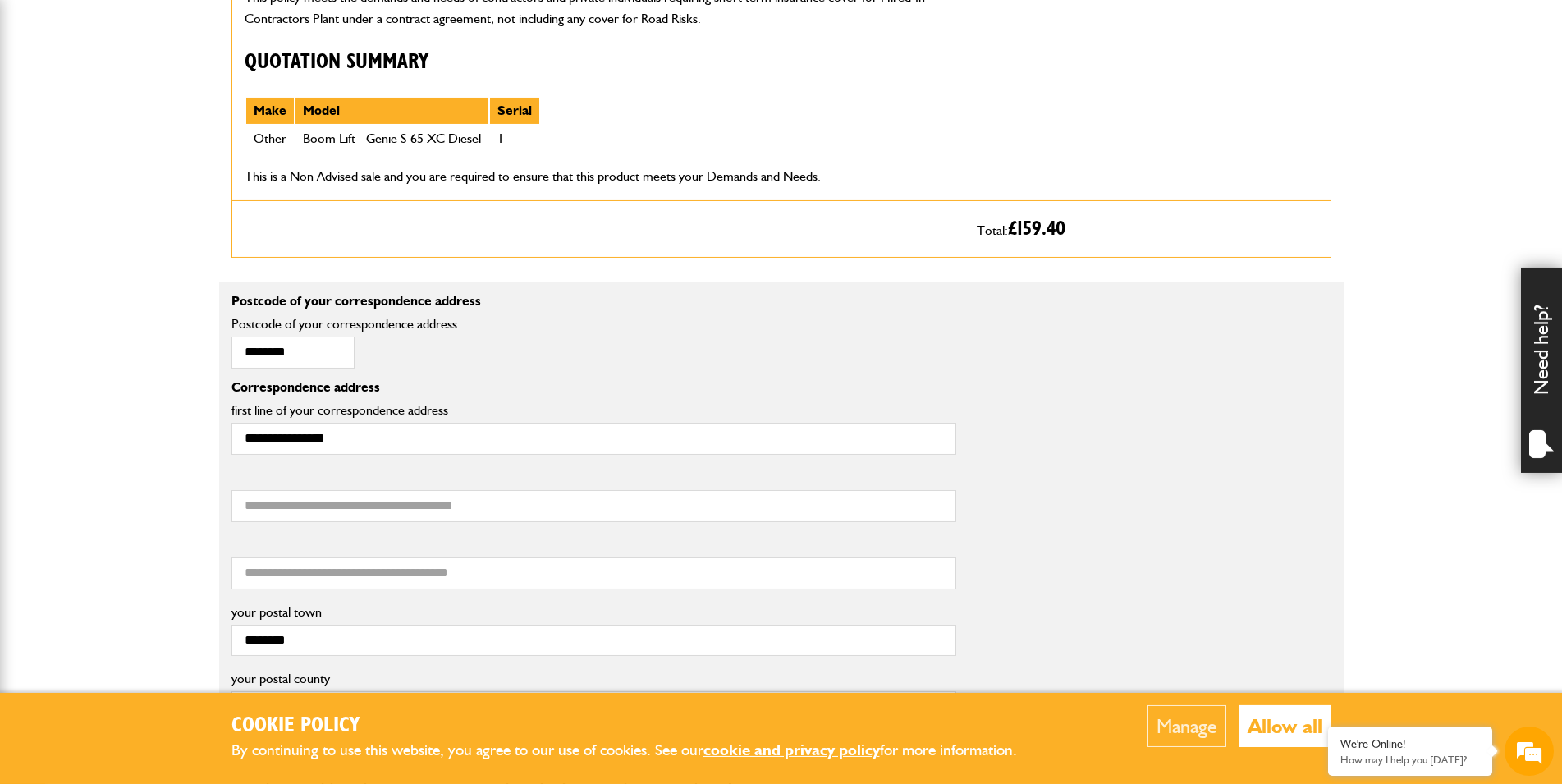
scroll to position [837, 0]
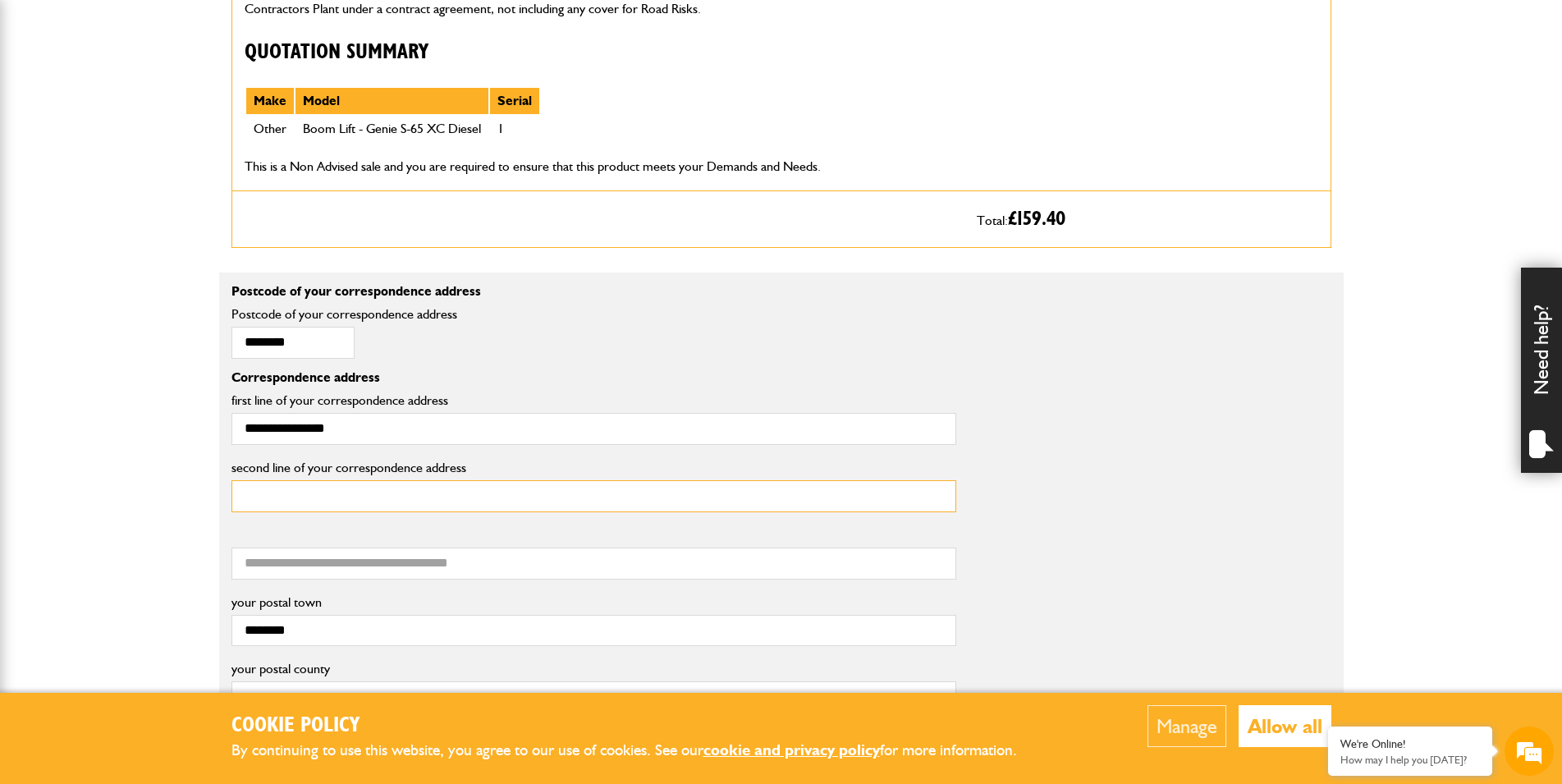
click at [364, 491] on input "second line of your correspondence address" at bounding box center [593, 496] width 724 height 32
click at [163, 448] on body "Cookie Policy By continuing to use this website, you agree to our use of cookie…" at bounding box center [781, 581] width 1562 height 2835
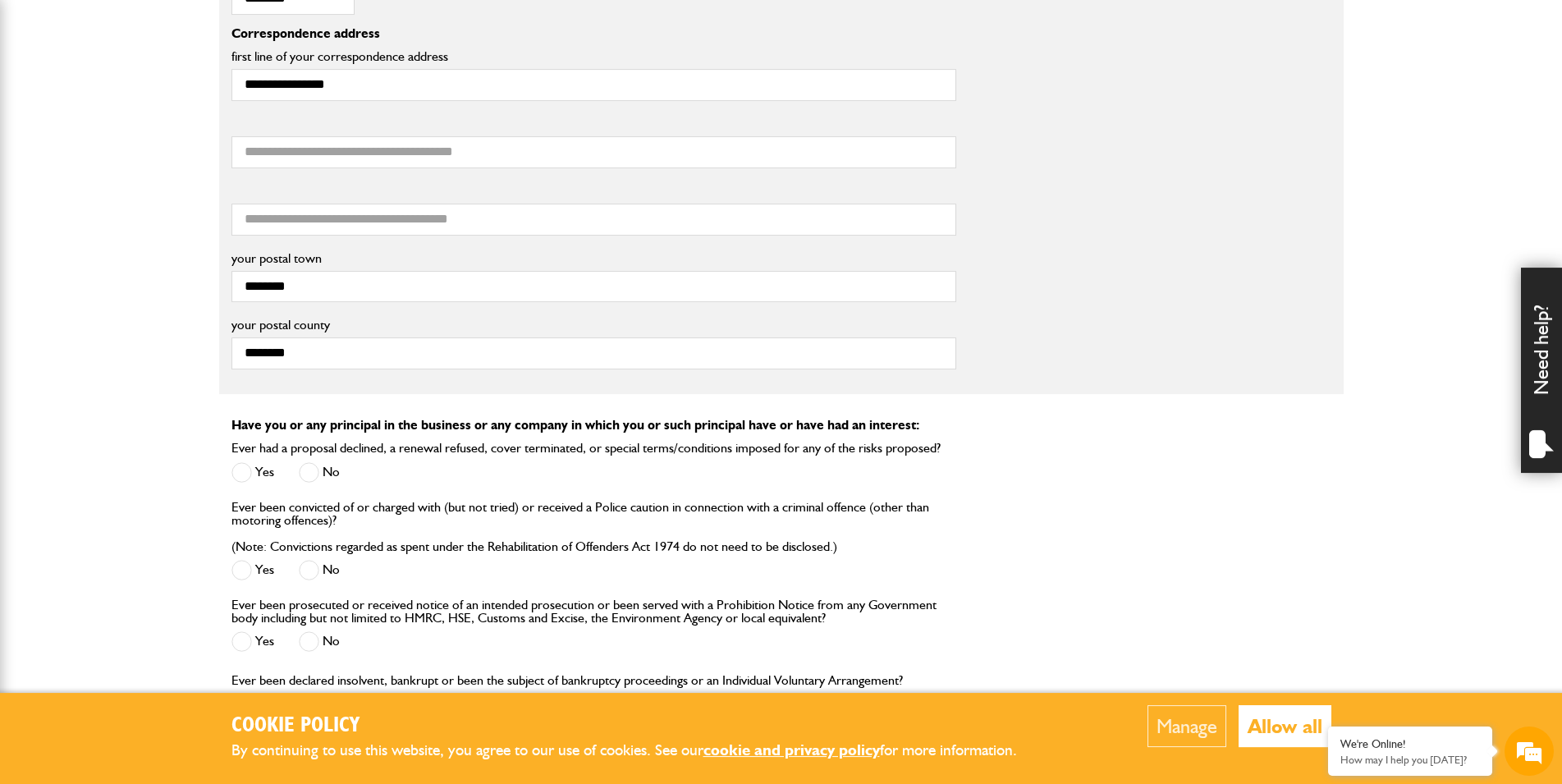
scroll to position [1339, 0]
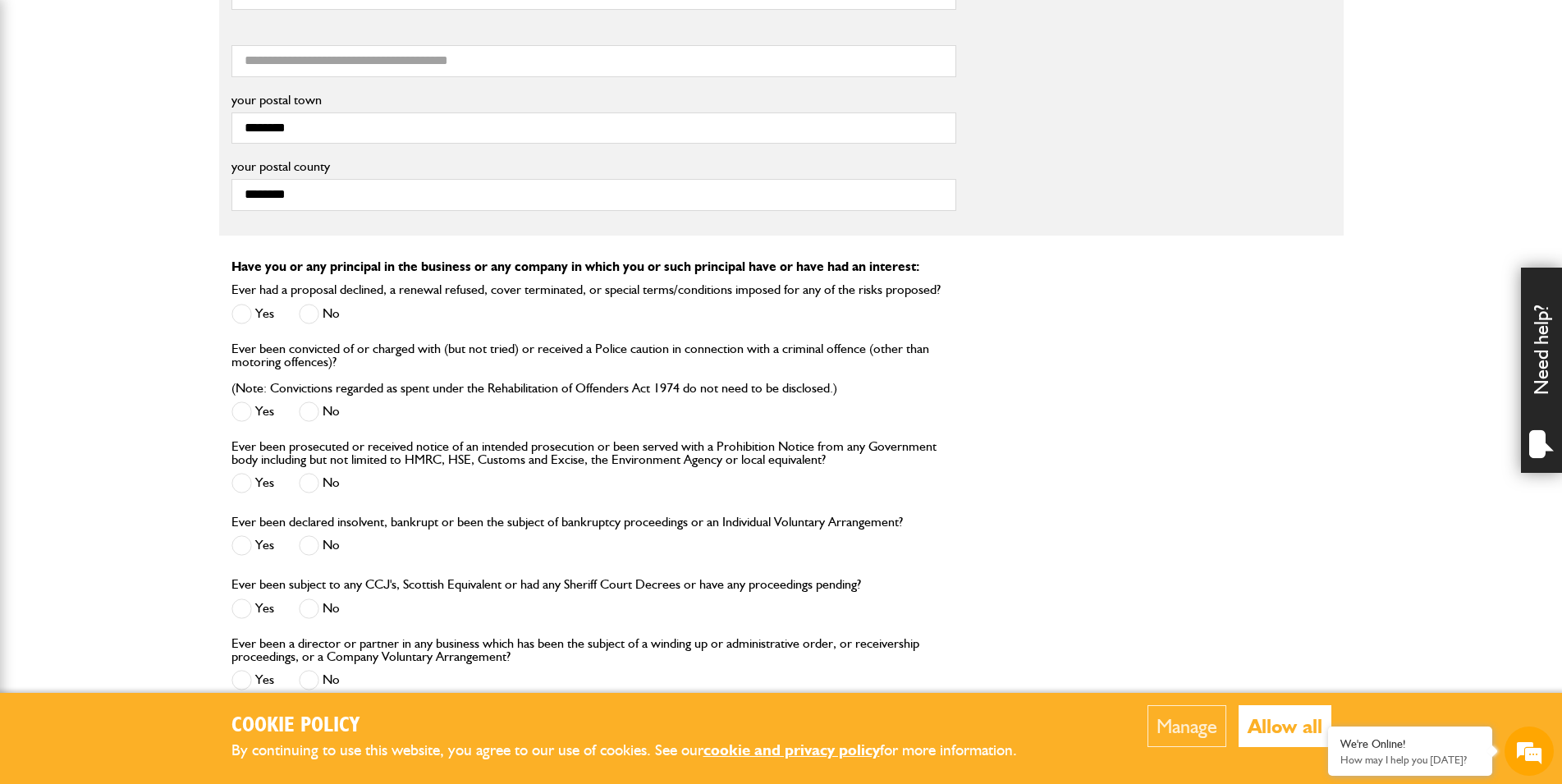
click at [313, 311] on span at bounding box center [308, 314] width 20 height 20
click at [317, 411] on span at bounding box center [308, 411] width 20 height 20
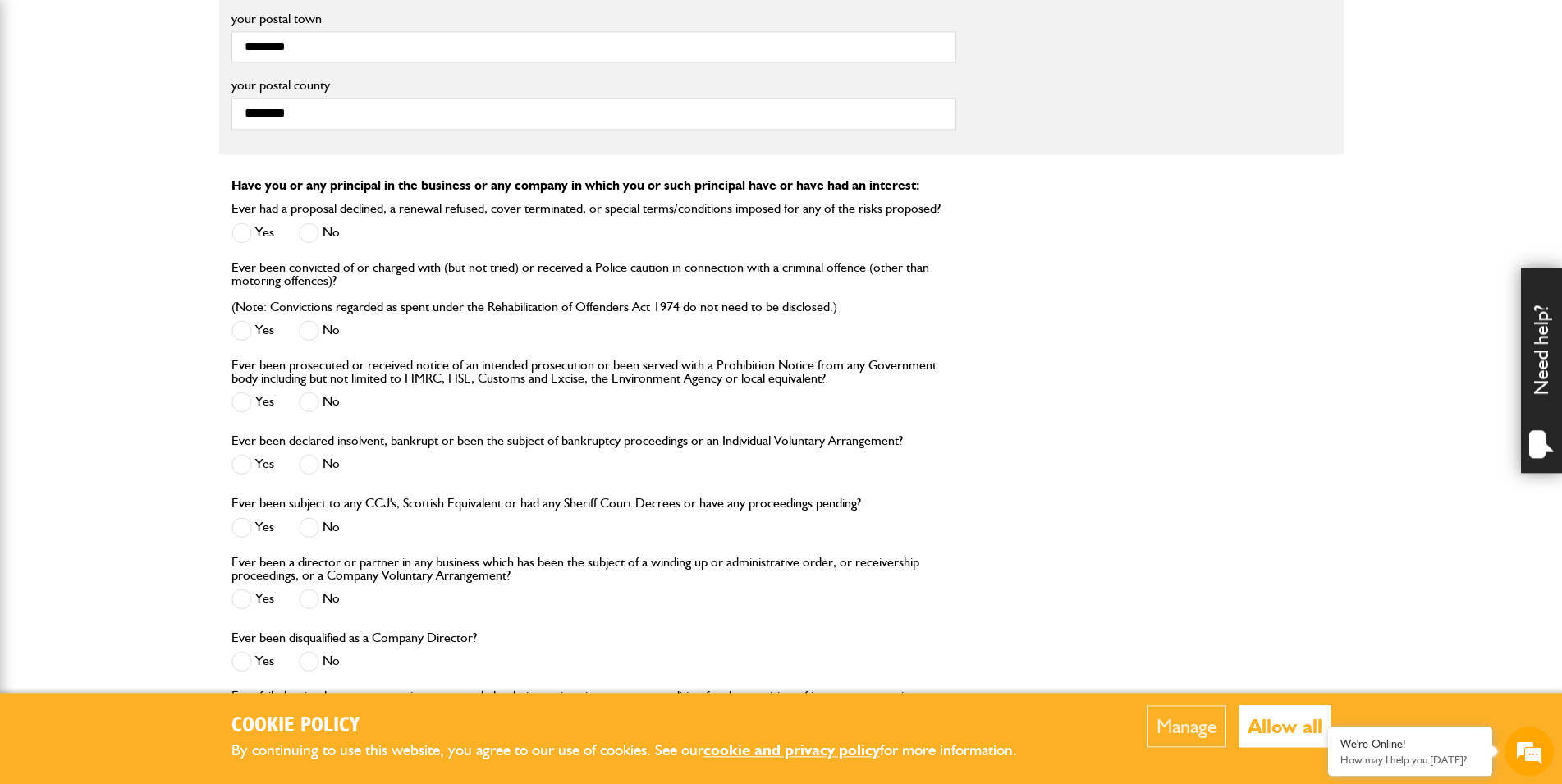
scroll to position [1423, 0]
click at [315, 404] on span at bounding box center [308, 399] width 20 height 20
click at [317, 463] on span at bounding box center [308, 461] width 20 height 20
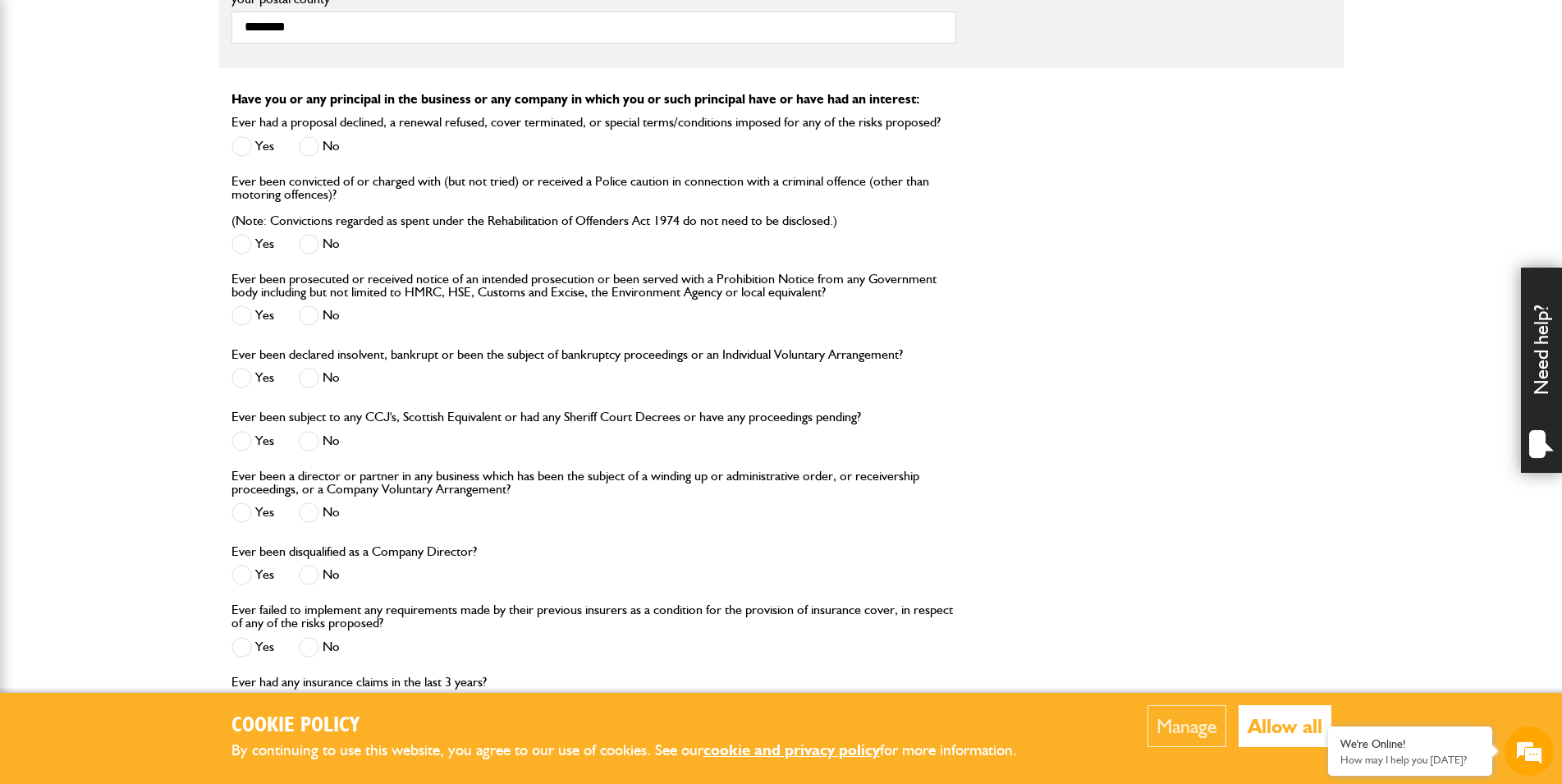
click at [314, 451] on span at bounding box center [308, 441] width 20 height 20
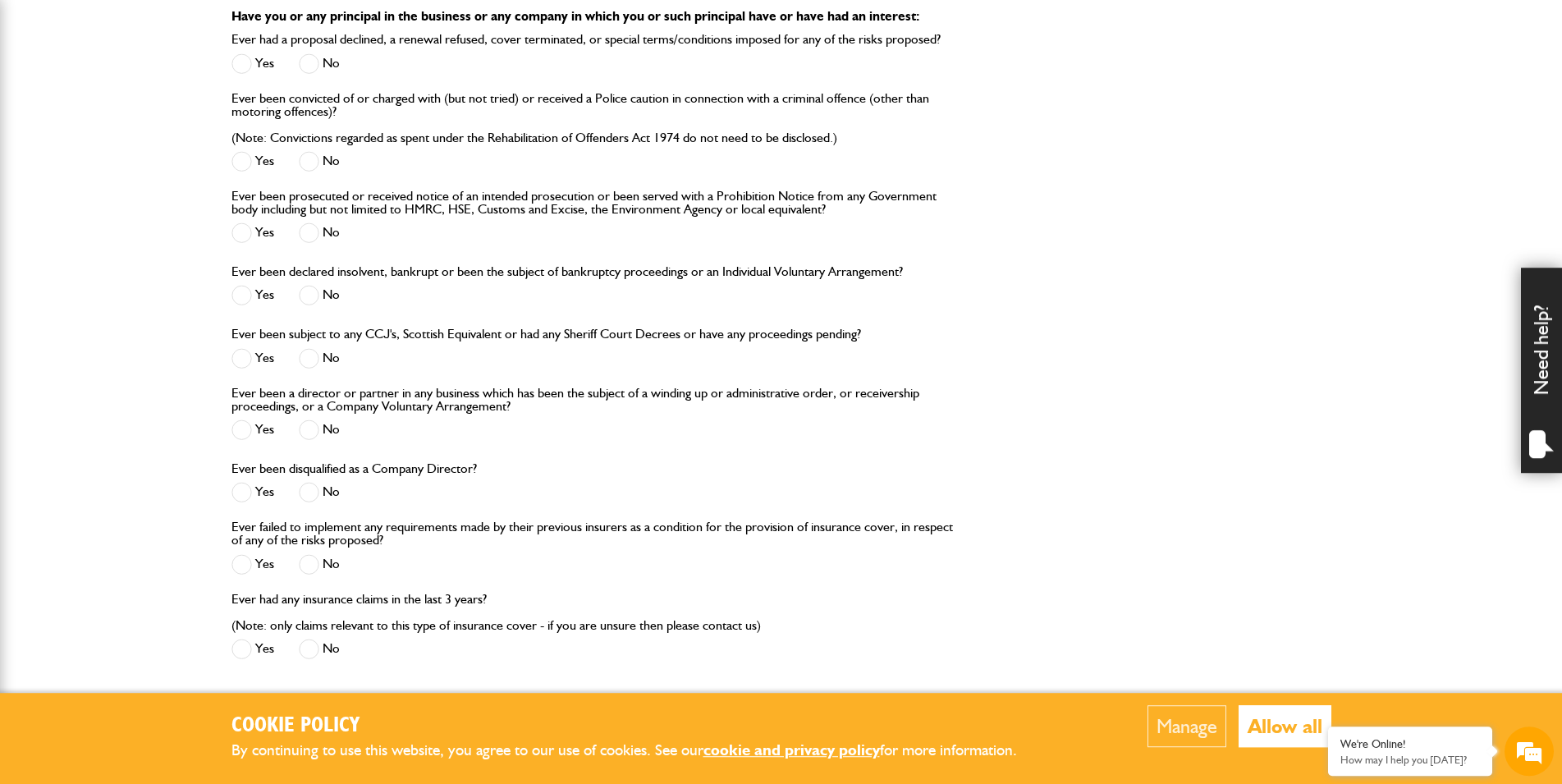
scroll to position [1590, 0]
click at [317, 432] on span at bounding box center [308, 429] width 20 height 20
click at [311, 494] on span at bounding box center [308, 491] width 20 height 20
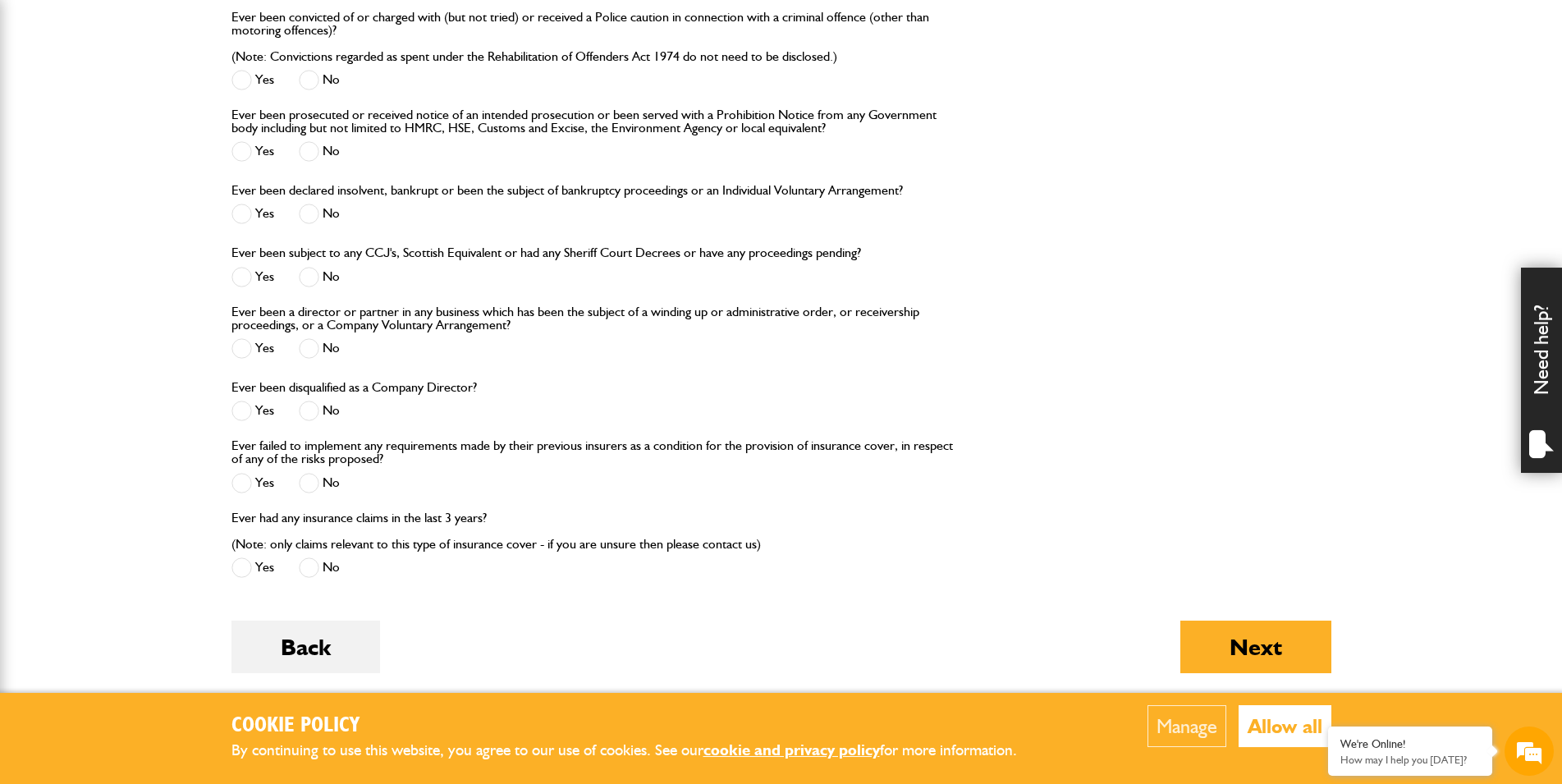
scroll to position [1674, 0]
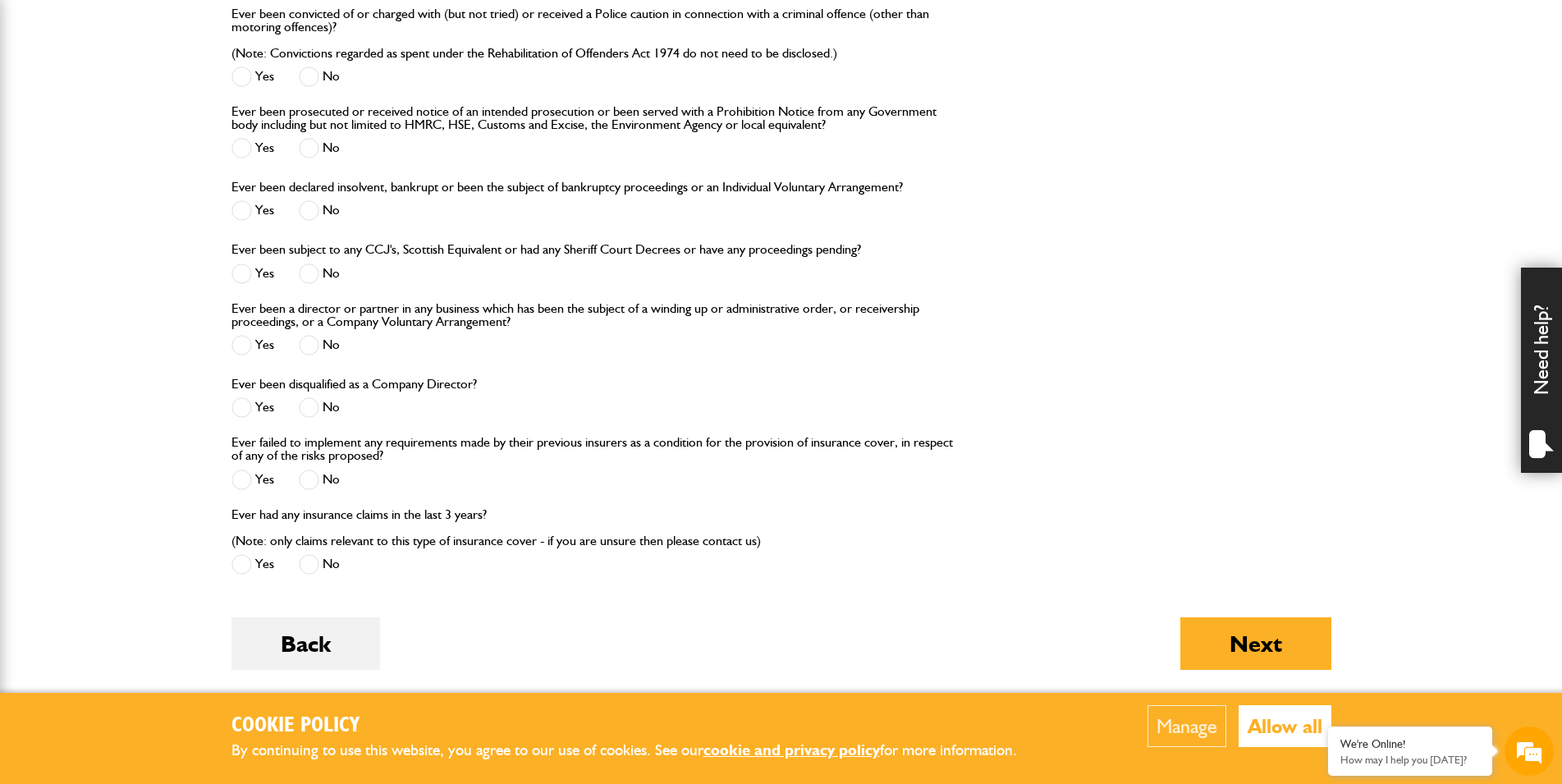
click at [311, 485] on span at bounding box center [308, 479] width 20 height 20
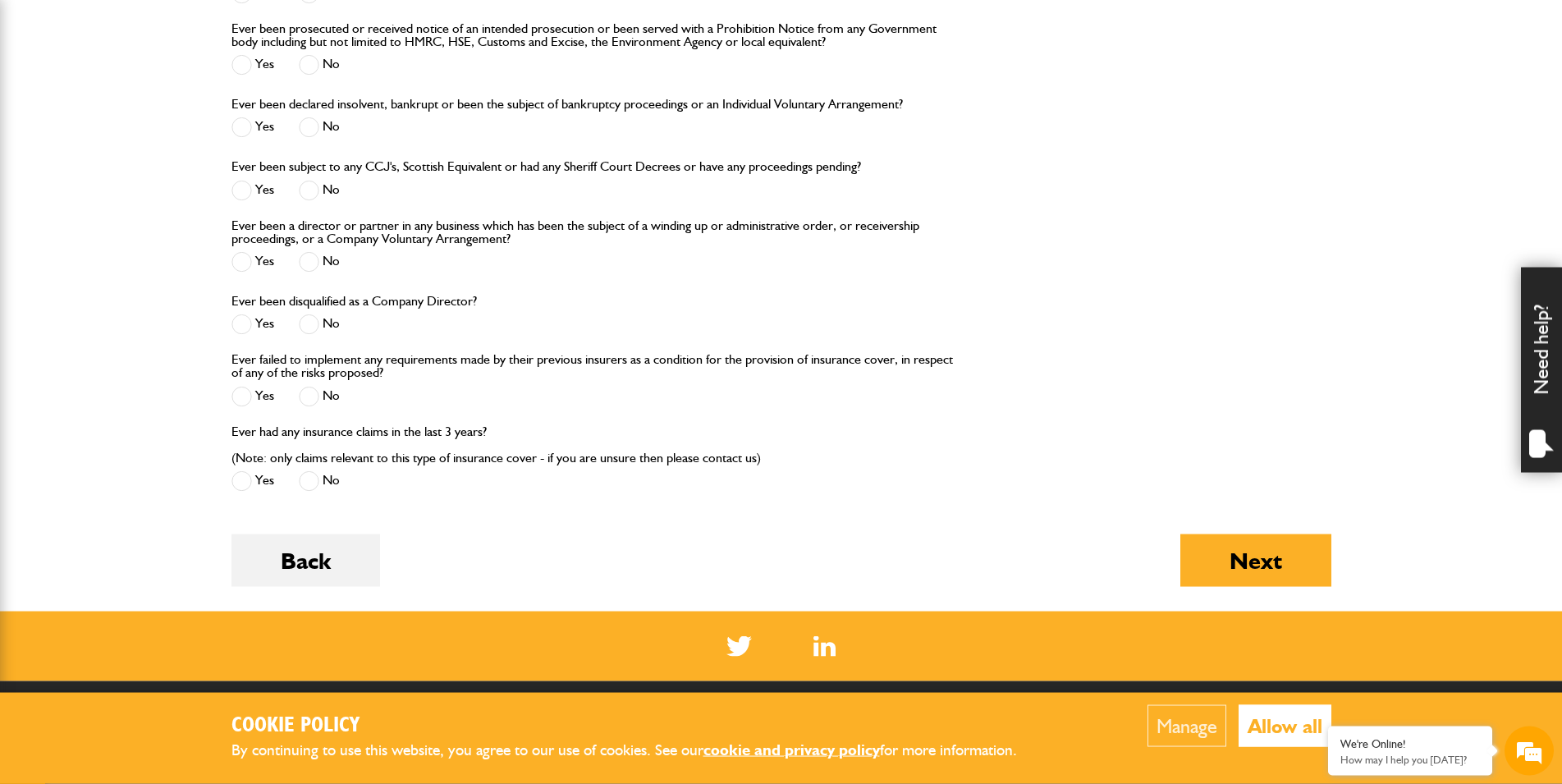
scroll to position [1758, 0]
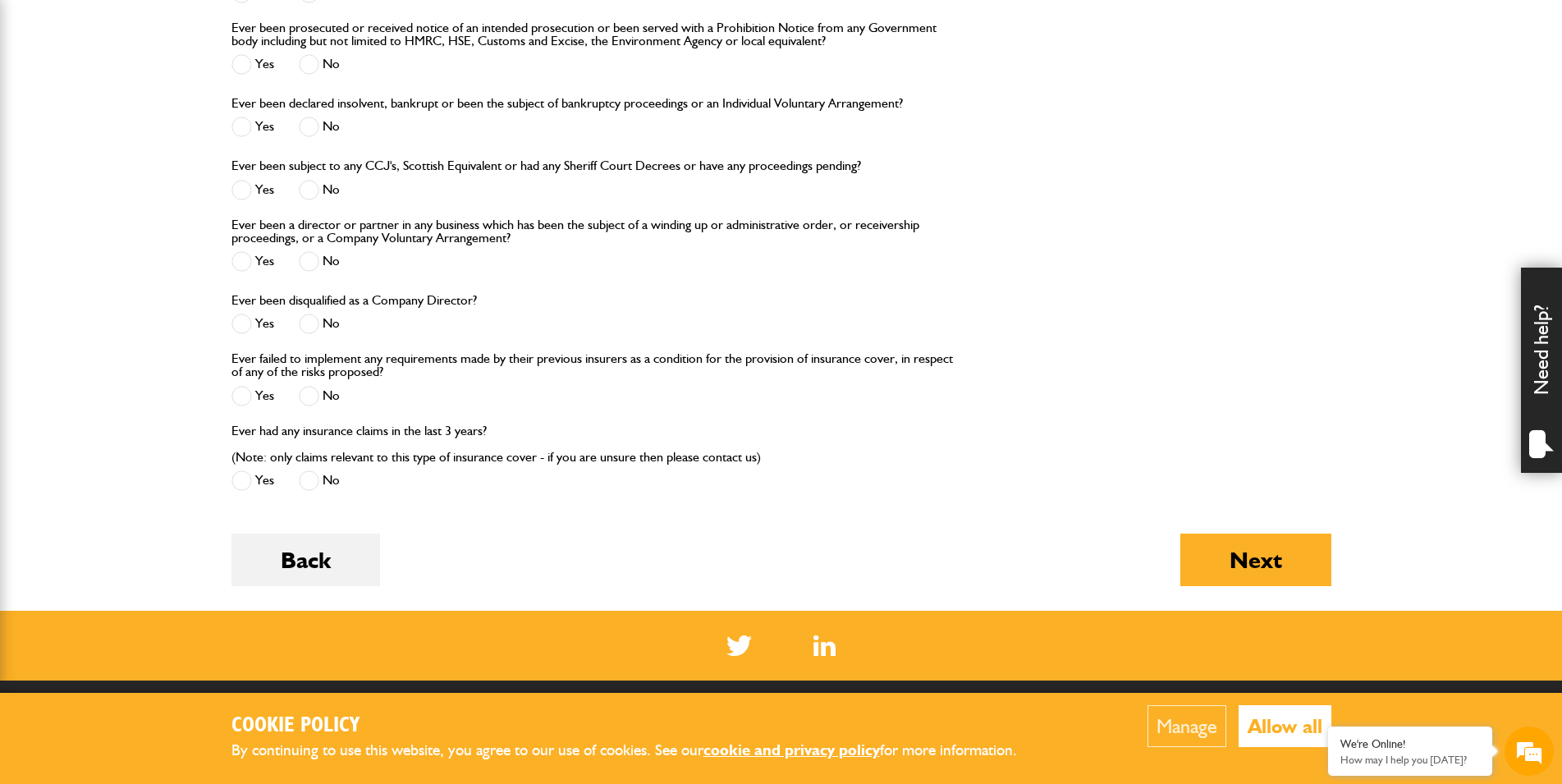
click at [307, 484] on span at bounding box center [308, 480] width 20 height 20
click at [1255, 576] on button "Next" at bounding box center [1255, 559] width 151 height 53
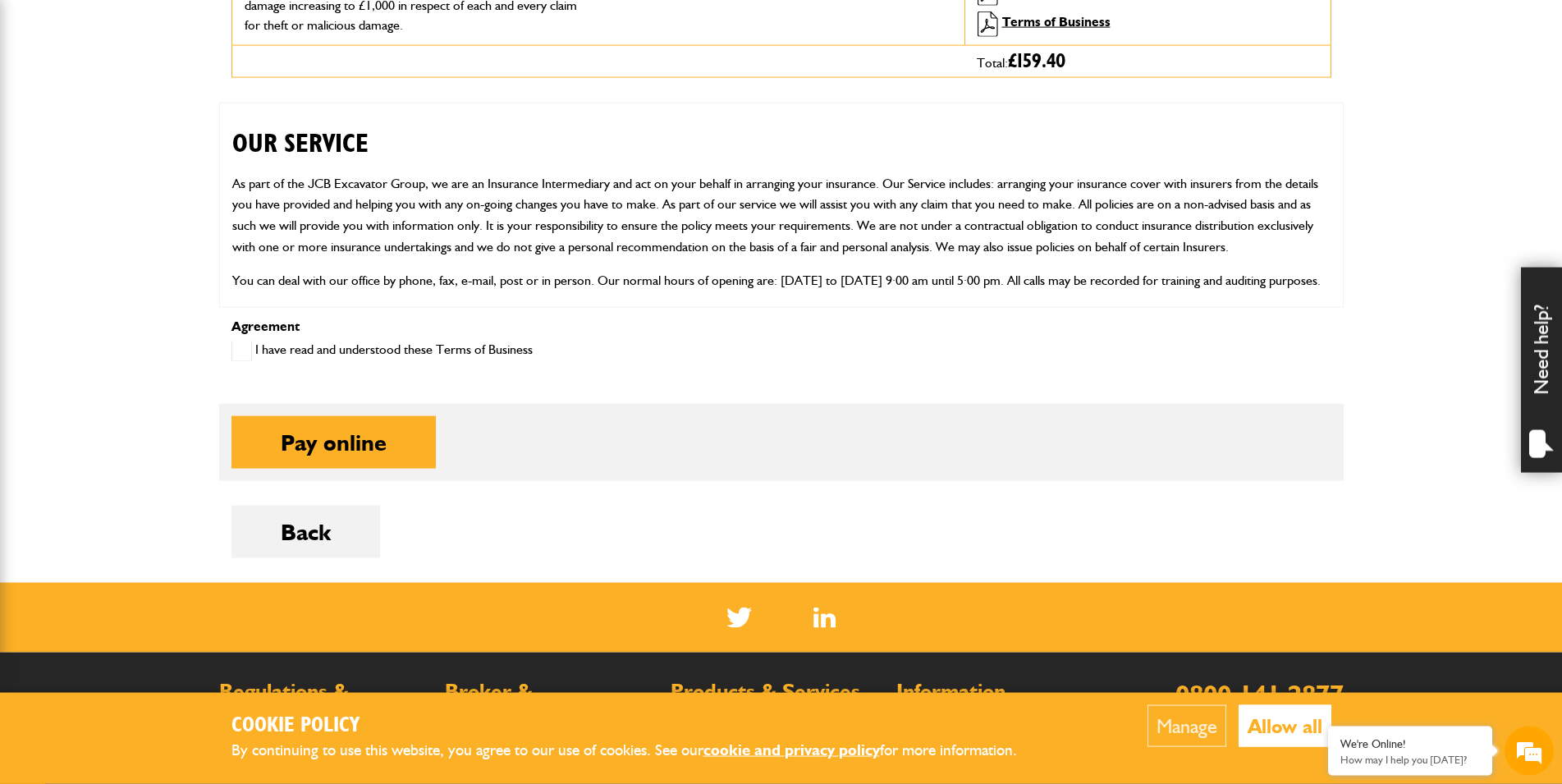
scroll to position [753, 0]
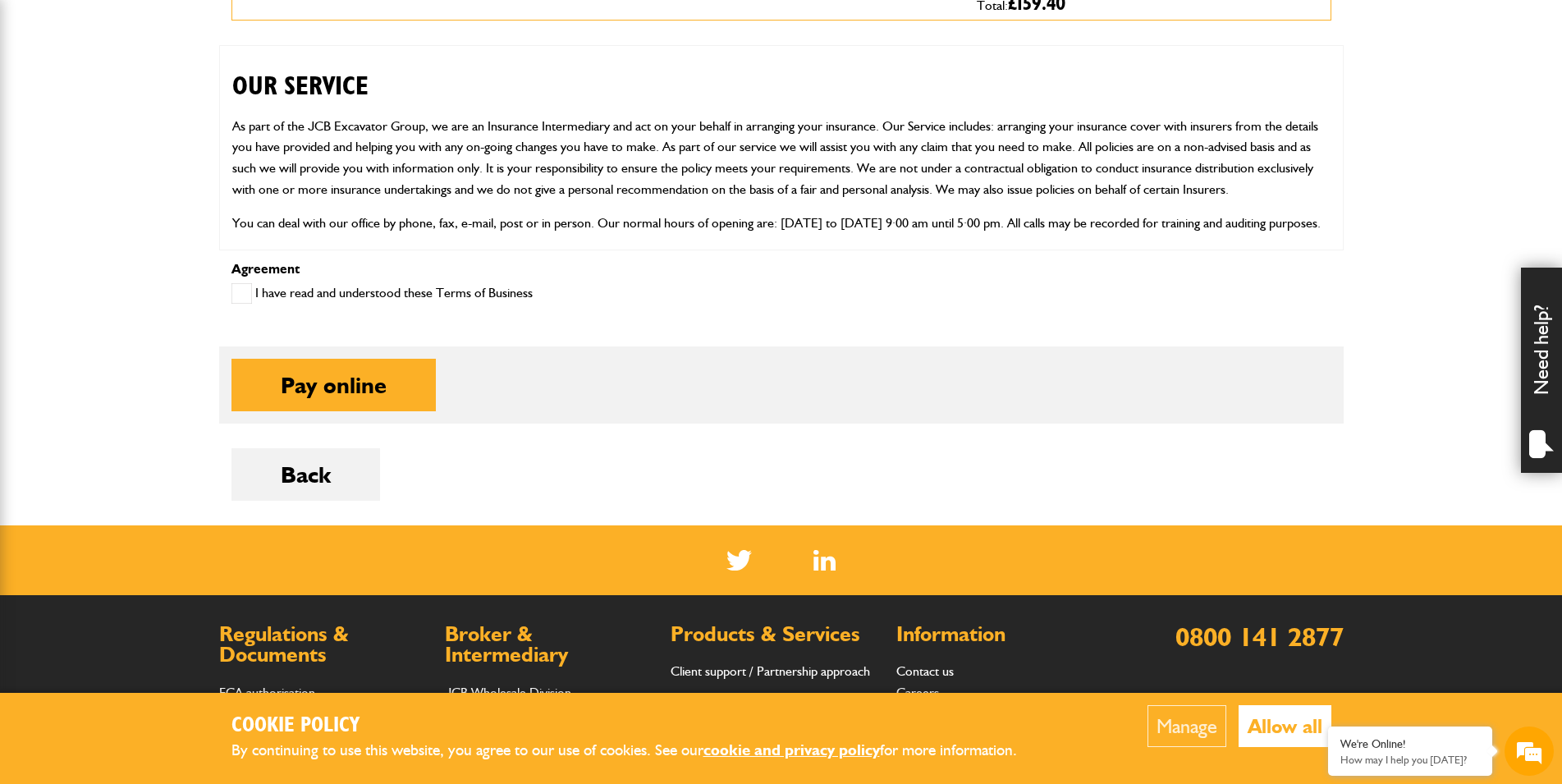
click at [240, 296] on span at bounding box center [241, 293] width 20 height 20
click at [765, 300] on div "Agreement I have read and understood these Terms of Business" at bounding box center [781, 291] width 1124 height 58
click at [664, 303] on div "Agreement I have read and understood these Terms of Business" at bounding box center [781, 291] width 1124 height 58
click at [832, 304] on div "Agreement I have read and understood these Terms of Business" at bounding box center [781, 291] width 1124 height 58
click at [714, 295] on div "Agreement I have read and understood these Terms of Business" at bounding box center [781, 291] width 1124 height 58
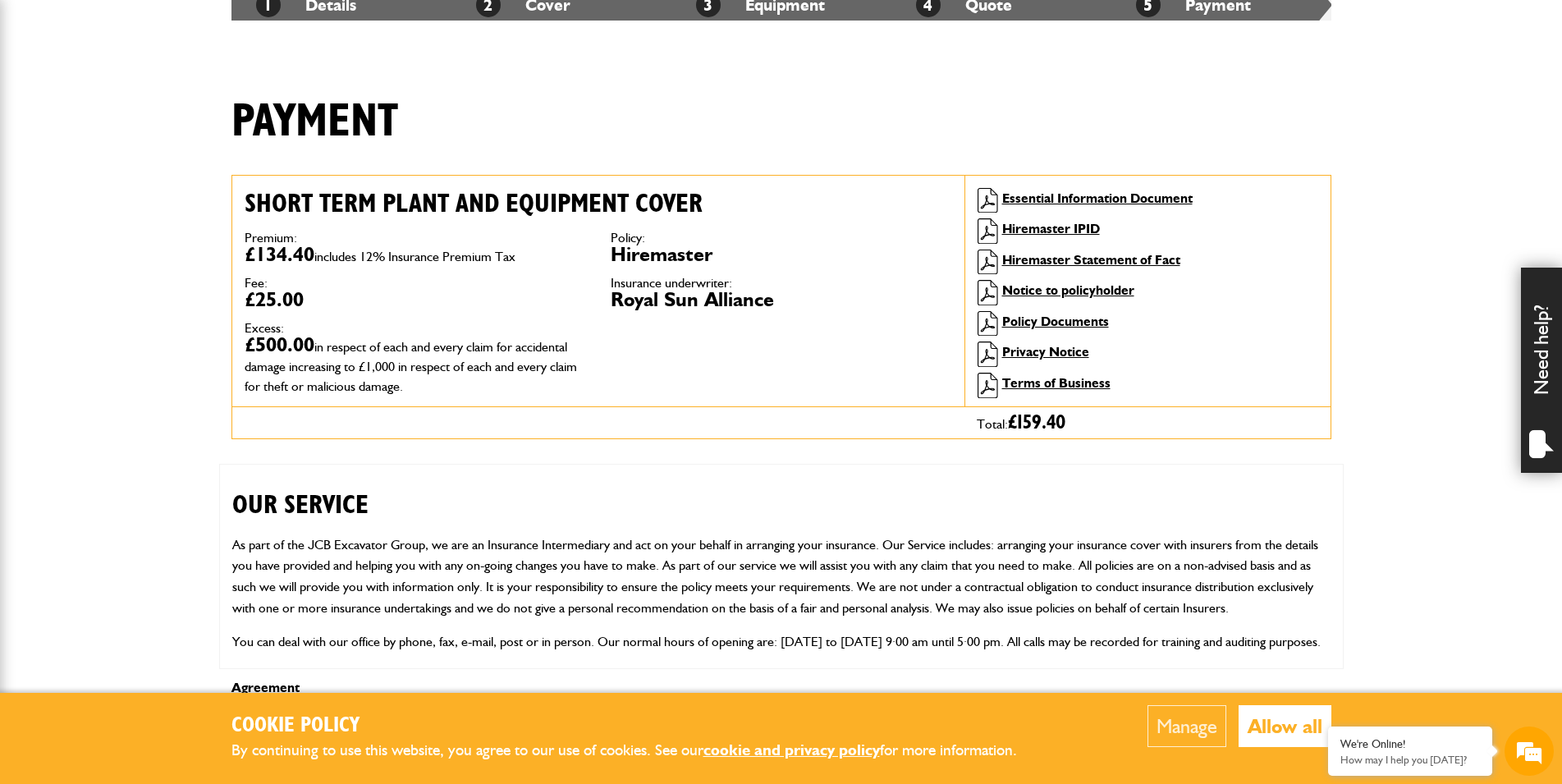
scroll to position [962, 0]
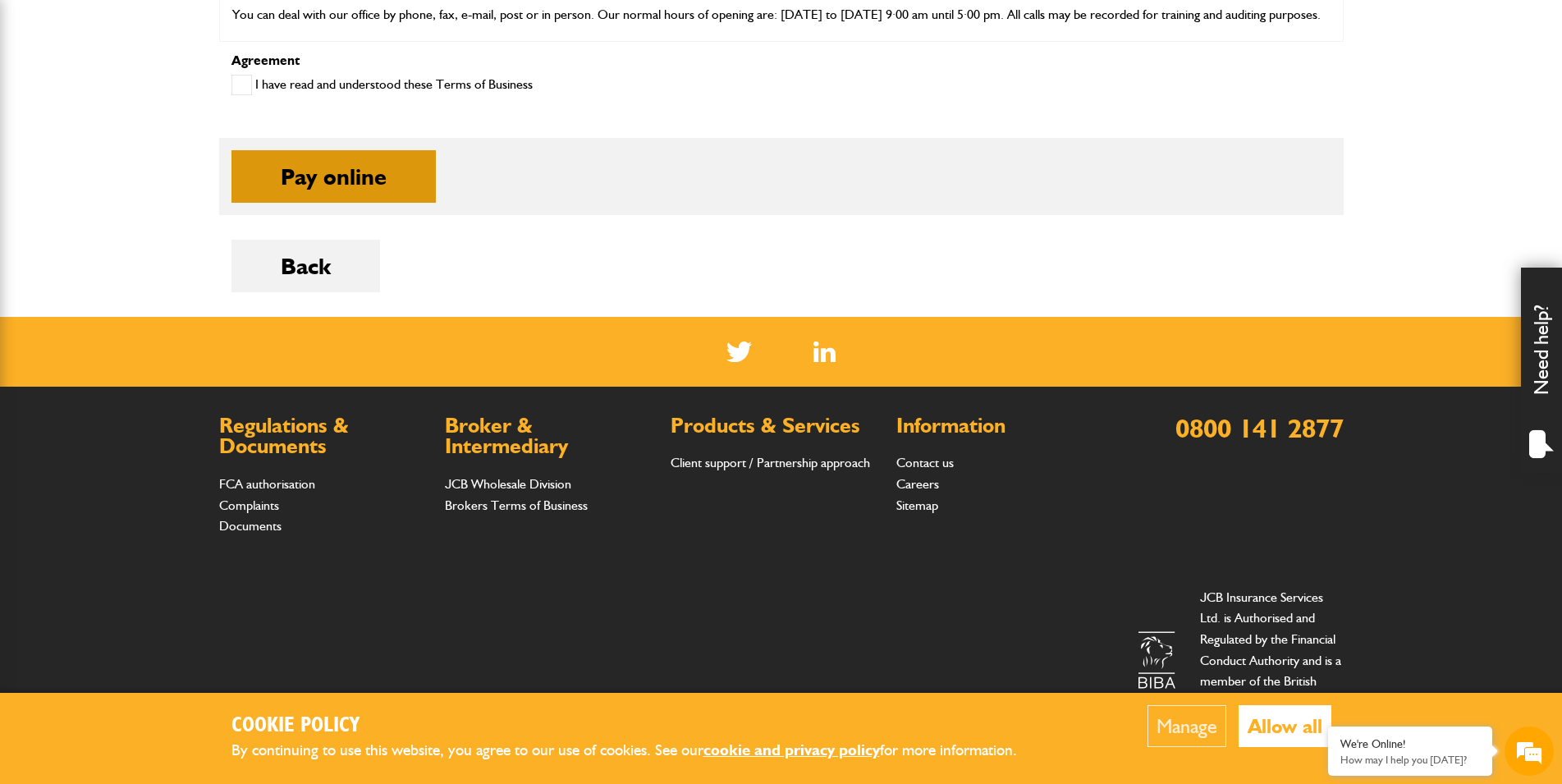
click at [389, 184] on button "Pay online" at bounding box center [333, 176] width 204 height 53
